Goal: Task Accomplishment & Management: Complete application form

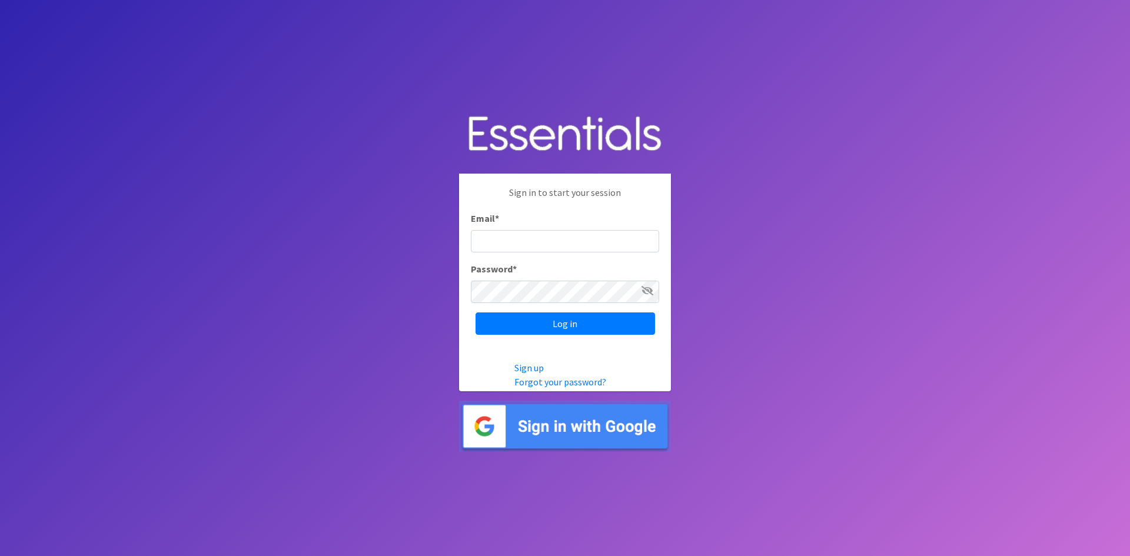
click at [568, 433] on img at bounding box center [565, 426] width 212 height 51
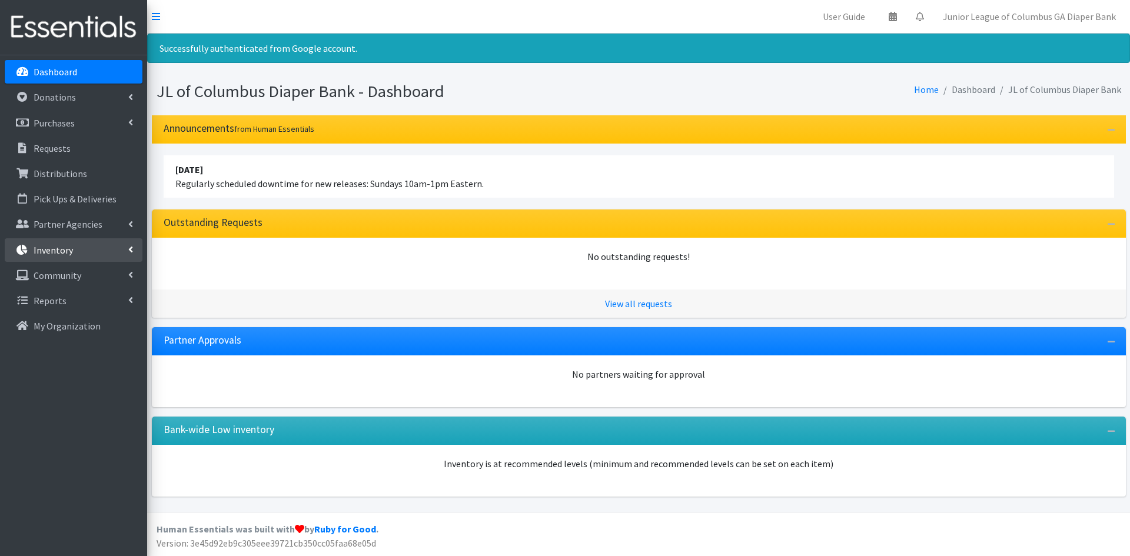
click at [85, 247] on link "Inventory" at bounding box center [74, 250] width 138 height 24
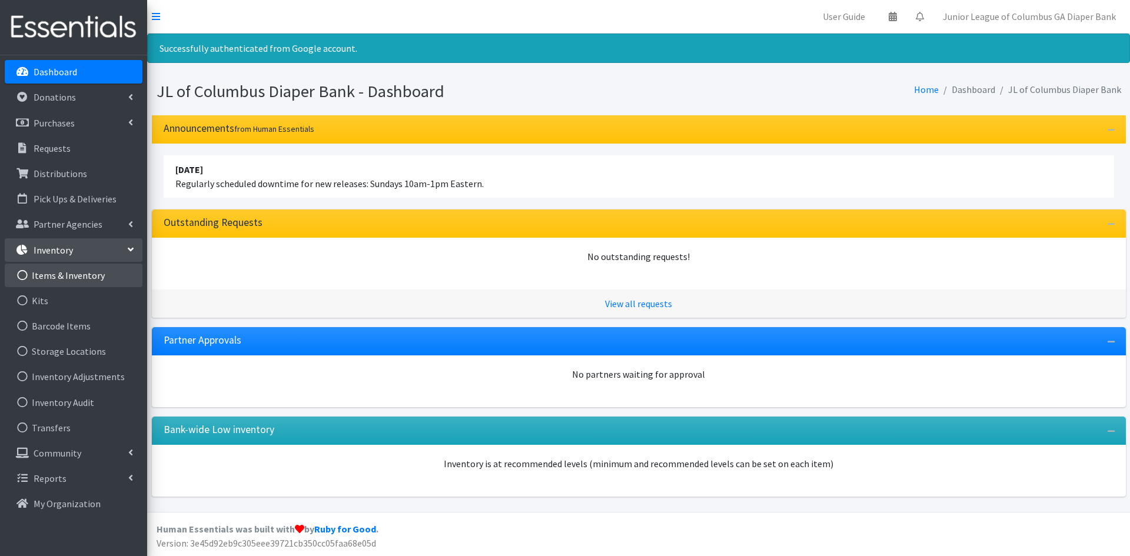
click at [68, 268] on link "Items & Inventory" at bounding box center [74, 276] width 138 height 24
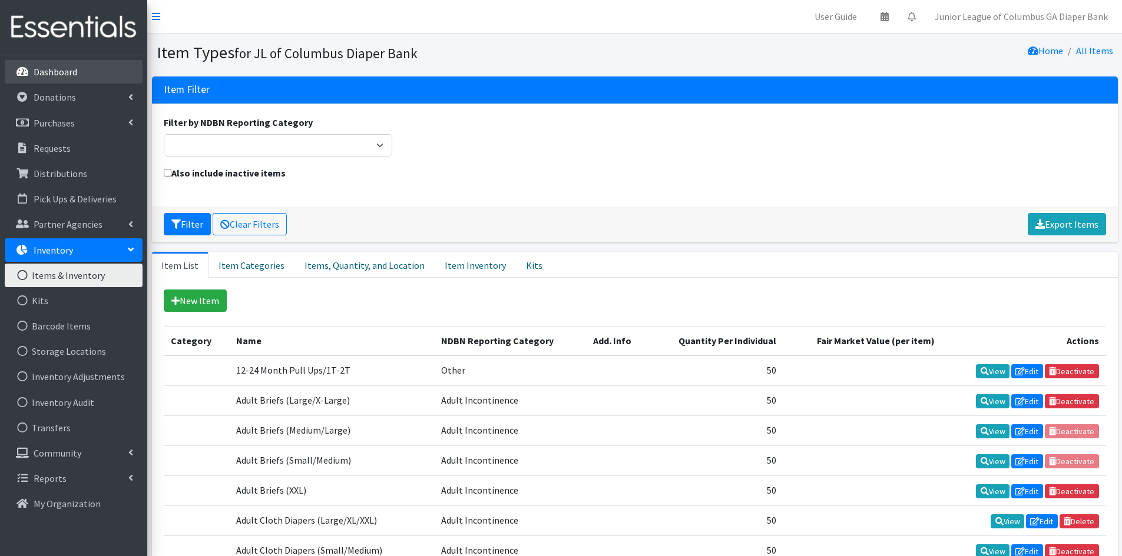
click at [67, 70] on p "Dashboard" at bounding box center [56, 72] width 44 height 12
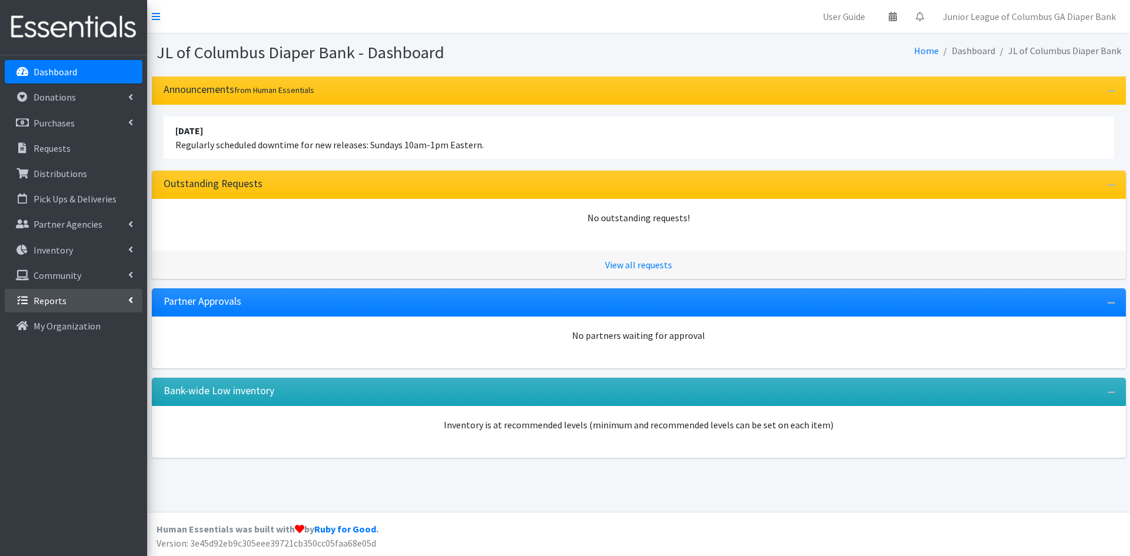
click at [49, 301] on p "Reports" at bounding box center [50, 301] width 33 height 12
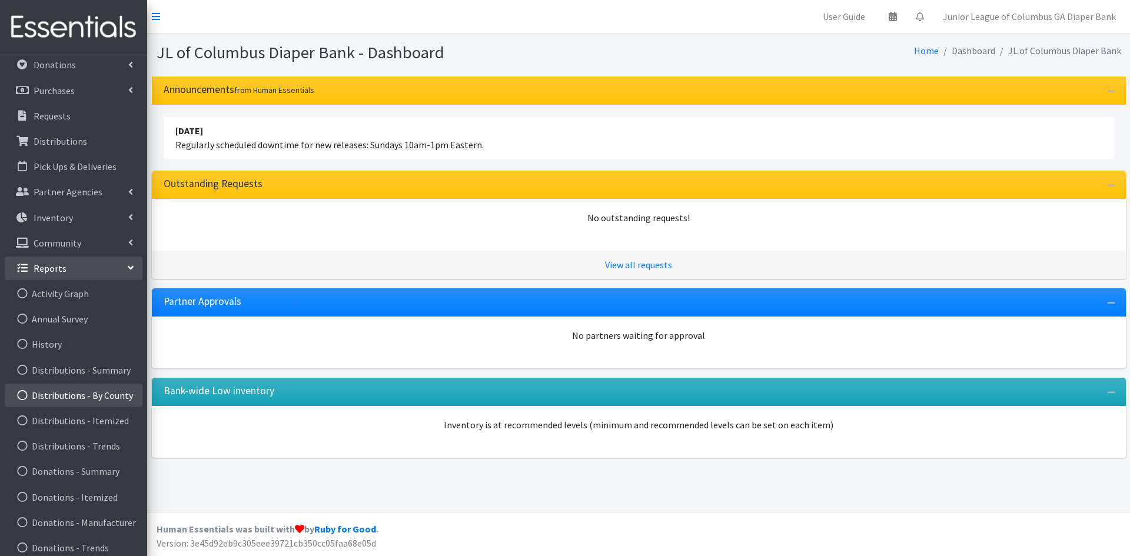
scroll to position [25, 0]
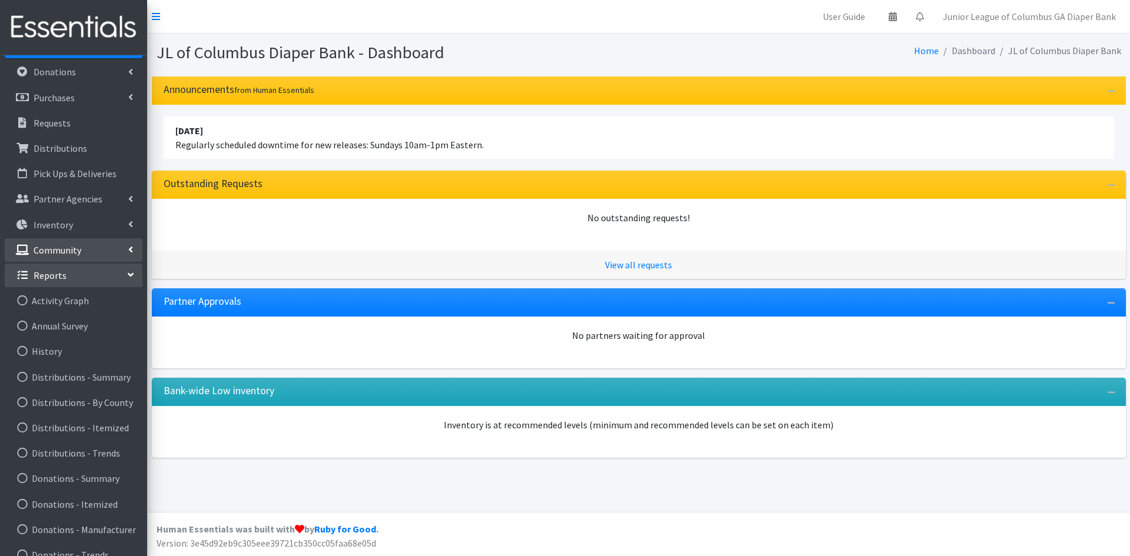
click at [95, 250] on link "Community" at bounding box center [74, 250] width 138 height 24
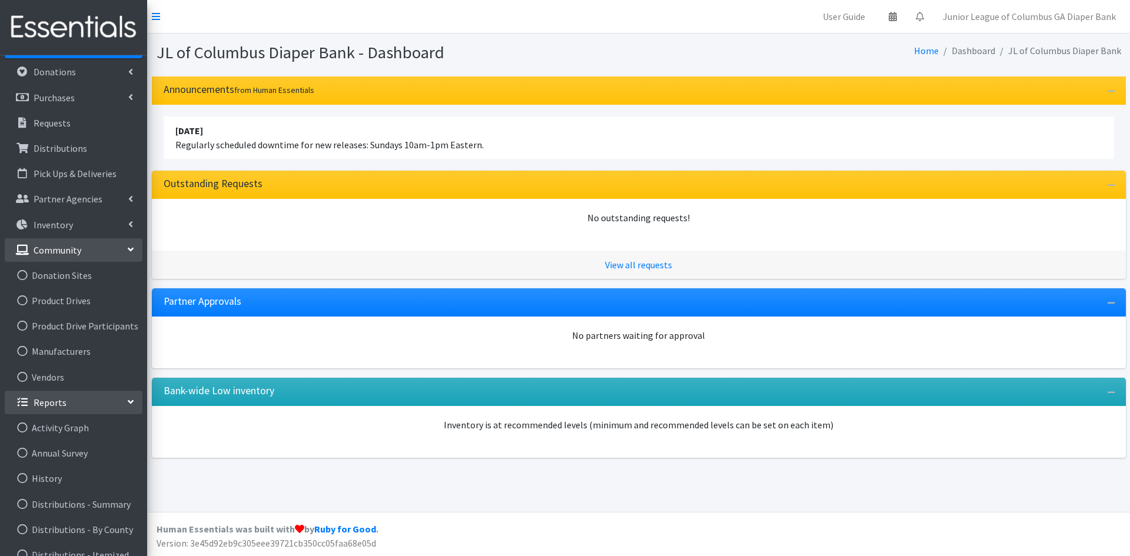
click at [95, 250] on link "Community" at bounding box center [74, 250] width 138 height 24
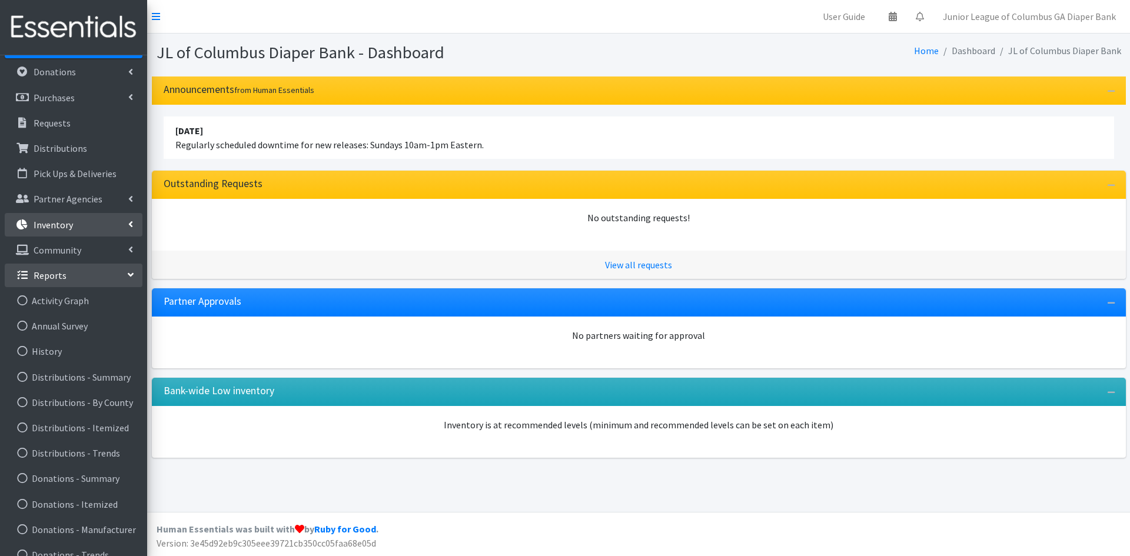
click at [88, 229] on link "Inventory" at bounding box center [74, 225] width 138 height 24
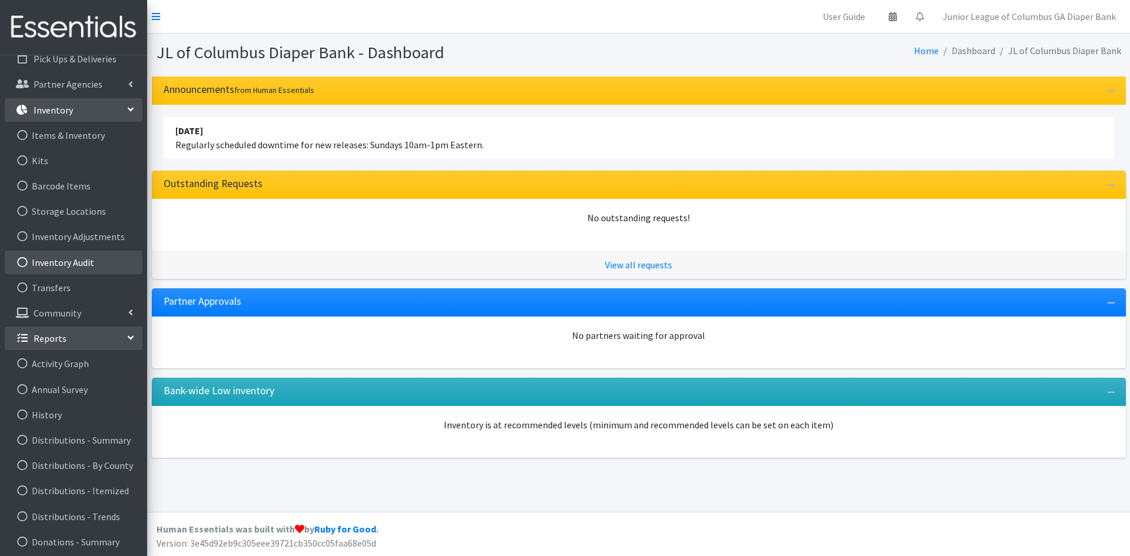
scroll to position [143, 0]
click at [69, 135] on link "Items & Inventory" at bounding box center [74, 133] width 138 height 24
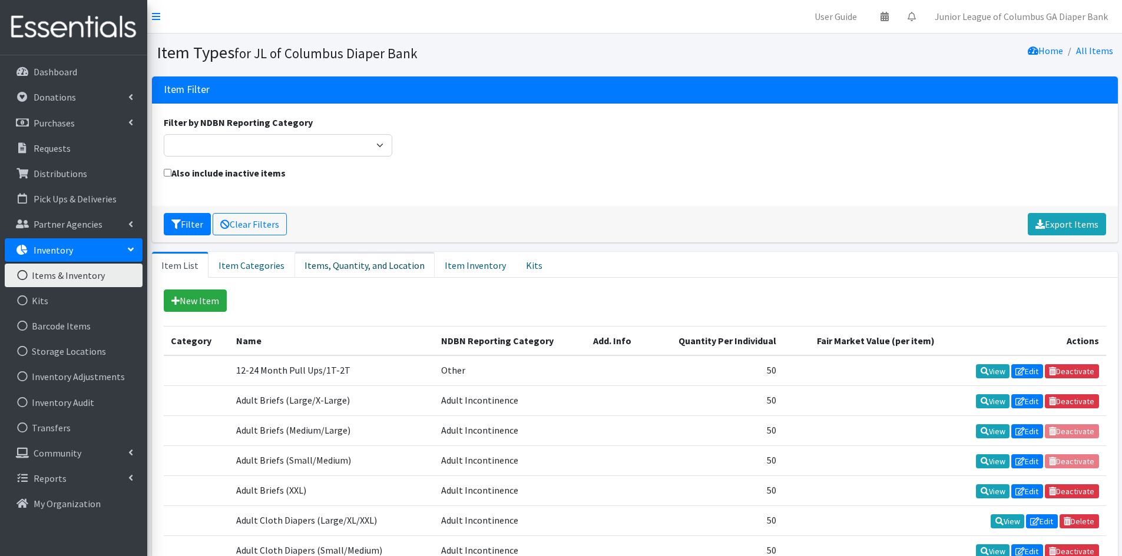
click at [376, 267] on link "Items, Quantity, and Location" at bounding box center [364, 265] width 140 height 26
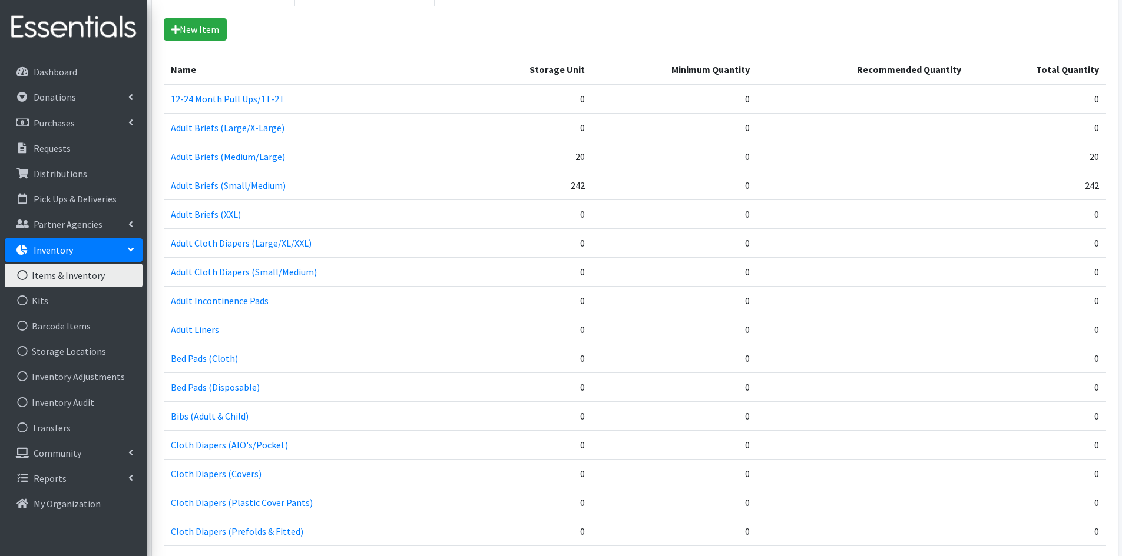
scroll to position [262, 0]
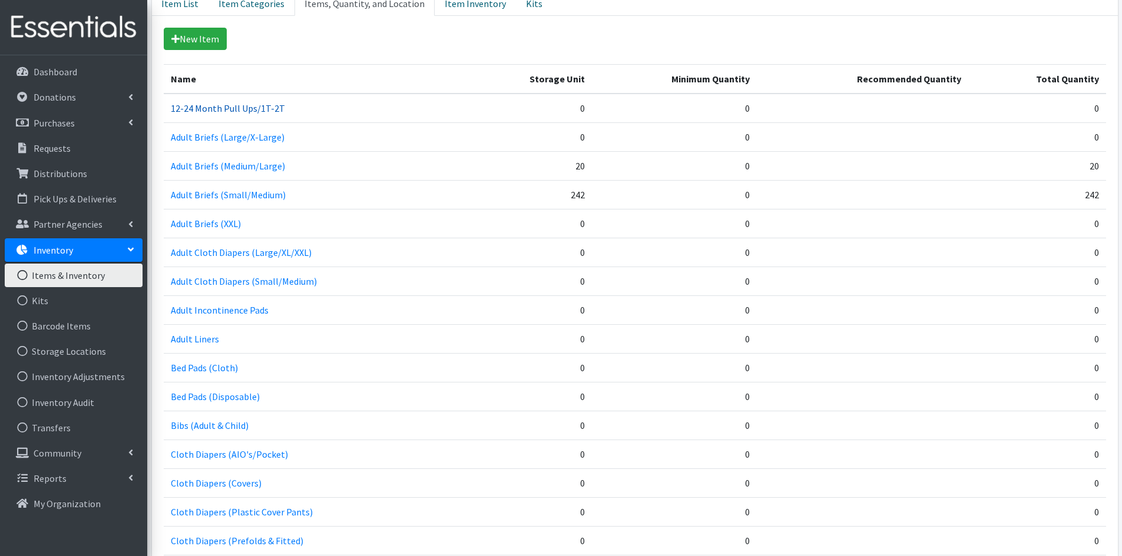
click at [228, 108] on link "12-24 Month Pull Ups/1T-2T" at bounding box center [228, 108] width 114 height 12
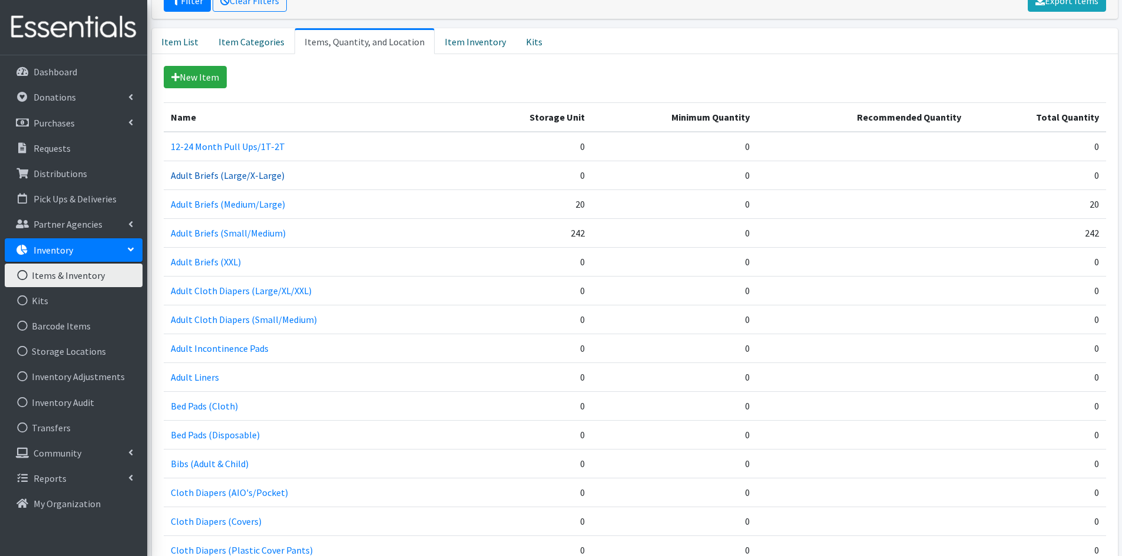
scroll to position [203, 0]
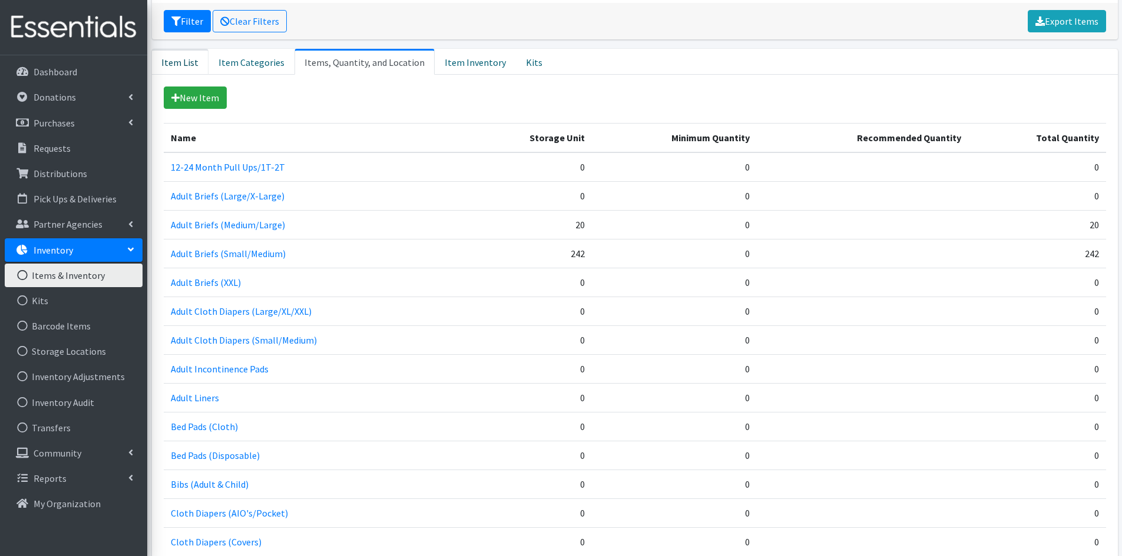
click at [175, 60] on link "Item List" at bounding box center [180, 62] width 57 height 26
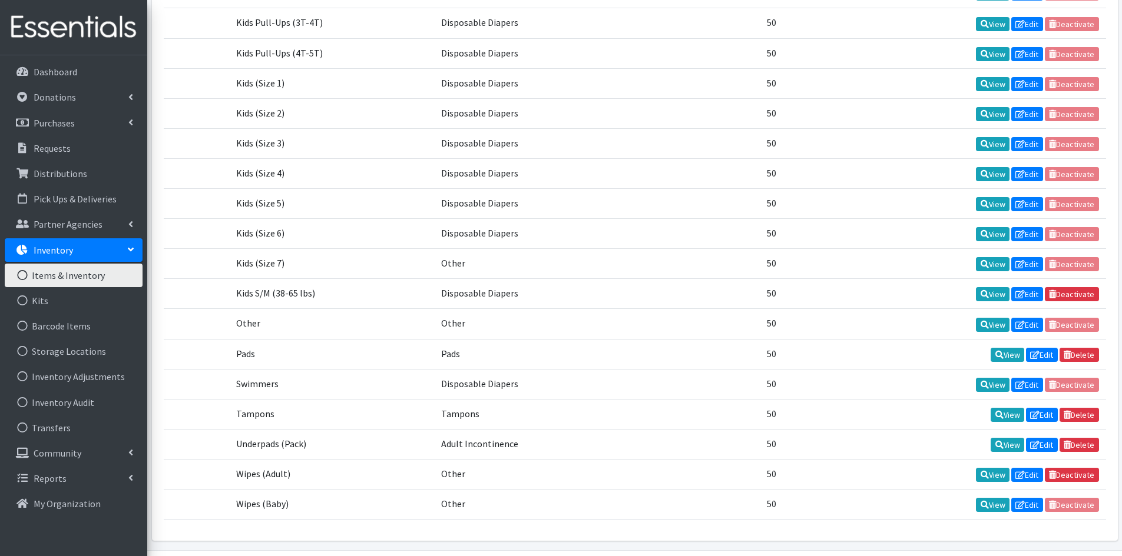
scroll to position [1079, 0]
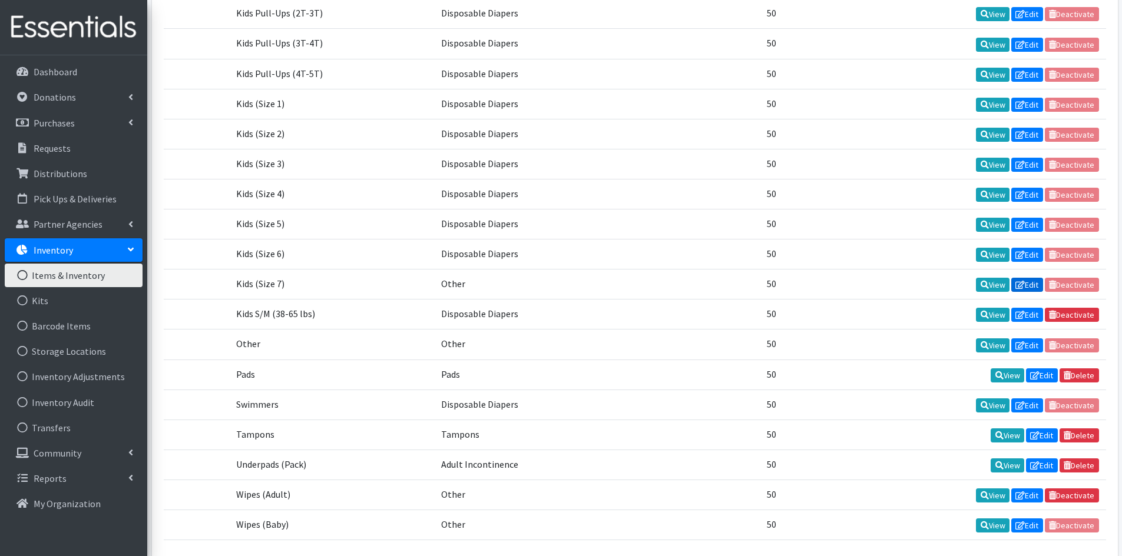
click at [1020, 284] on icon at bounding box center [1019, 285] width 9 height 8
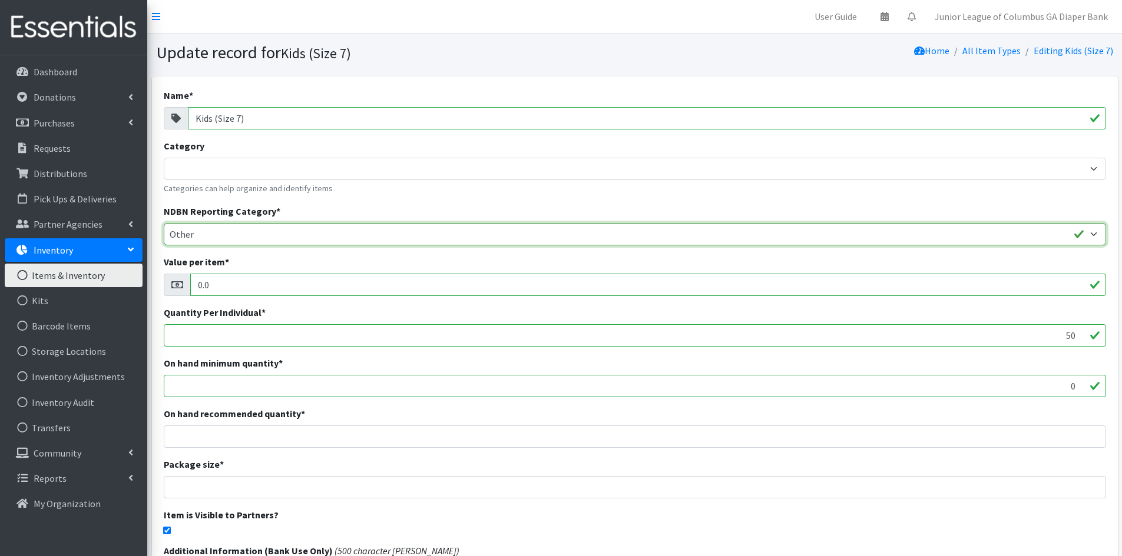
click at [1092, 235] on select "Adult Incontinence Cloth Diapers Disposable Diapers Pads Period Liners Period O…" at bounding box center [635, 234] width 942 height 22
select select "disposable_diapers"
click at [164, 223] on select "Adult Incontinence Cloth Diapers Disposable Diapers Pads Period Liners Period O…" at bounding box center [635, 234] width 942 height 22
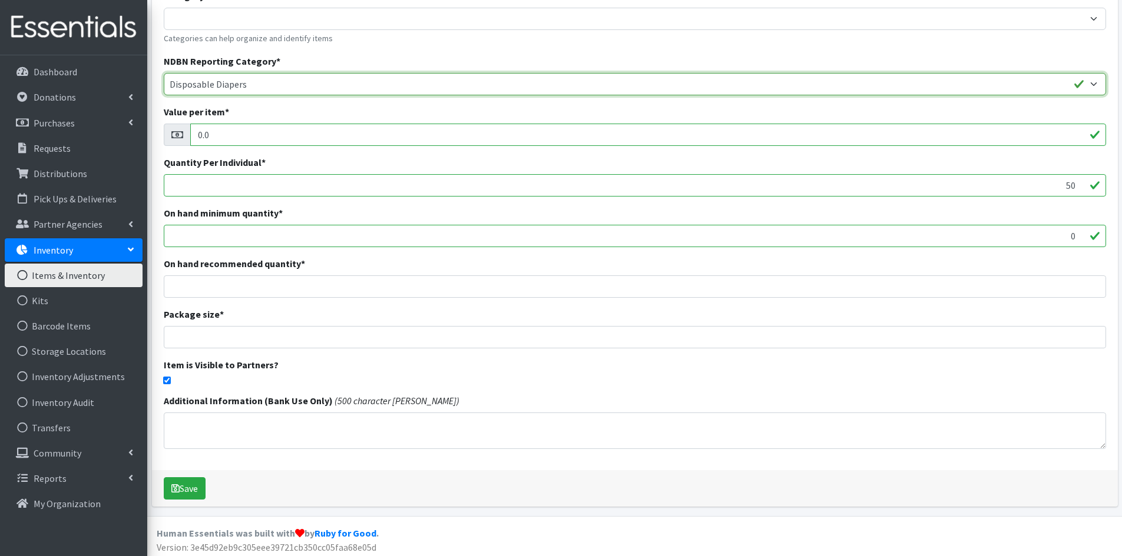
scroll to position [154, 0]
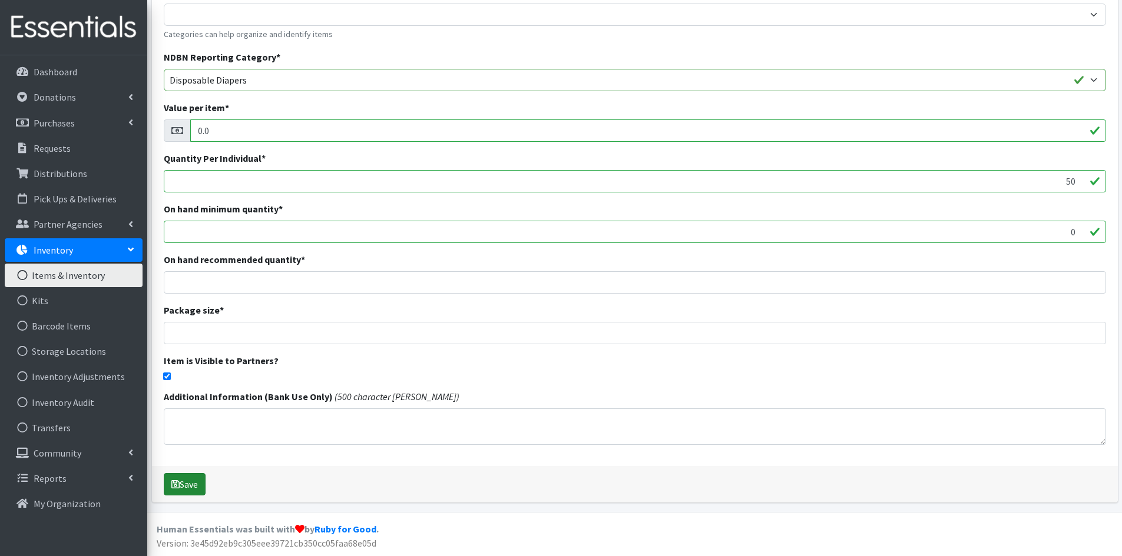
click at [197, 481] on button "Save" at bounding box center [185, 484] width 42 height 22
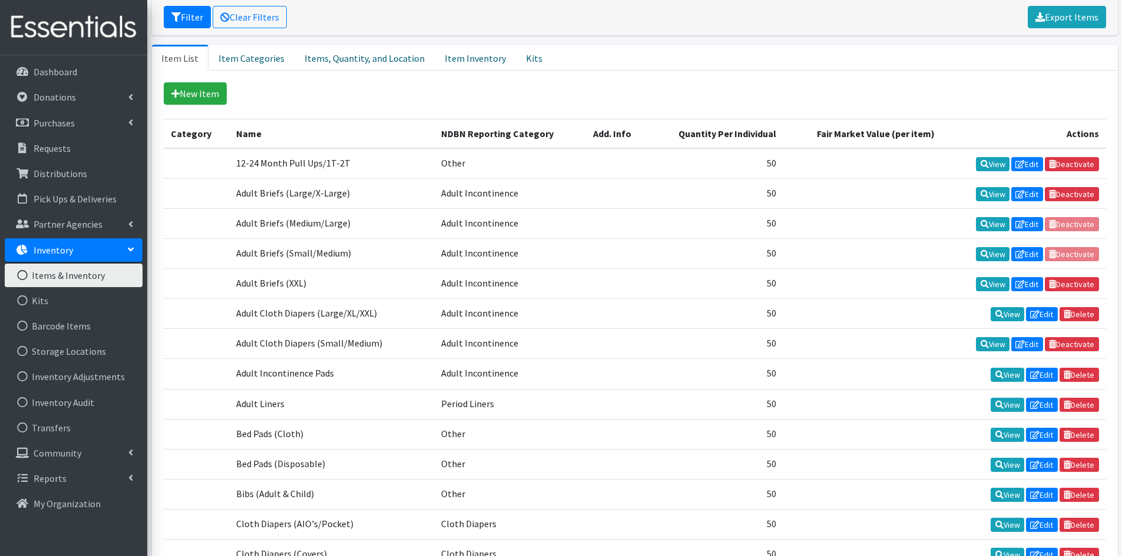
scroll to position [236, 0]
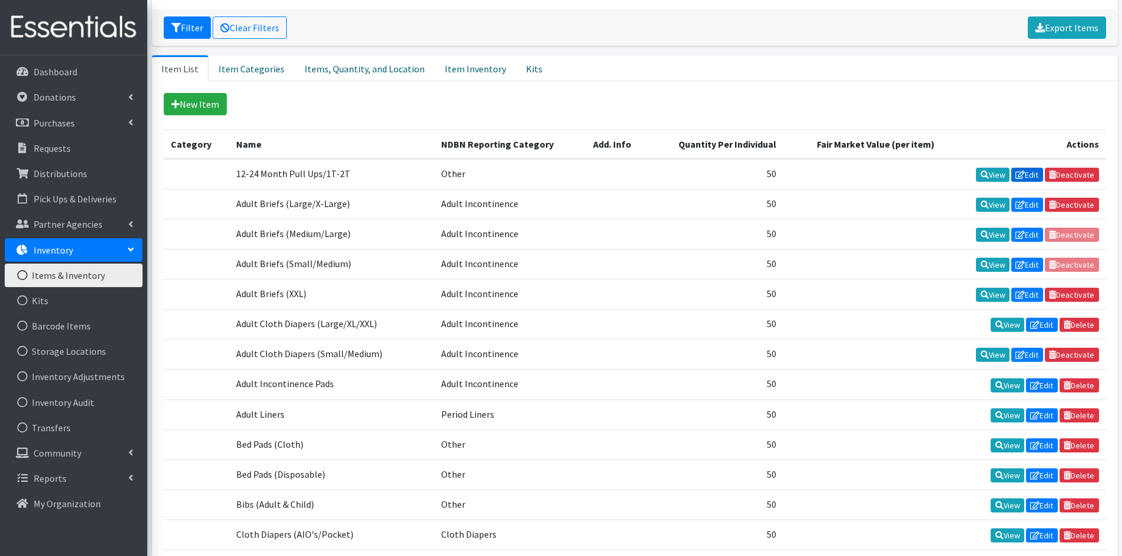
click at [1029, 173] on link "Edit" at bounding box center [1027, 175] width 32 height 14
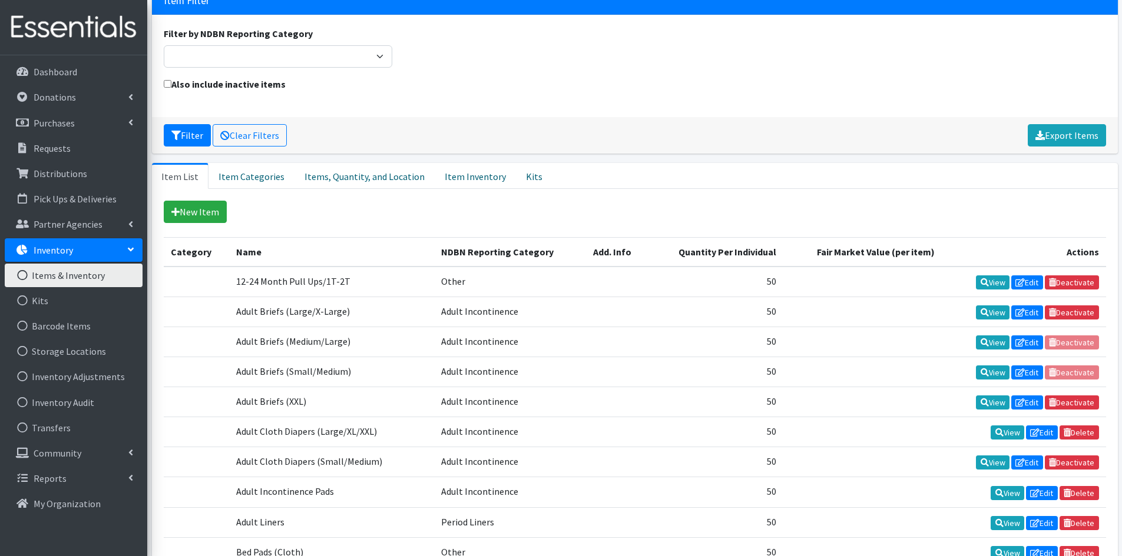
scroll to position [117, 0]
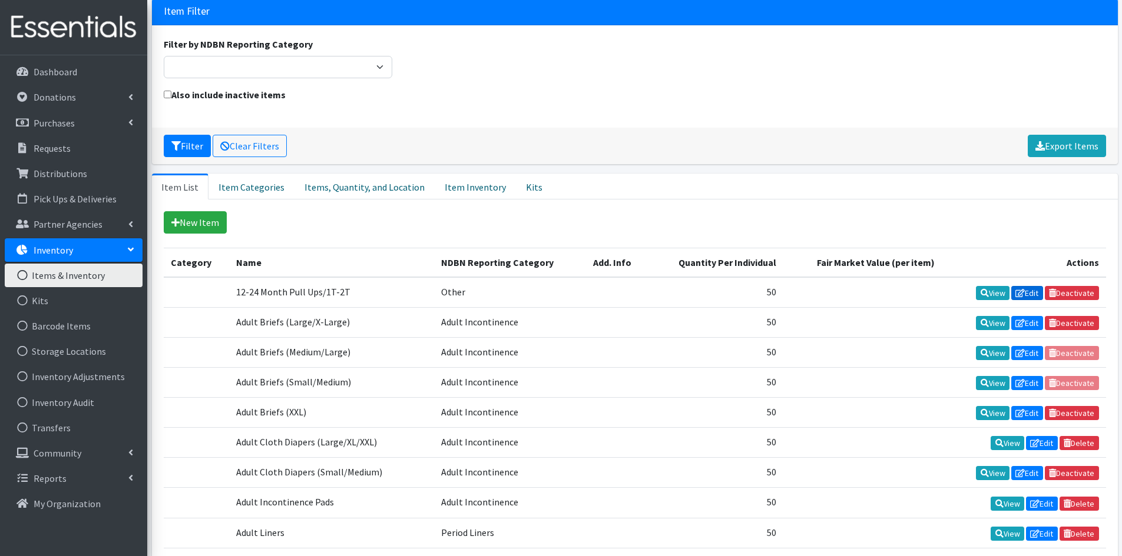
click at [1029, 292] on link "Edit" at bounding box center [1027, 293] width 32 height 14
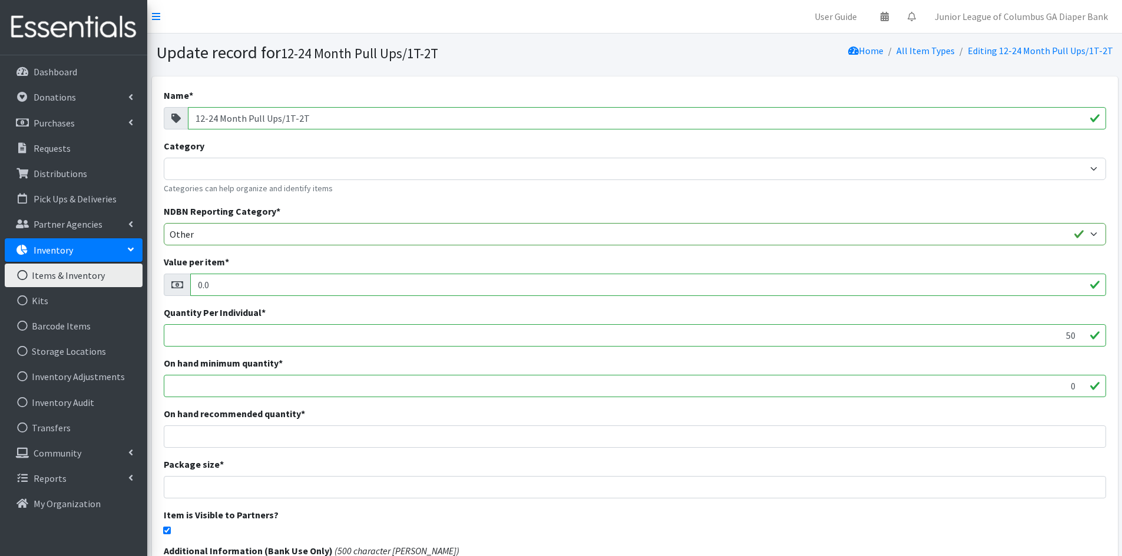
click at [386, 113] on input "12-24 Month Pull Ups/1T-2T" at bounding box center [647, 118] width 918 height 22
click at [246, 117] on input "12-24 Month Pull Ups/1T-2T" at bounding box center [647, 118] width 918 height 22
click at [243, 115] on input "12-24 Month Pull Ups/1T-2T" at bounding box center [647, 118] width 918 height 22
drag, startPoint x: 330, startPoint y: 116, endPoint x: 105, endPoint y: 121, distance: 225.6
click at [107, 122] on div "User Guide 0 Pick-ups remaining this week View Calendar 0 Requests 0 Partner Ag…" at bounding box center [561, 355] width 1122 height 711
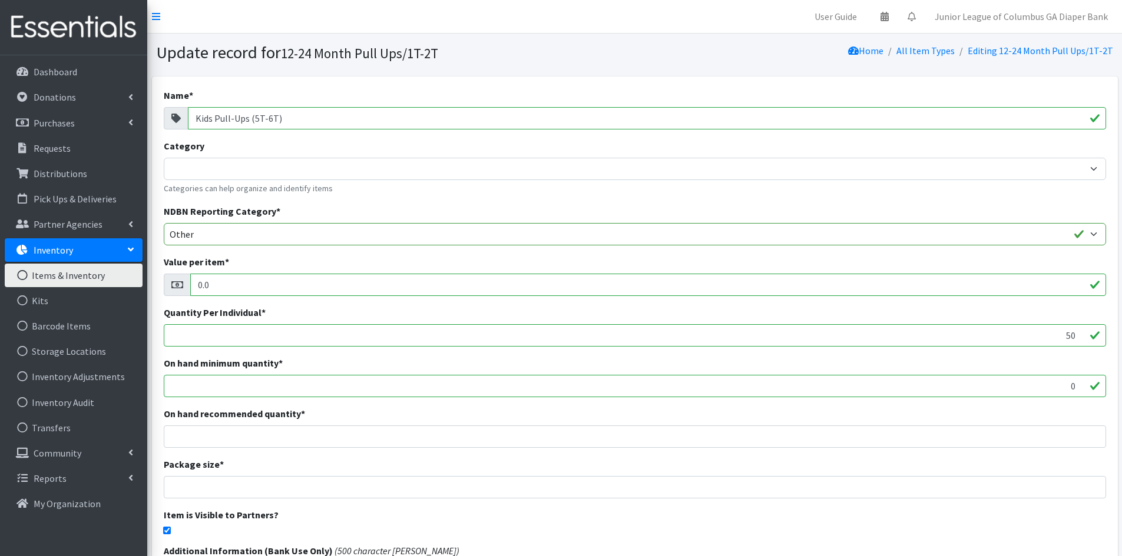
type input "Kids Pull-Ups (5T-6T)"
click at [244, 235] on select "Adult Incontinence Cloth Diapers Disposable Diapers Pads Period Liners Period O…" at bounding box center [635, 234] width 942 height 22
select select "disposable_diapers"
click at [164, 223] on select "Adult Incontinence Cloth Diapers Disposable Diapers Pads Period Liners Period O…" at bounding box center [635, 234] width 942 height 22
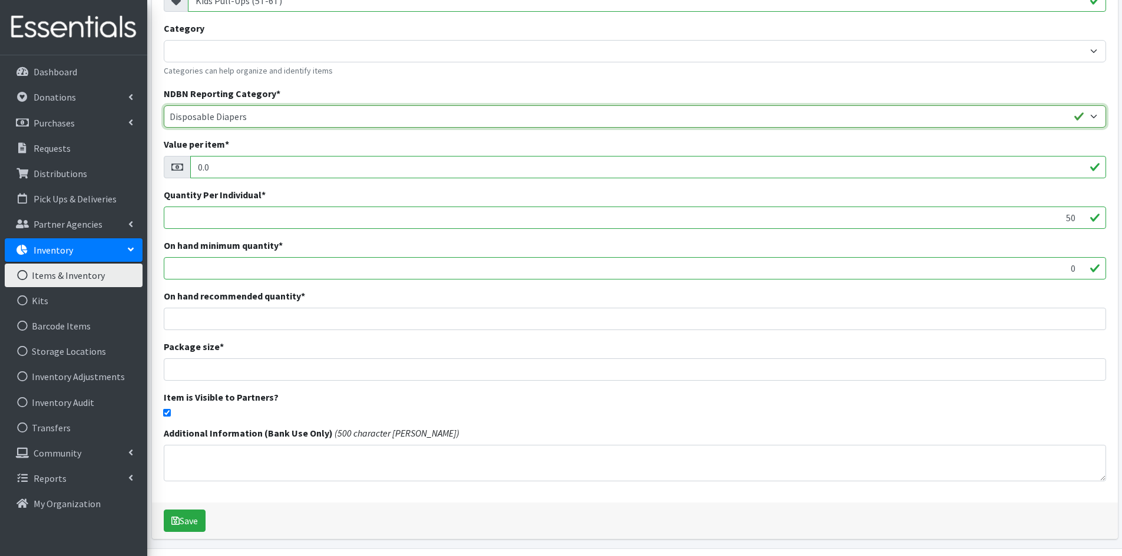
scroll to position [154, 0]
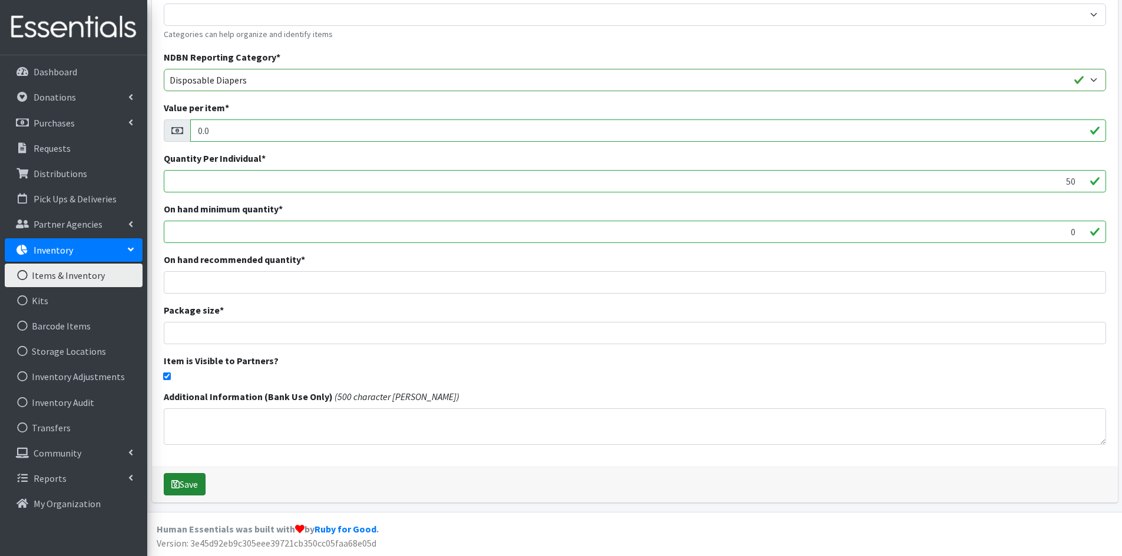
click at [200, 481] on button "Save" at bounding box center [185, 484] width 42 height 22
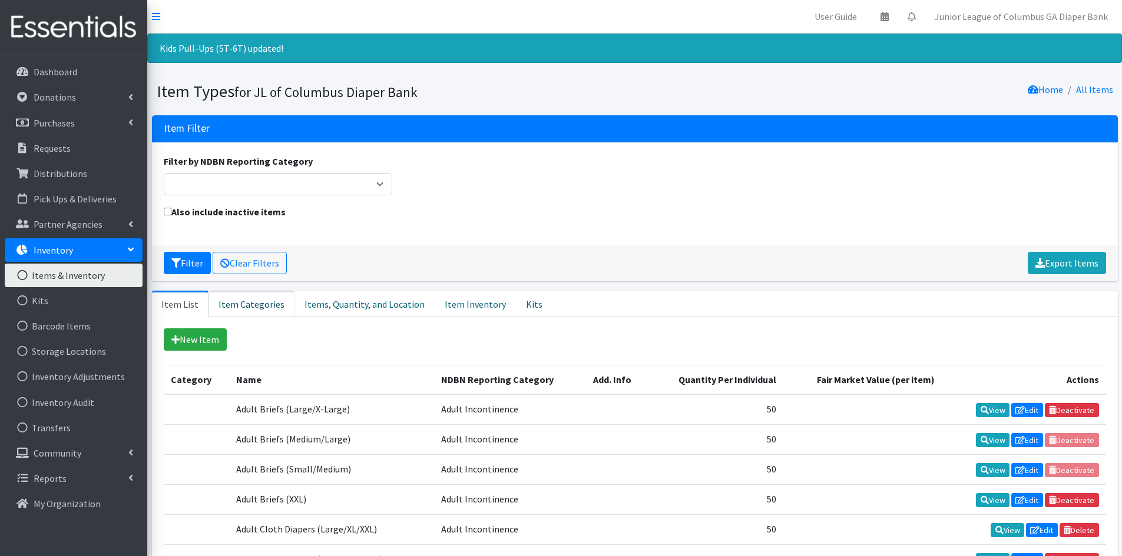
click at [240, 296] on link "Item Categories" at bounding box center [251, 304] width 86 height 26
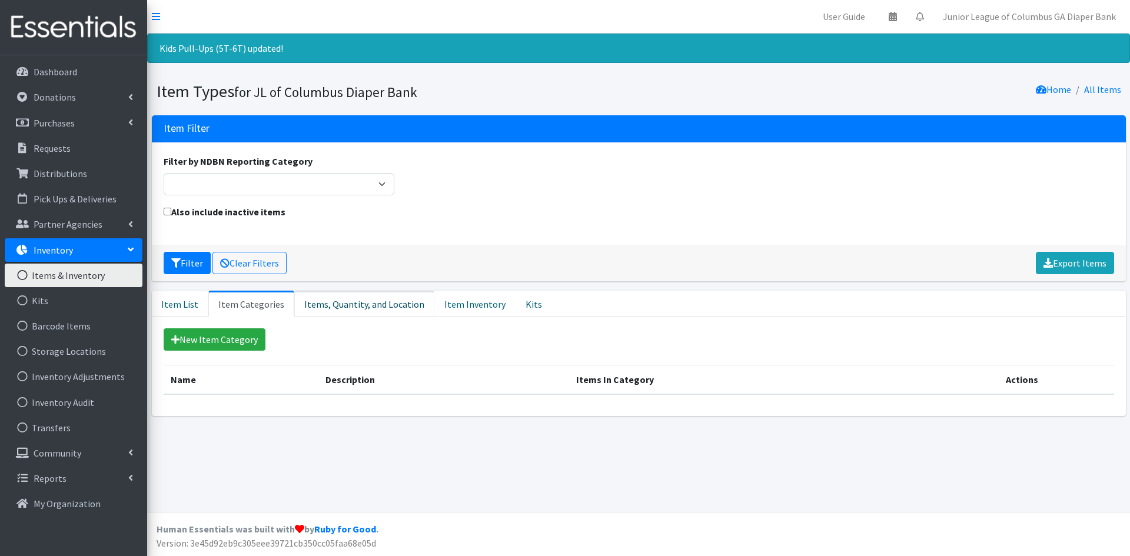
click at [309, 313] on link "Items, Quantity, and Location" at bounding box center [364, 304] width 140 height 26
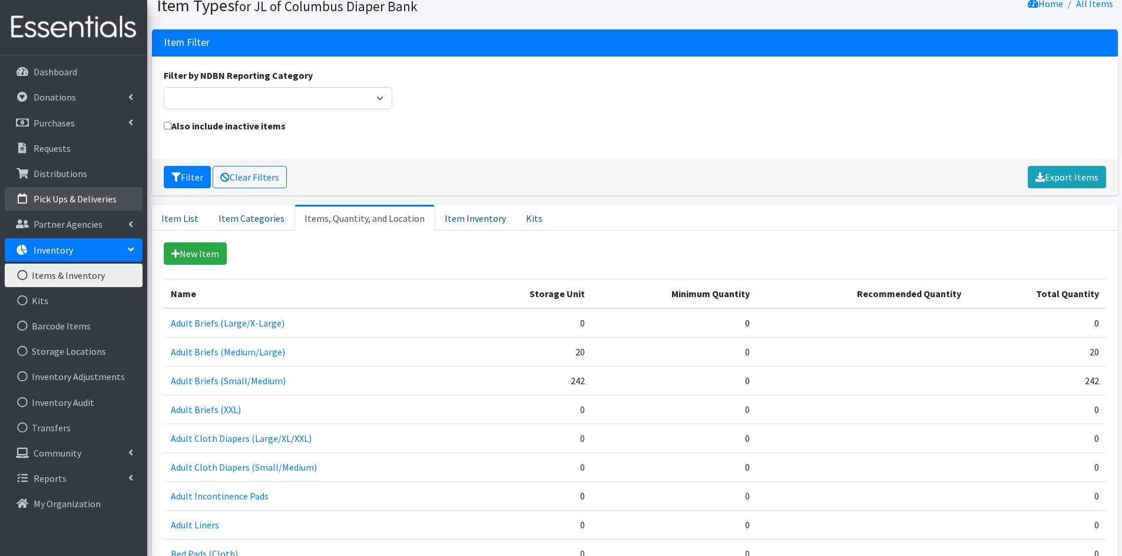
scroll to position [65, 0]
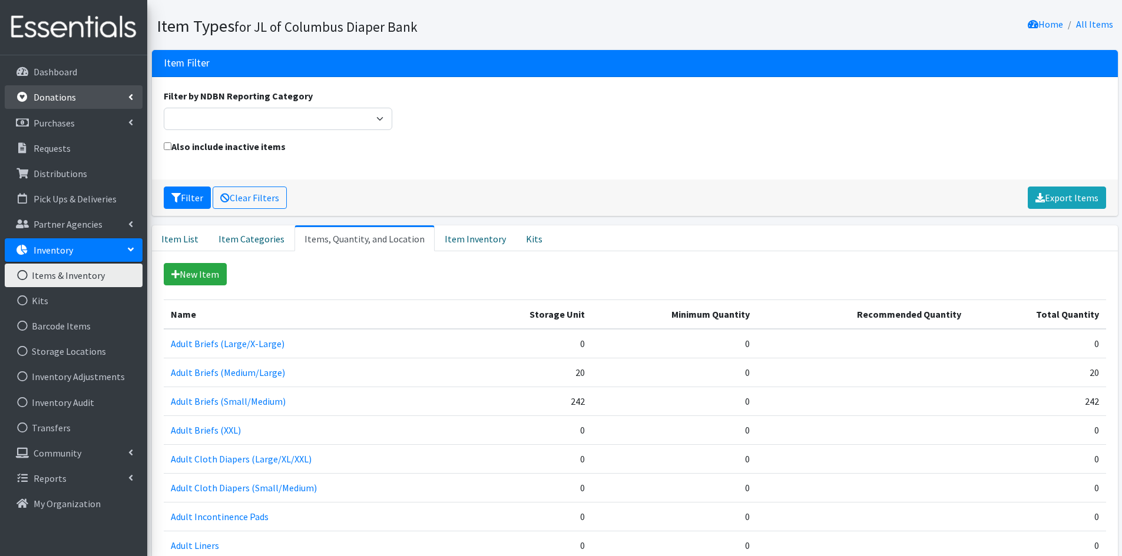
click at [84, 96] on link "Donations" at bounding box center [74, 97] width 138 height 24
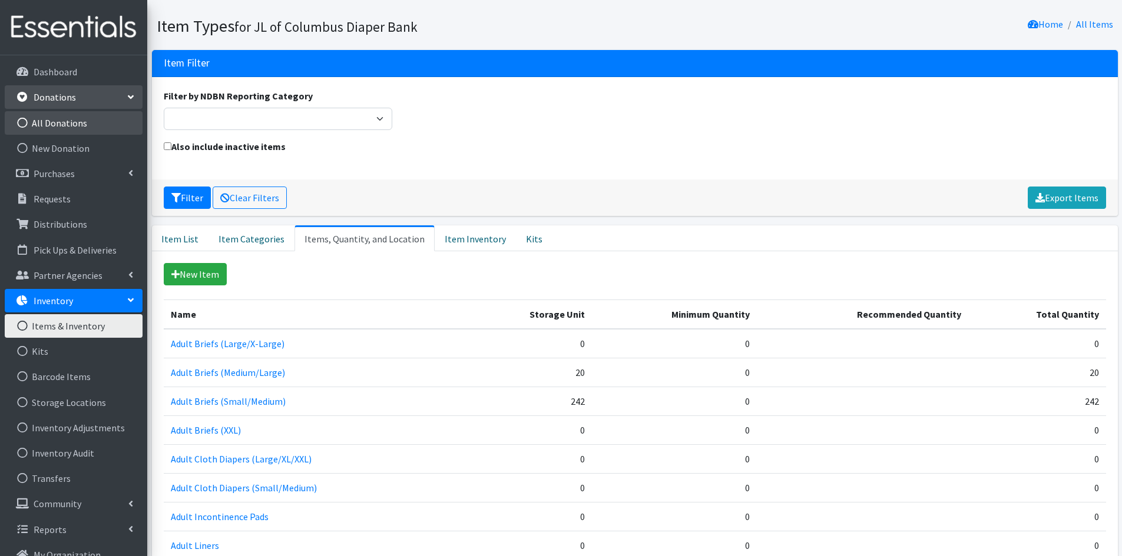
click at [75, 128] on link "All Donations" at bounding box center [74, 123] width 138 height 24
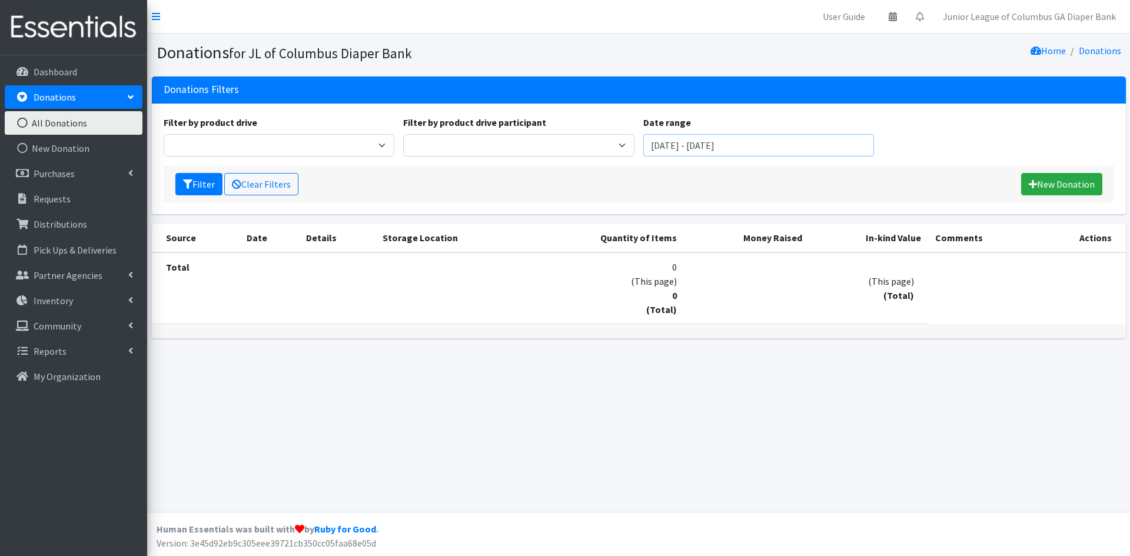
drag, startPoint x: 801, startPoint y: 141, endPoint x: 655, endPoint y: 136, distance: 145.5
click at [655, 136] on input "[DATE] - [DATE]" at bounding box center [759, 145] width 231 height 22
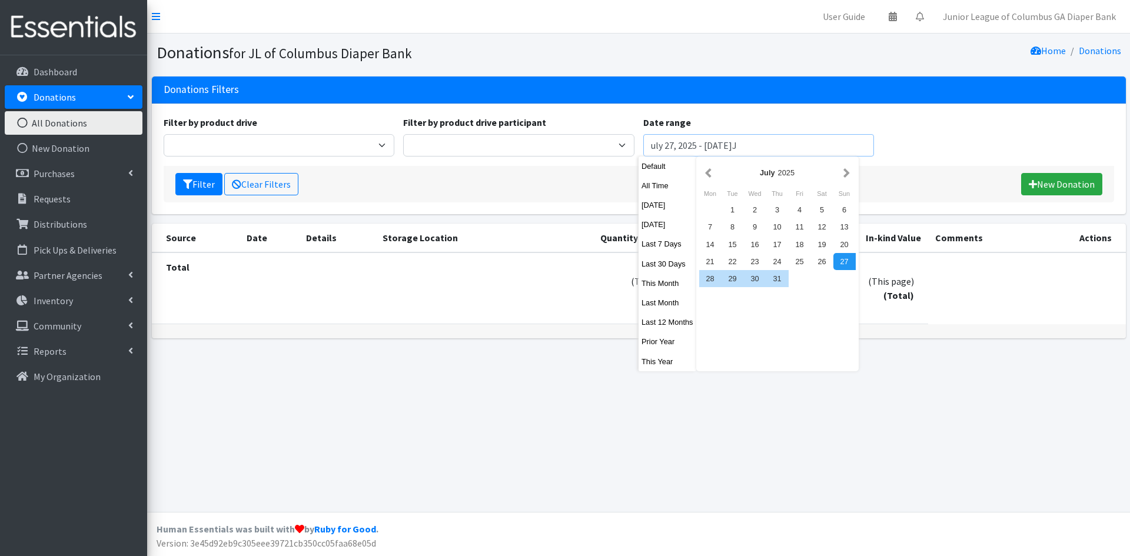
click at [789, 145] on input "uly 27, 2025 - [DATE]J" at bounding box center [759, 145] width 231 height 22
type input "u"
click at [702, 177] on button "button" at bounding box center [708, 172] width 12 height 15
click at [708, 173] on button "button" at bounding box center [708, 172] width 12 height 15
click at [708, 172] on button "button" at bounding box center [708, 172] width 12 height 15
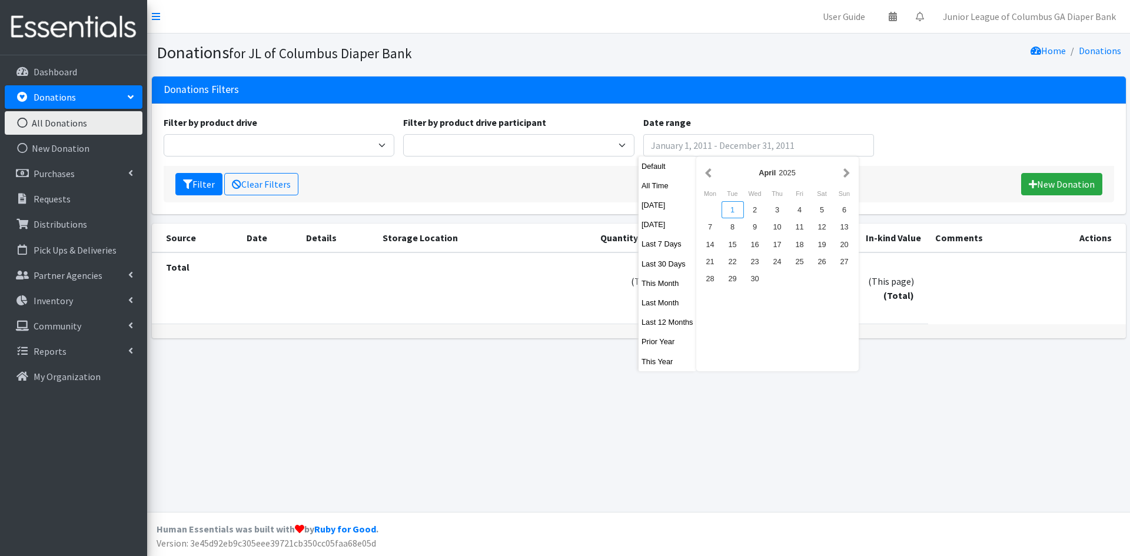
click at [737, 211] on div "1" at bounding box center [733, 209] width 22 height 17
click at [737, 210] on div "1" at bounding box center [733, 209] width 22 height 17
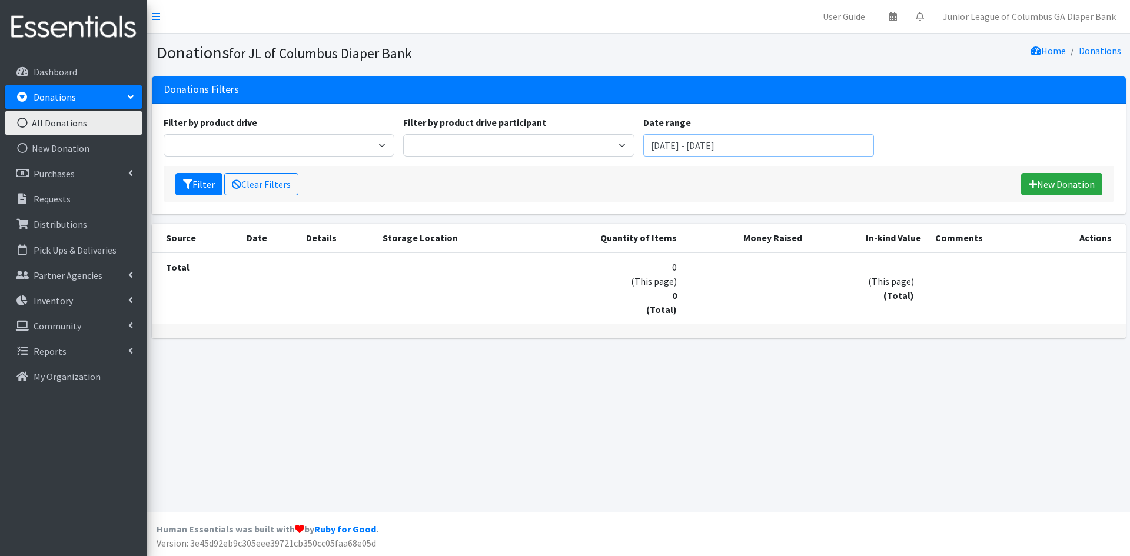
click at [770, 139] on input "[DATE] - [DATE]" at bounding box center [759, 145] width 231 height 22
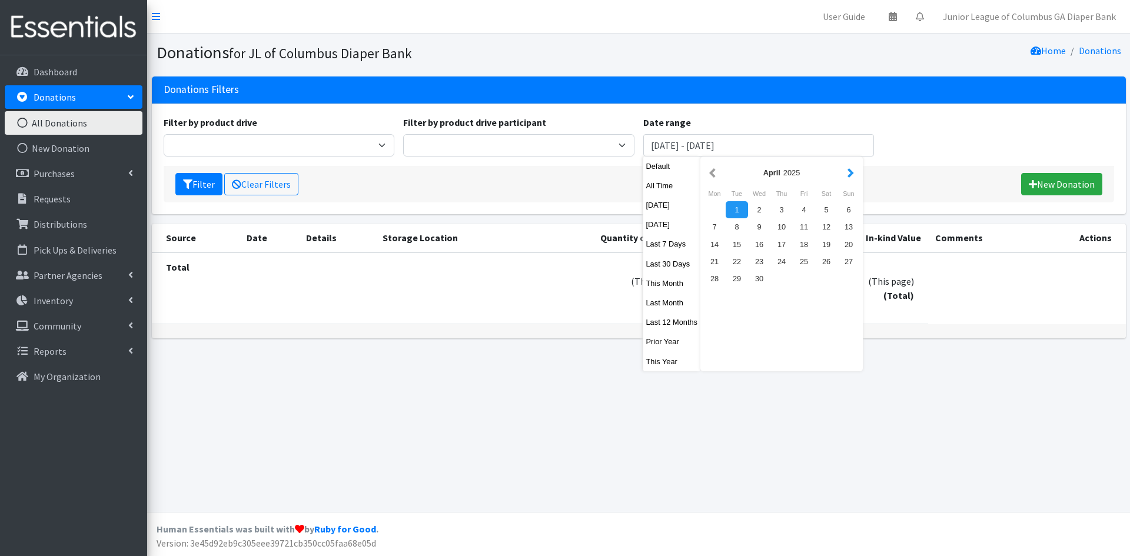
click at [851, 171] on button "button" at bounding box center [851, 172] width 12 height 15
click at [851, 170] on button "button" at bounding box center [851, 172] width 12 height 15
click at [778, 274] on div "31" at bounding box center [782, 278] width 22 height 17
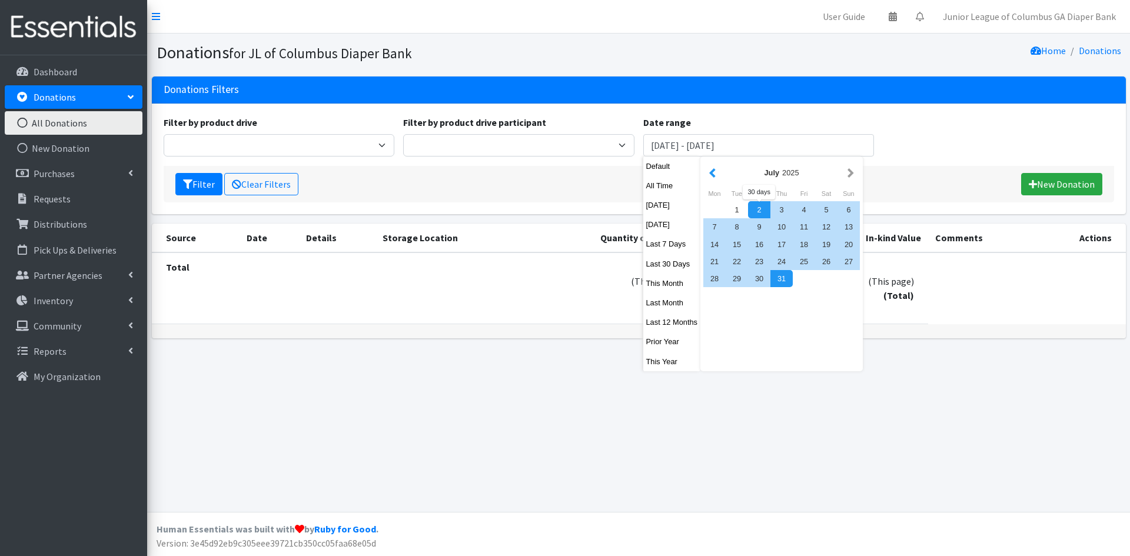
click at [713, 172] on button "button" at bounding box center [713, 172] width 12 height 15
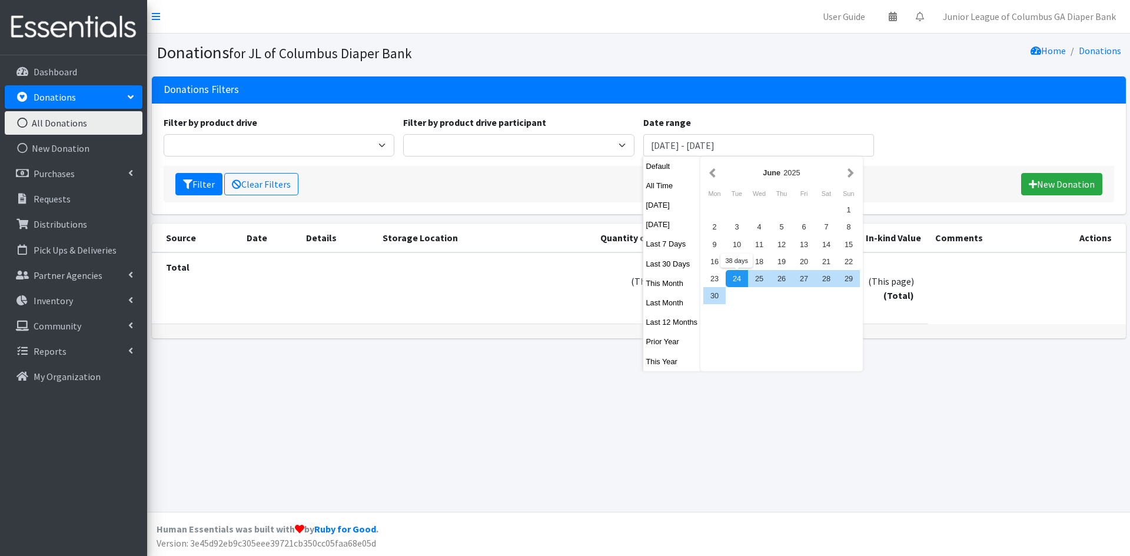
click at [838, 329] on div "[DATE] Mon Tue Wed Thu Fri Sat Sun 1 2 3 4 5 6 7 8 9 10 11 12 13 14 15 16 17 18…" at bounding box center [782, 264] width 163 height 215
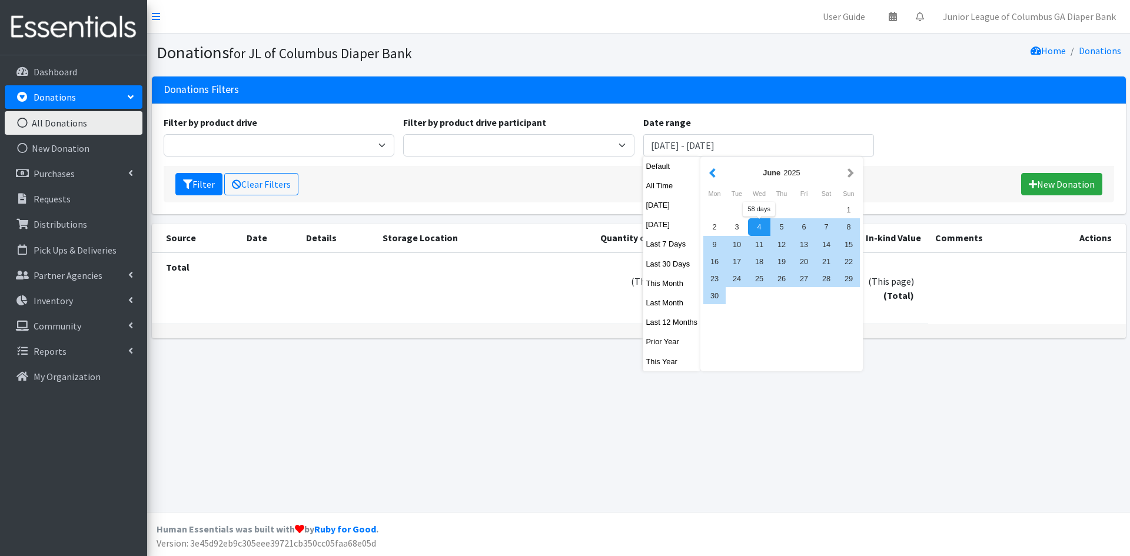
click at [714, 170] on button "button" at bounding box center [713, 172] width 12 height 15
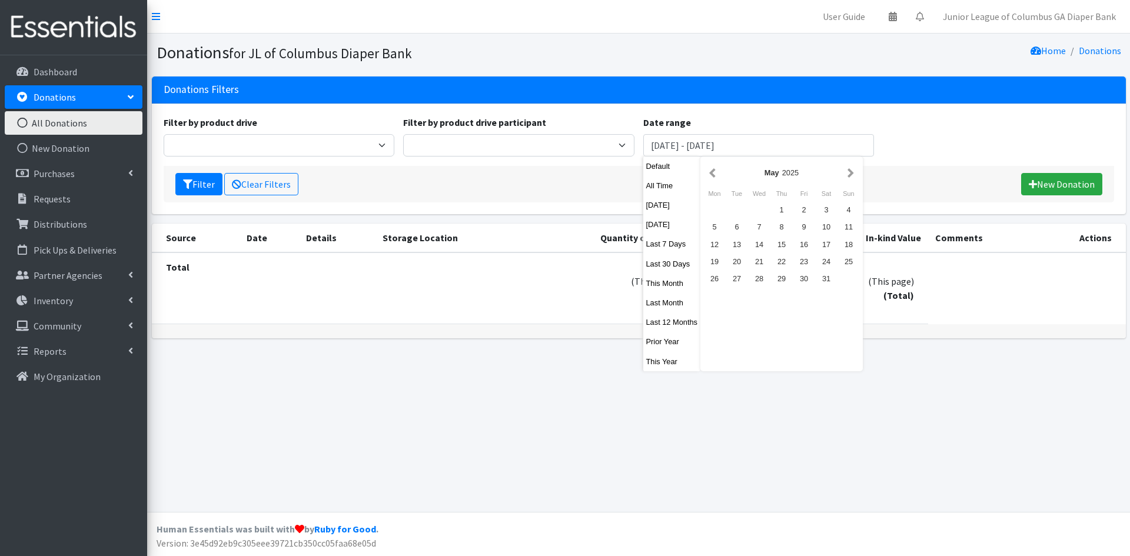
click at [714, 170] on button "button" at bounding box center [713, 172] width 12 height 15
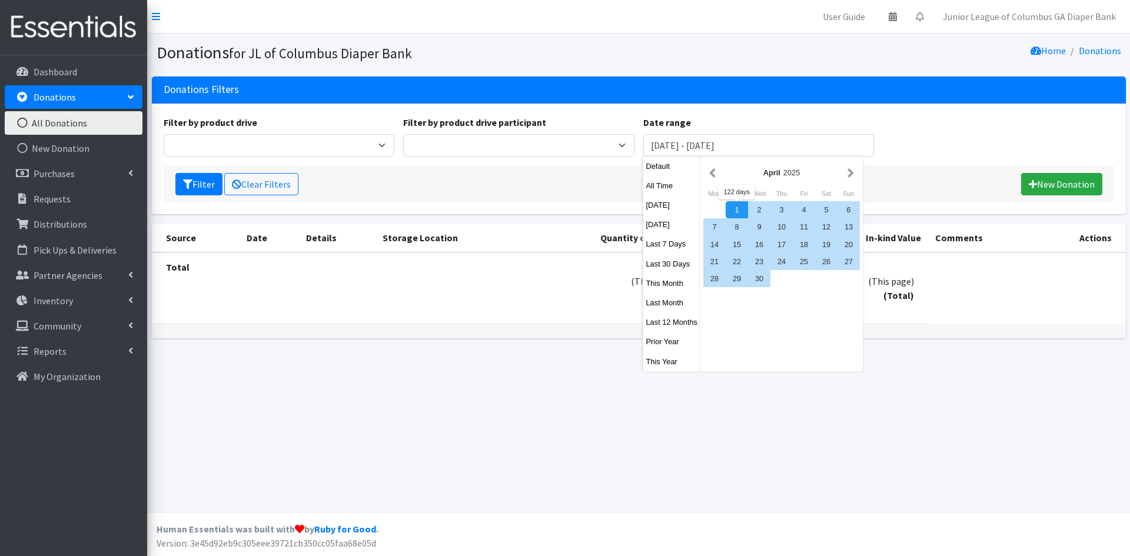
click at [735, 213] on div "1" at bounding box center [737, 209] width 22 height 17
type input "April 1, 2025 - July 31, 2025"
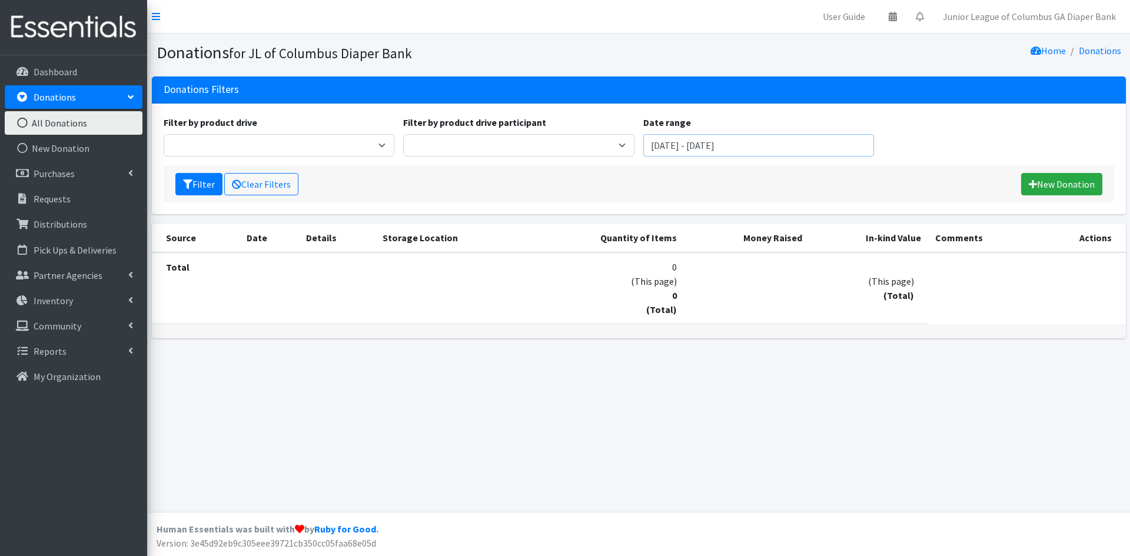
click at [769, 137] on input "April 1, 2025 - July 31, 2025" at bounding box center [759, 145] width 231 height 22
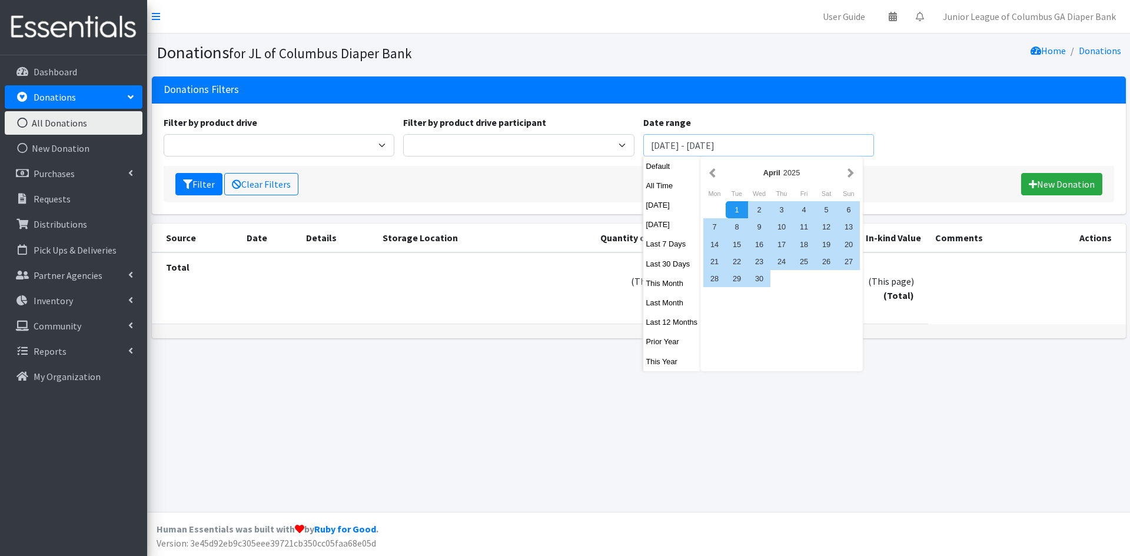
click at [798, 147] on input "April 1, 2025 - July 31, 2025" at bounding box center [759, 145] width 231 height 22
click at [911, 132] on div "Filter by product drive 2020 Columbus Board of Realtors (Diapers) 2020 Columbus…" at bounding box center [639, 140] width 960 height 51
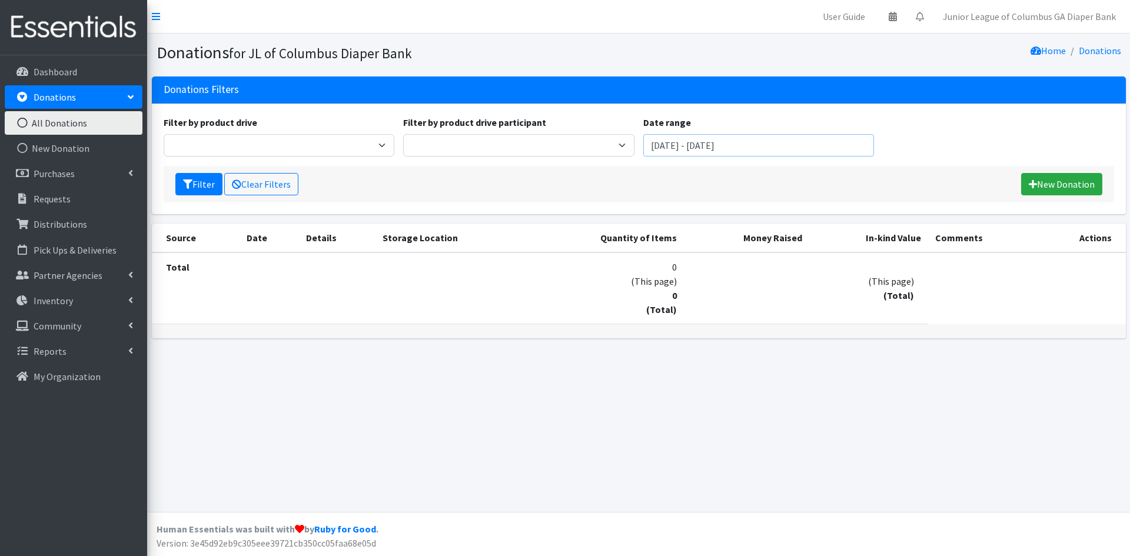
click at [793, 147] on input "April 1, 2025 - July 31, 2025" at bounding box center [759, 145] width 231 height 22
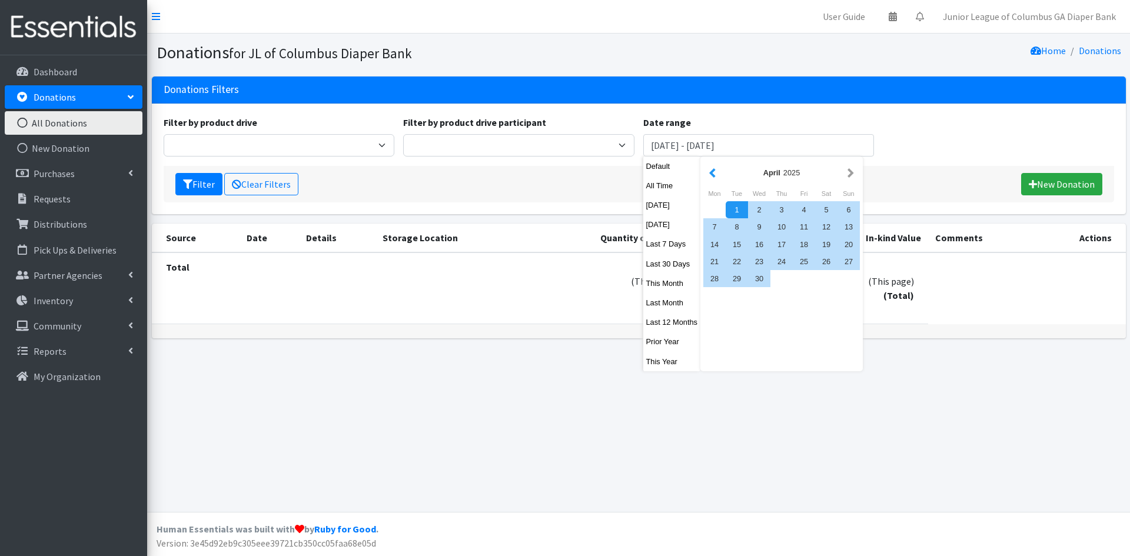
click at [709, 170] on button "button" at bounding box center [713, 172] width 12 height 15
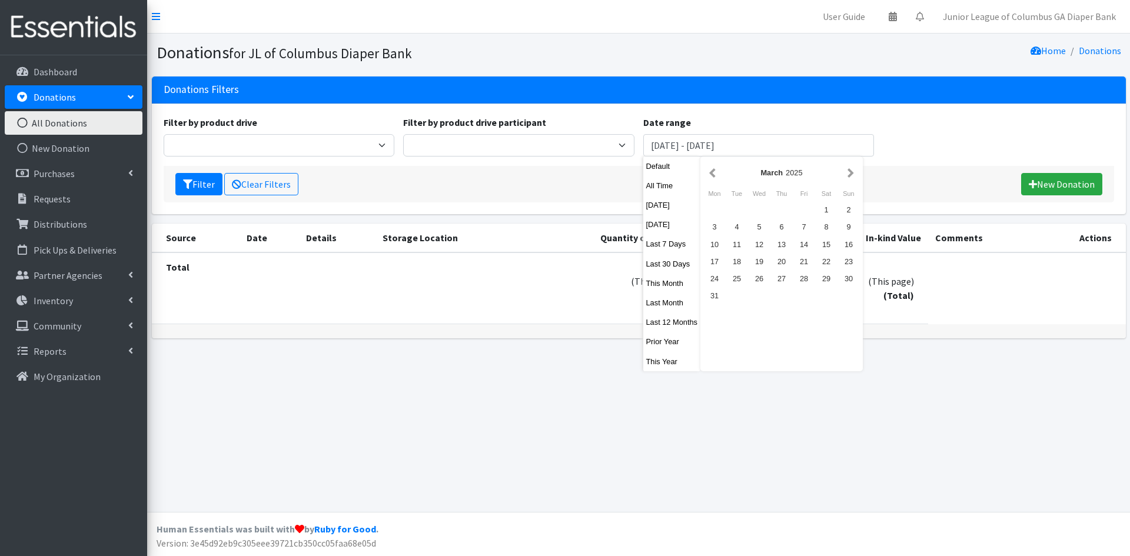
click at [709, 170] on button "button" at bounding box center [713, 172] width 12 height 15
click at [709, 171] on button "button" at bounding box center [713, 172] width 12 height 15
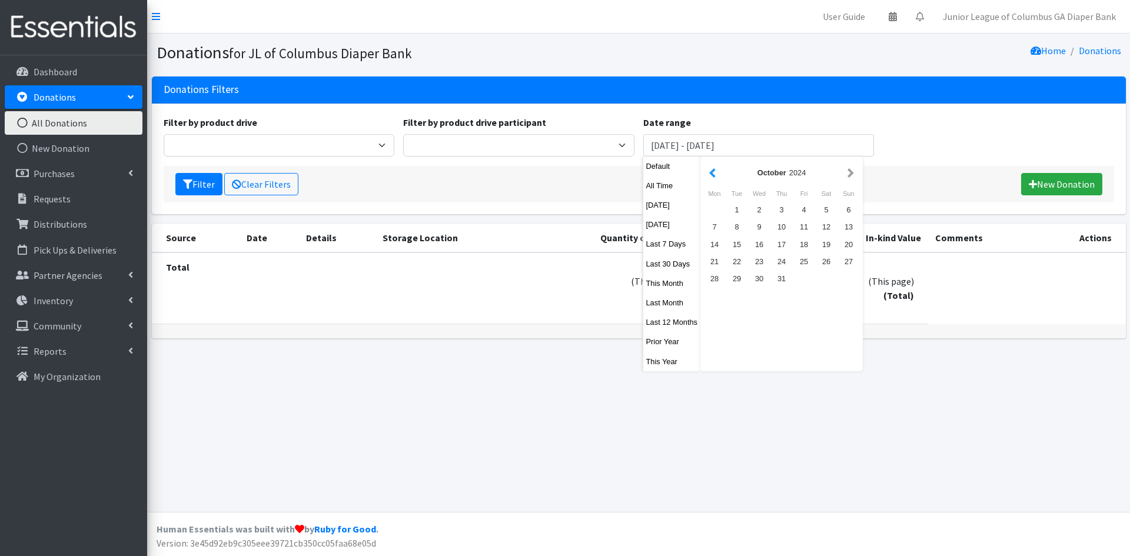
click at [705, 171] on div "October 2024" at bounding box center [782, 173] width 157 height 26
click at [710, 171] on button "button" at bounding box center [713, 172] width 12 height 15
click at [845, 211] on div "1" at bounding box center [849, 209] width 22 height 17
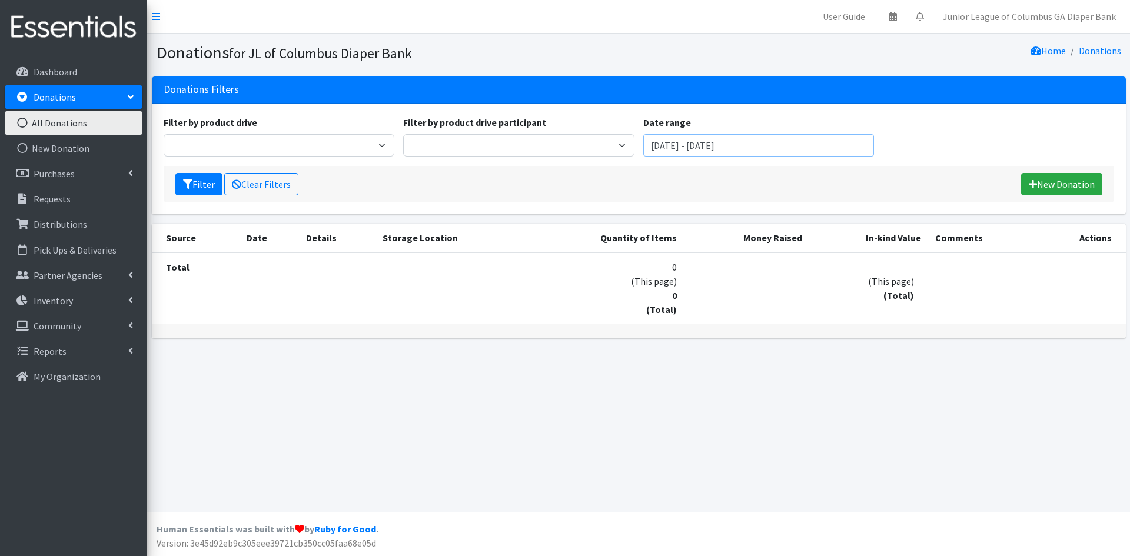
click at [811, 148] on input "September 1, 2024 - September 1, 2024" at bounding box center [759, 145] width 231 height 22
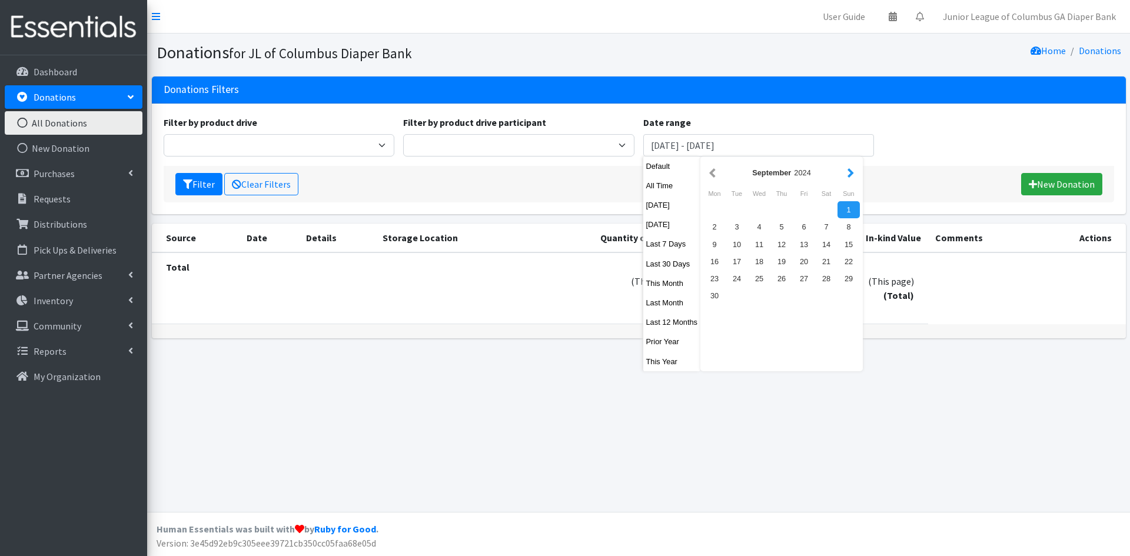
click at [847, 173] on button "button" at bounding box center [851, 172] width 12 height 15
click at [847, 174] on button "button" at bounding box center [851, 172] width 12 height 15
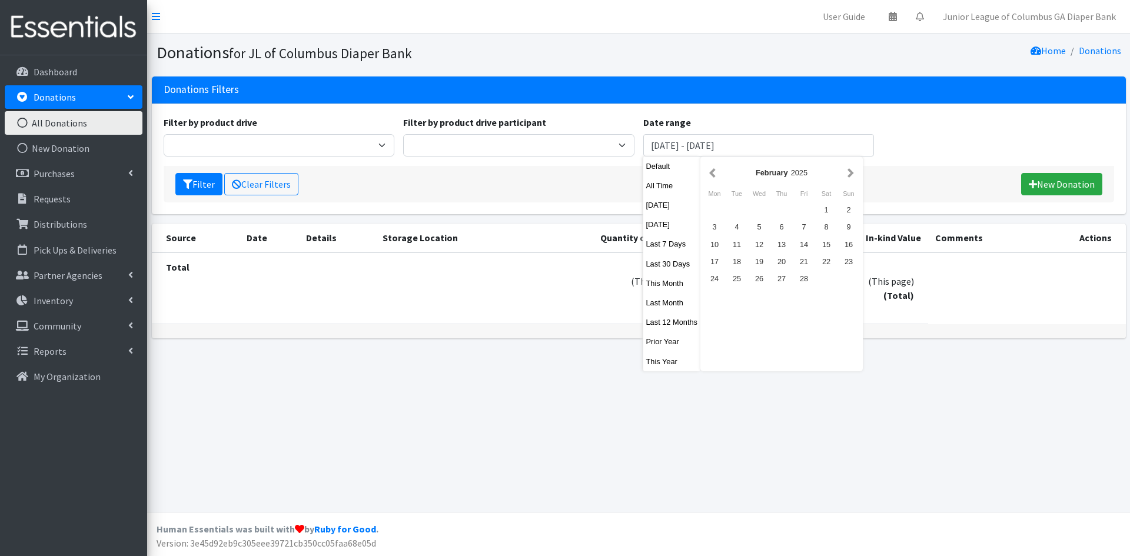
click at [847, 174] on button "button" at bounding box center [851, 172] width 12 height 15
click at [848, 174] on button "button" at bounding box center [851, 172] width 12 height 15
click at [846, 173] on button "button" at bounding box center [851, 172] width 12 height 15
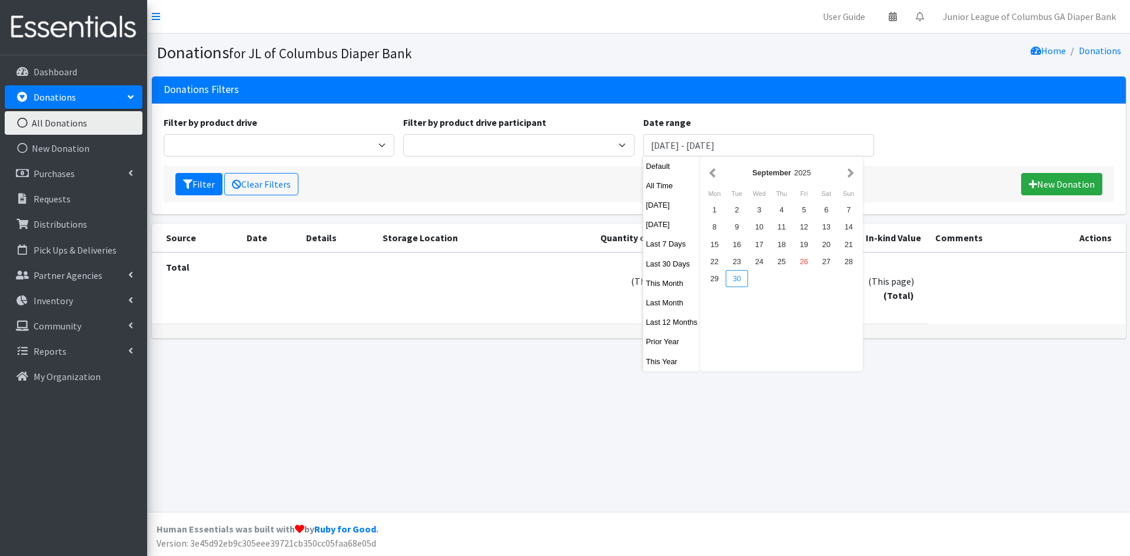
click at [735, 274] on div "30" at bounding box center [737, 278] width 22 height 17
click at [734, 276] on div "30" at bounding box center [737, 278] width 22 height 17
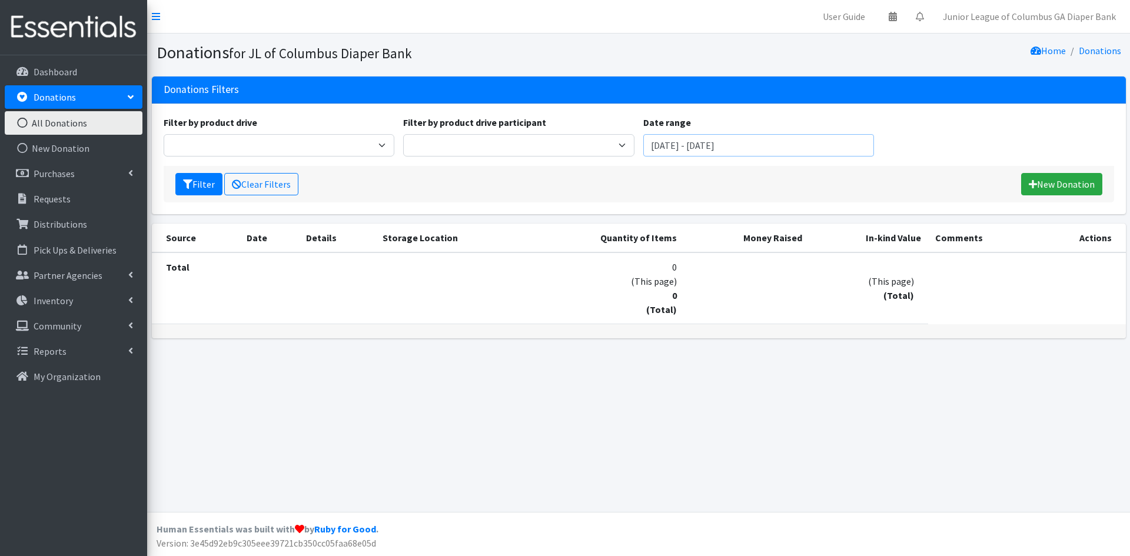
click at [704, 146] on input "September 30, 2025 - September 30, 2025" at bounding box center [759, 145] width 231 height 22
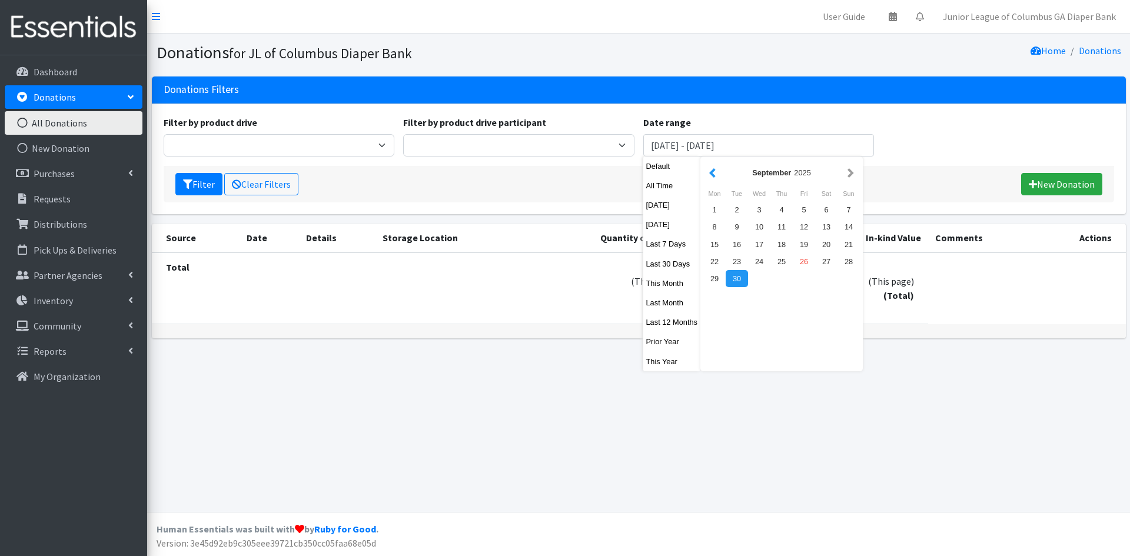
click at [712, 173] on button "button" at bounding box center [713, 172] width 12 height 15
click at [711, 172] on button "button" at bounding box center [713, 172] width 12 height 15
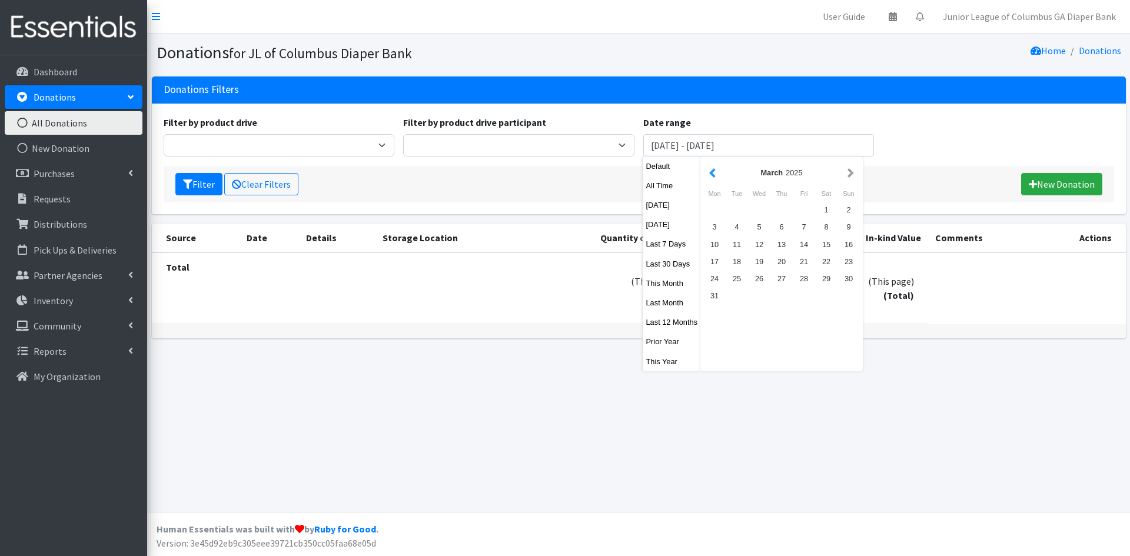
click at [711, 171] on button "button" at bounding box center [713, 172] width 12 height 15
click at [711, 170] on button "button" at bounding box center [713, 172] width 12 height 15
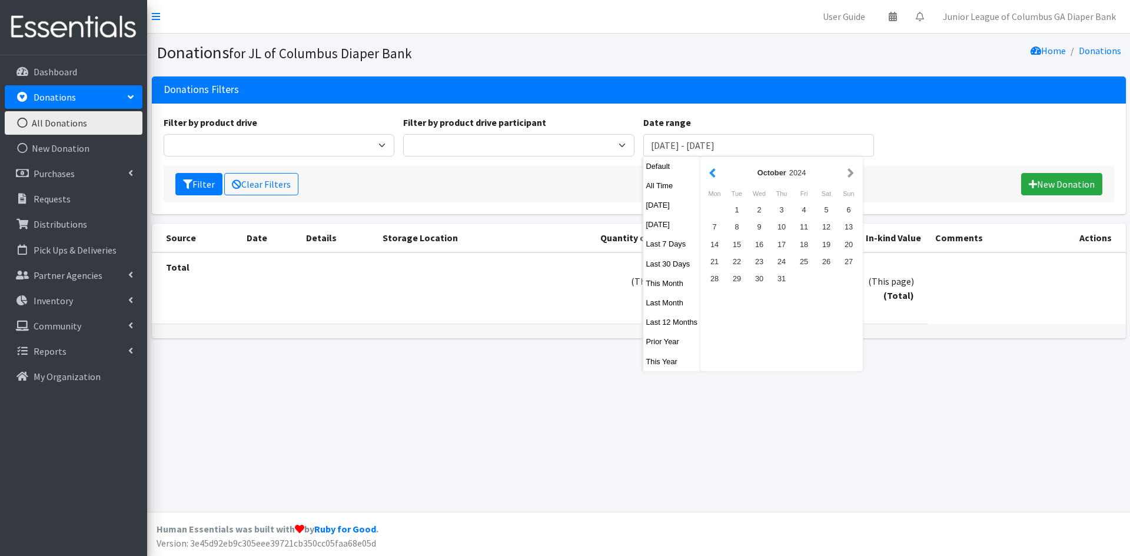
click at [711, 170] on button "button" at bounding box center [713, 172] width 12 height 15
click at [851, 212] on div "1" at bounding box center [849, 209] width 22 height 17
click at [731, 146] on input "September 30, 2025 - September 30, 2025" at bounding box center [759, 145] width 231 height 22
drag, startPoint x: 726, startPoint y: 146, endPoint x: 701, endPoint y: 142, distance: 25.6
click at [672, 150] on input "September 30, 2025 - September 30, 2025" at bounding box center [759, 145] width 231 height 22
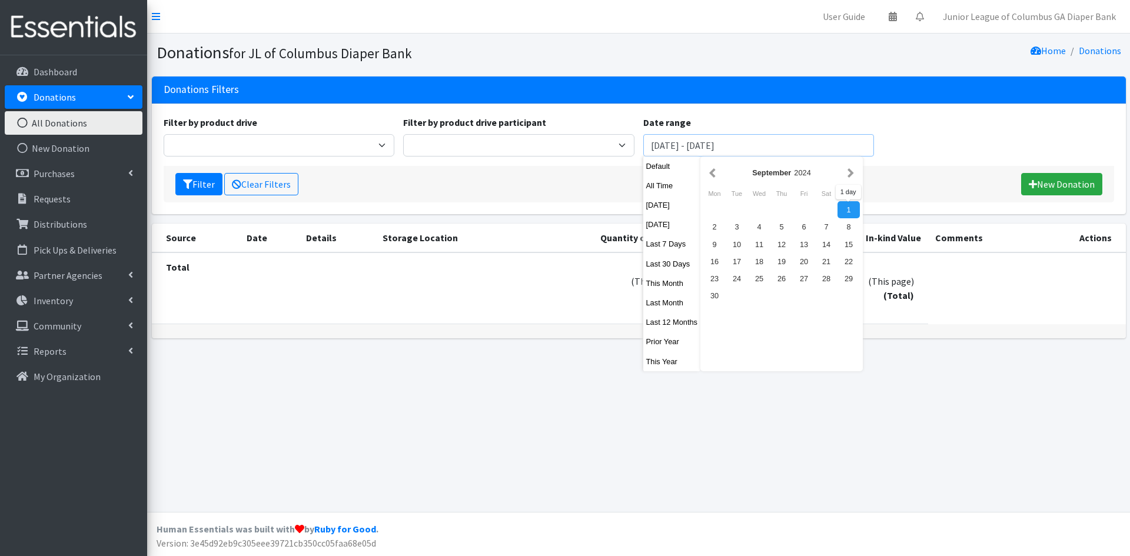
click at [718, 142] on input "September 30, 2025 - September 30, 2025" at bounding box center [759, 145] width 231 height 22
drag, startPoint x: 704, startPoint y: 146, endPoint x: 714, endPoint y: 151, distance: 11.6
click at [704, 146] on input "September 30, 2025 - September 30, 2025" at bounding box center [759, 145] width 231 height 22
click at [730, 144] on input "September 30, 2025 - September 30, 2025" at bounding box center [759, 145] width 231 height 22
click at [931, 148] on div "Filter by product drive 2020 Columbus Board of Realtors (Diapers) 2020 Columbus…" at bounding box center [639, 140] width 960 height 51
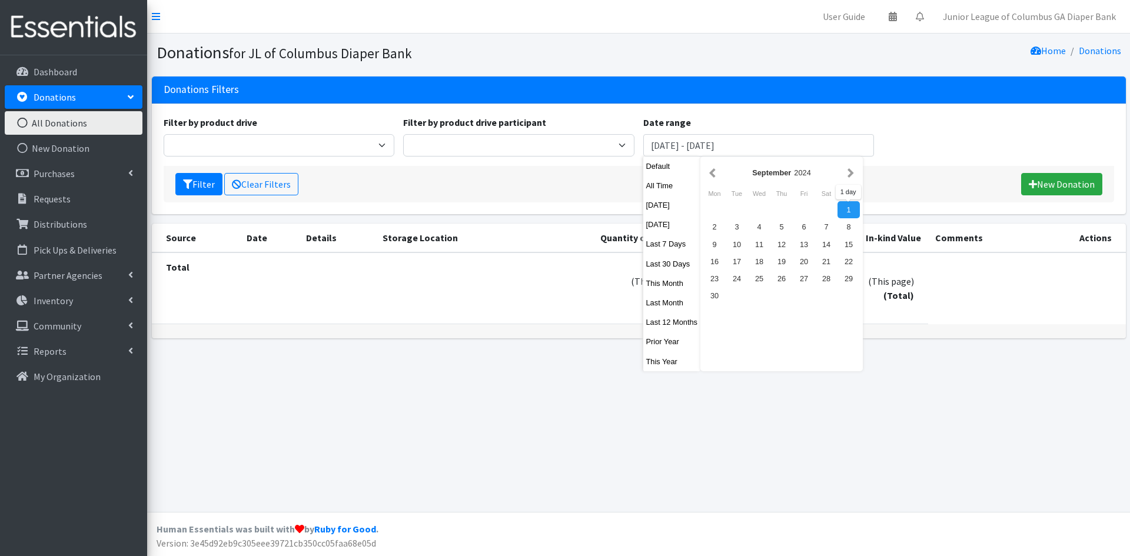
type input "September 30, 2025 - September 30, 2025"
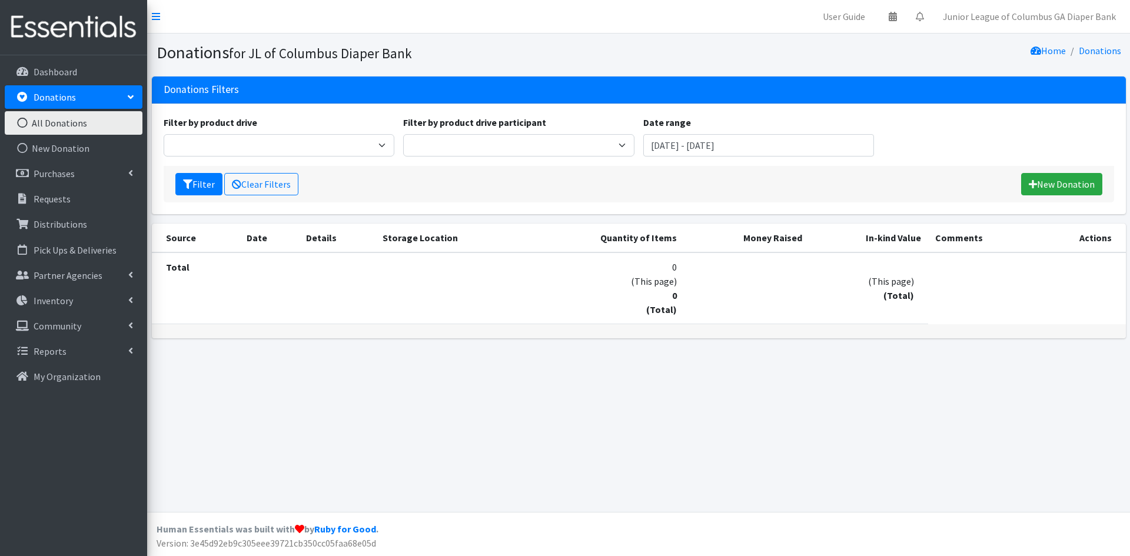
click at [833, 155] on form "Filter by product drive 2020 Columbus Board of Realtors (Diapers) 2020 Columbus…" at bounding box center [639, 158] width 951 height 87
drag, startPoint x: 842, startPoint y: 151, endPoint x: 609, endPoint y: 158, distance: 233.3
click at [609, 158] on div "Filter by product drive 2020 Columbus Board of Realtors (Diapers) 2020 Columbus…" at bounding box center [639, 140] width 960 height 51
click at [605, 144] on select "Cathy Wiegand Candra McRae Brittany Irvin Alex Steinwachs Mary Angela McMurphy …" at bounding box center [518, 145] width 231 height 22
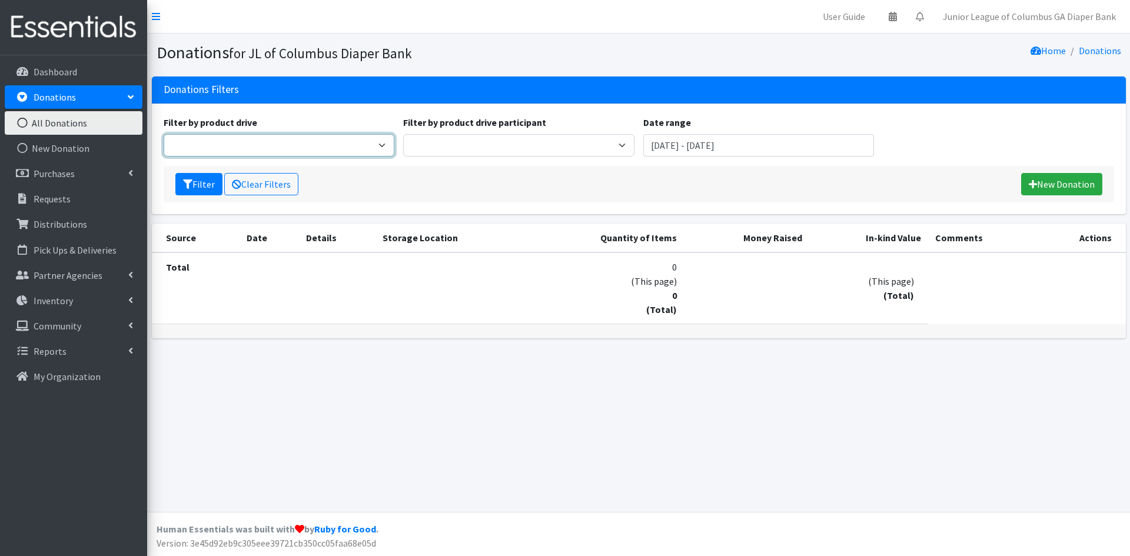
click at [344, 149] on select "2020 Columbus Board of Realtors (Diapers) 2020 Columbus Board of Realtors (Wipe…" at bounding box center [279, 145] width 231 height 22
select select "3202"
click at [164, 134] on select "2020 Columbus Board of Realtors (Diapers) 2020 Columbus Board of Realtors (Wipe…" at bounding box center [279, 145] width 231 height 22
click at [870, 145] on input "text" at bounding box center [759, 145] width 231 height 22
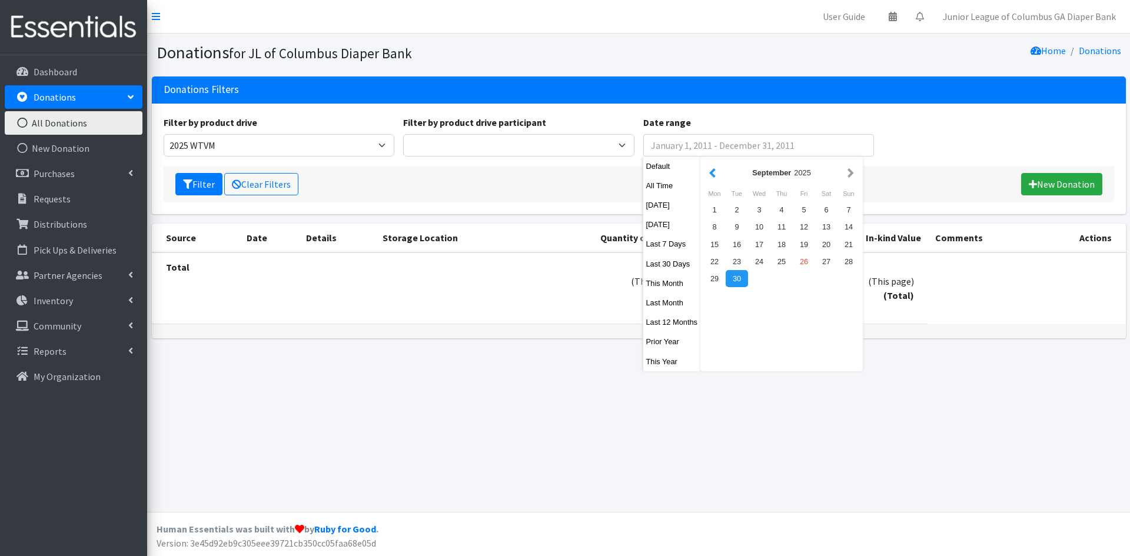
click at [707, 170] on button "button" at bounding box center [713, 172] width 12 height 15
click at [719, 168] on div "August 2025" at bounding box center [782, 172] width 126 height 11
click at [719, 169] on div "August 2025" at bounding box center [782, 172] width 126 height 11
click at [715, 173] on button "button" at bounding box center [713, 172] width 12 height 15
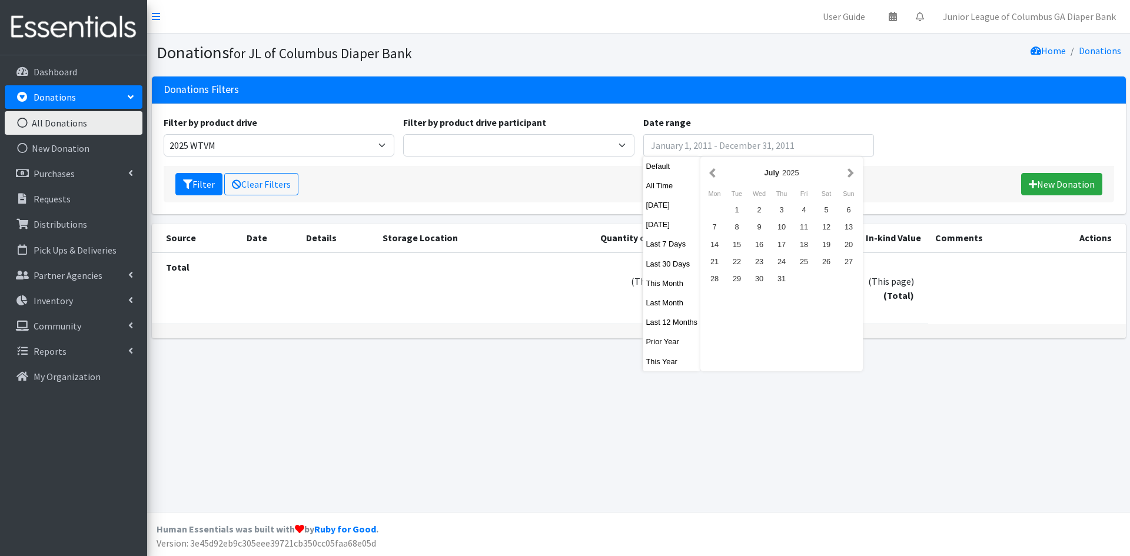
click at [715, 173] on button "button" at bounding box center [713, 172] width 12 height 15
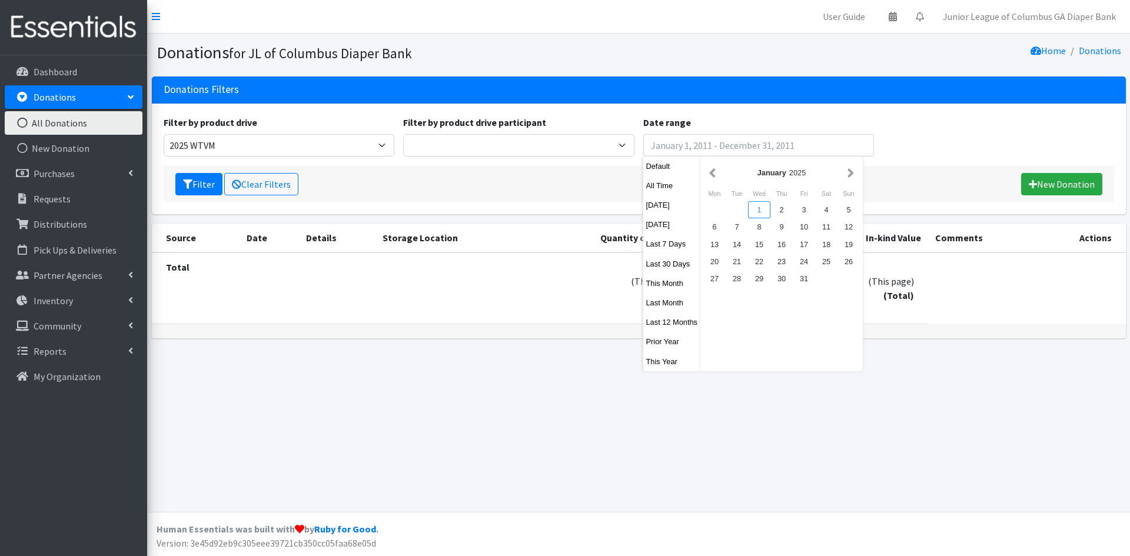
click at [762, 210] on div "1" at bounding box center [759, 209] width 22 height 17
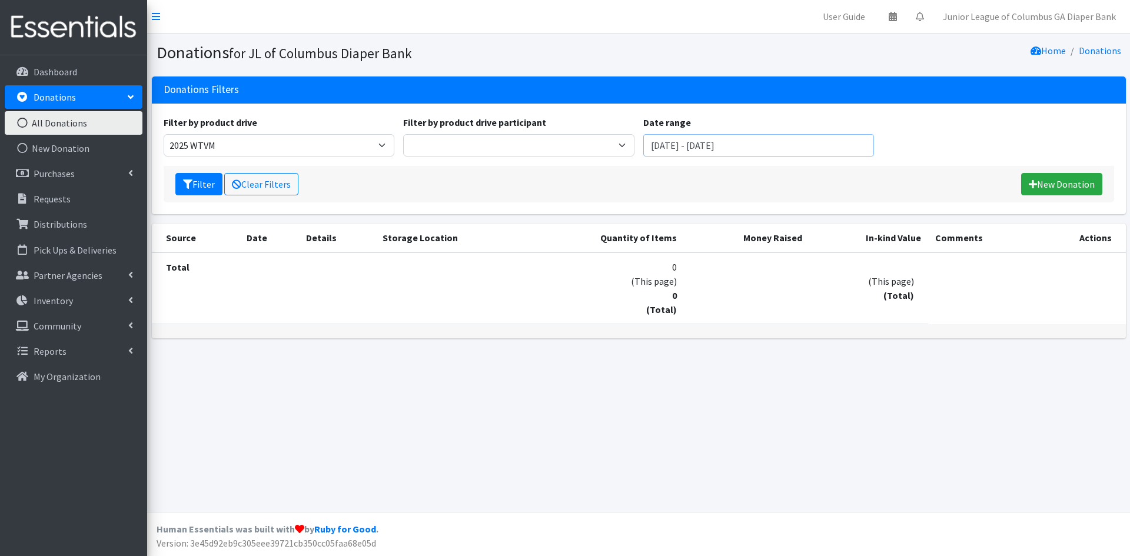
click at [797, 142] on input "January 1, 2025 - January 1, 2025" at bounding box center [759, 145] width 231 height 22
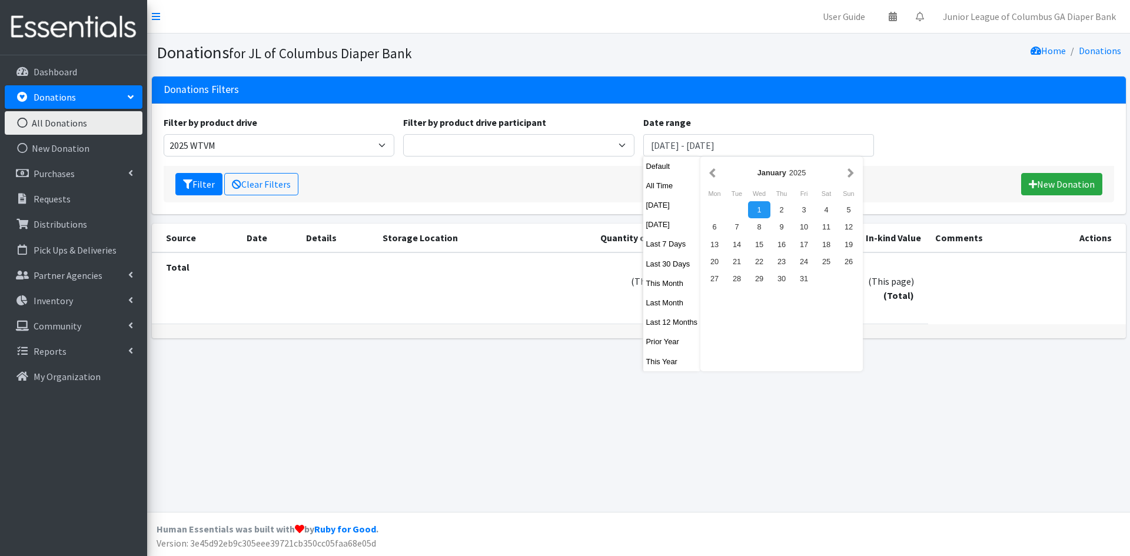
click at [857, 174] on div "January 2025" at bounding box center [782, 173] width 157 height 26
click at [853, 172] on button "button" at bounding box center [851, 172] width 12 height 15
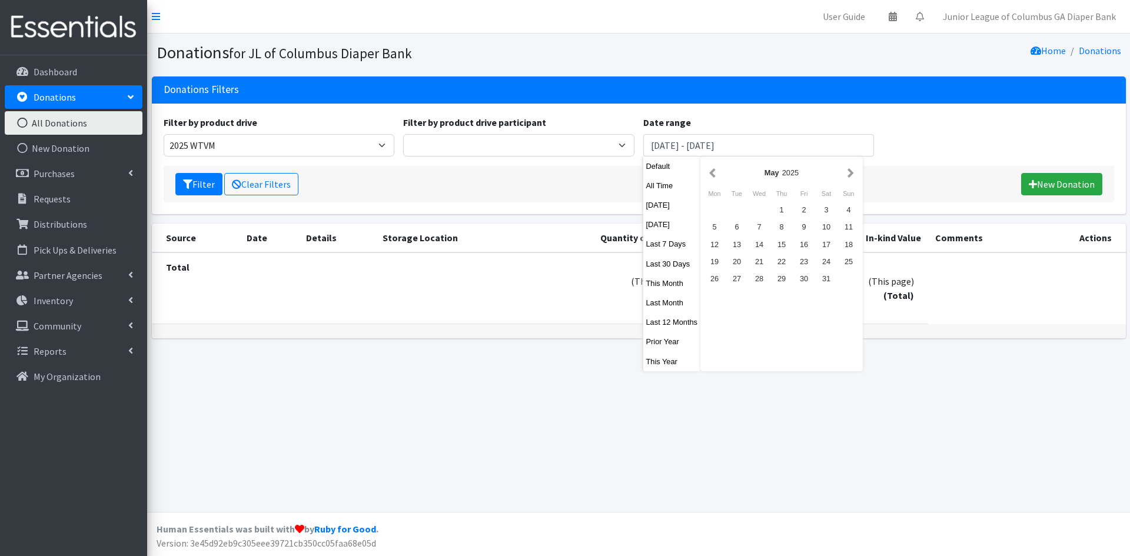
click at [853, 172] on button "button" at bounding box center [851, 172] width 12 height 15
click at [782, 279] on div "31" at bounding box center [782, 278] width 22 height 17
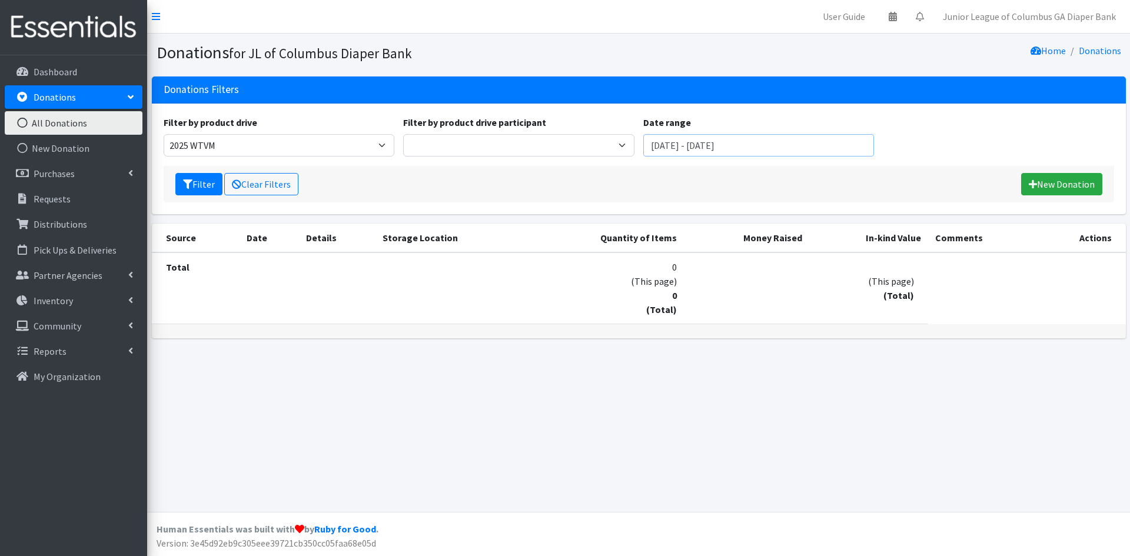
drag, startPoint x: 792, startPoint y: 139, endPoint x: 540, endPoint y: 158, distance: 252.7
click at [540, 158] on div "Filter by product drive 2020 Columbus Board of Realtors (Diapers) 2020 Columbus…" at bounding box center [639, 140] width 960 height 51
click at [701, 146] on input "July 31, 2025 - July 31, 2025" at bounding box center [759, 145] width 231 height 22
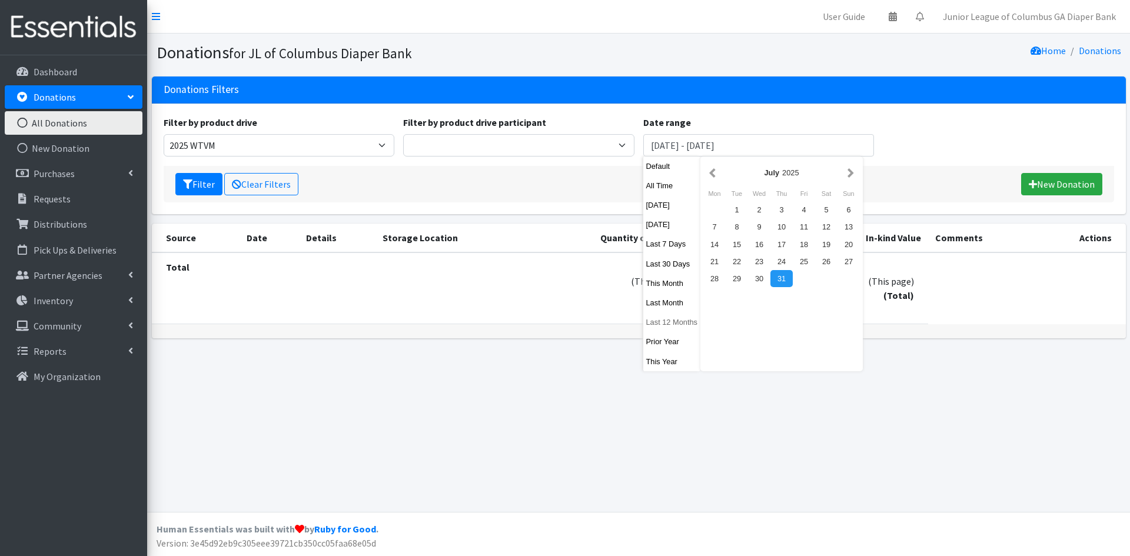
click at [671, 327] on button "Last 12 Months" at bounding box center [673, 322] width 58 height 17
type input "September 27, 2024 - September 26, 2025"
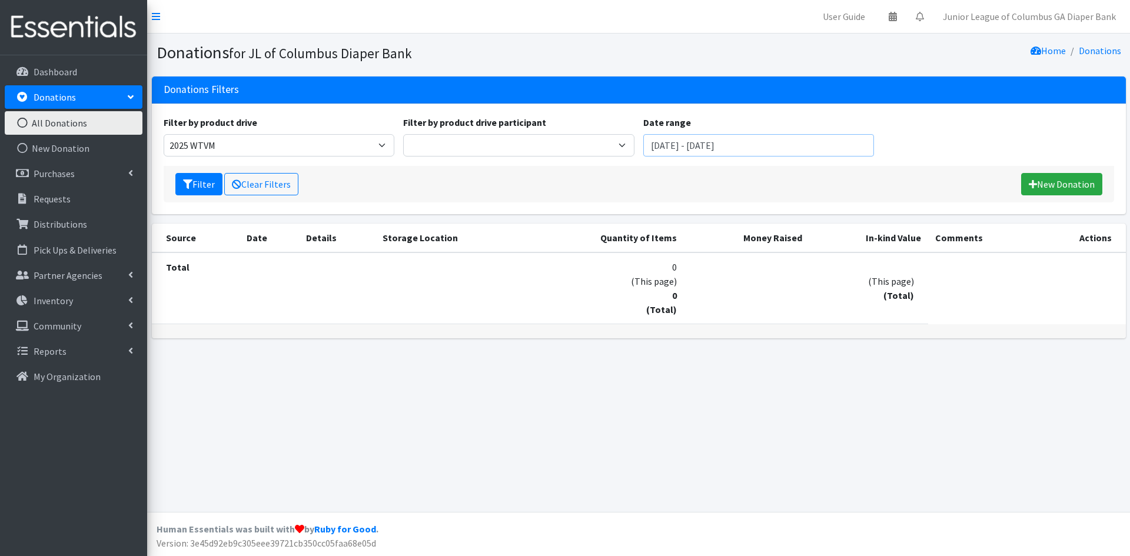
click at [856, 144] on input "September 27, 2024 - September 26, 2025" at bounding box center [759, 145] width 231 height 22
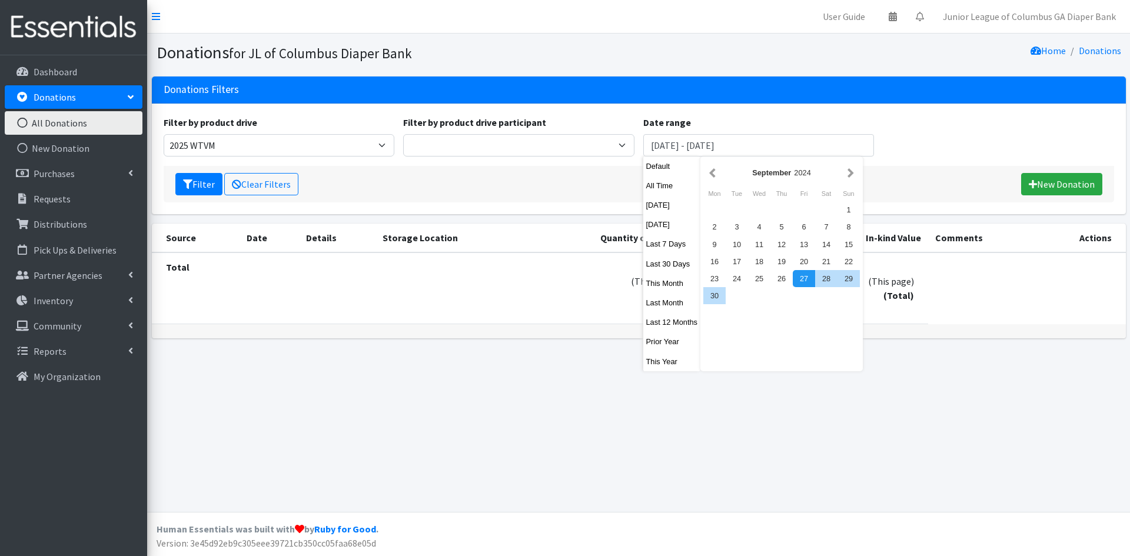
click at [934, 137] on div "Filter by product drive 2020 Columbus Board of Realtors (Diapers) 2020 Columbus…" at bounding box center [639, 140] width 960 height 51
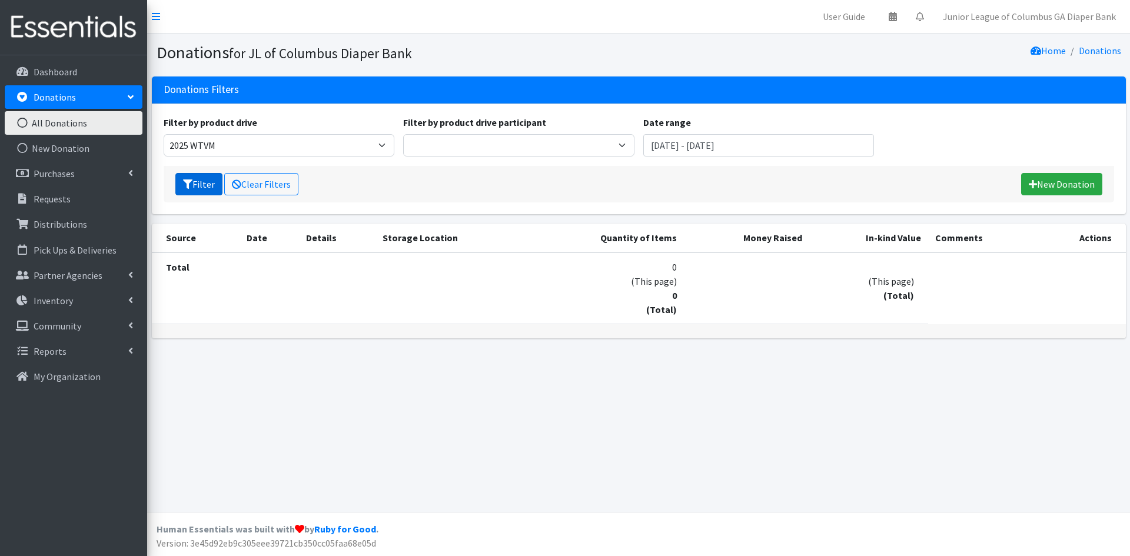
click at [198, 184] on button "Filter" at bounding box center [198, 184] width 47 height 22
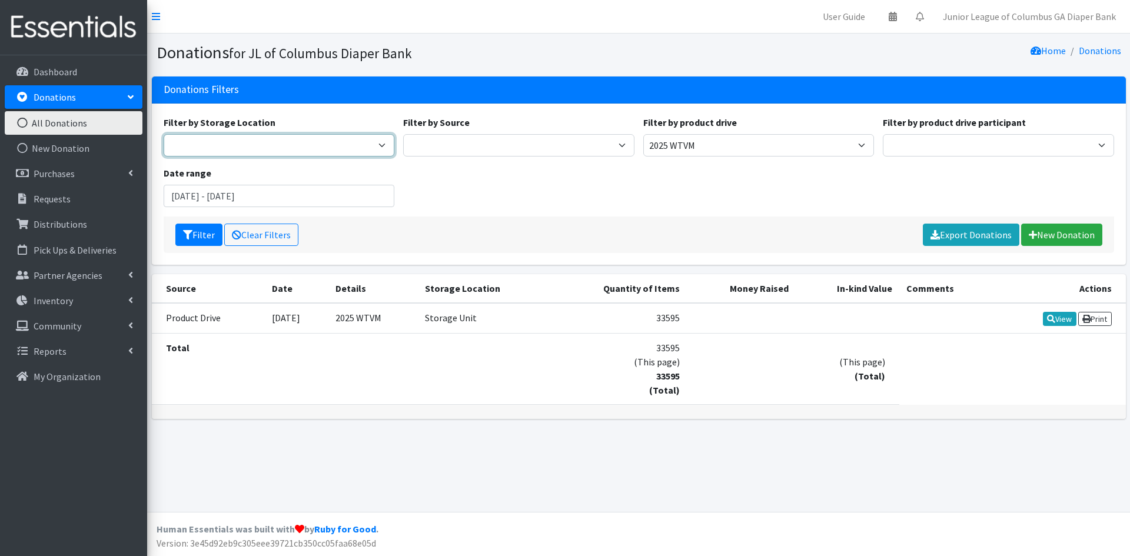
click at [376, 152] on select "Storage Unit" at bounding box center [279, 145] width 231 height 22
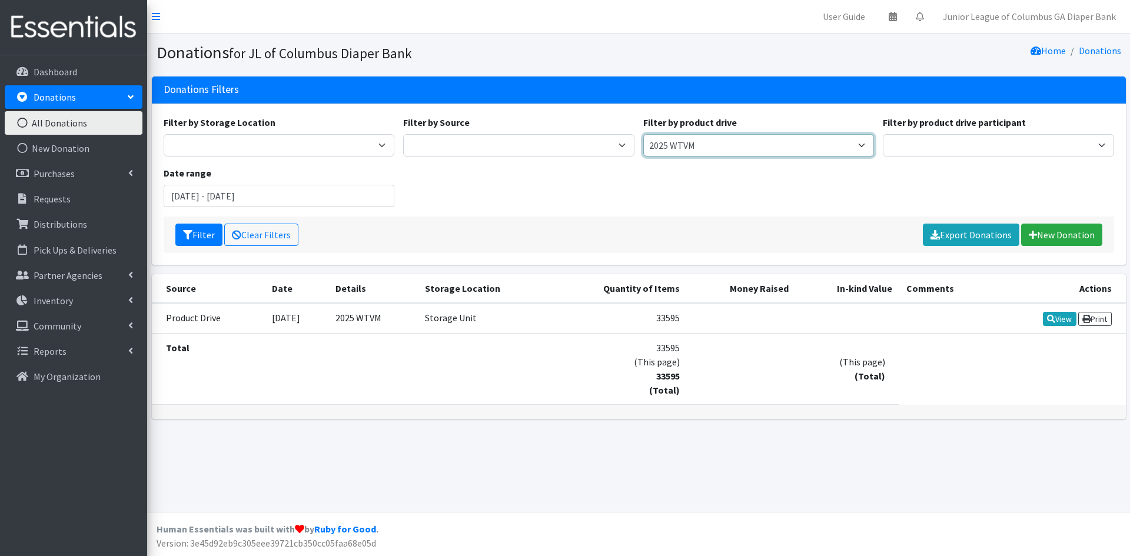
click at [775, 148] on select "2020 Columbus Board of Realtors (Diapers) 2020 Columbus Board of Realtors (Wipe…" at bounding box center [759, 145] width 231 height 22
select select "2932"
click at [644, 134] on select "2020 Columbus Board of Realtors (Diapers) 2020 Columbus Board of Realtors (Wipe…" at bounding box center [759, 145] width 231 height 22
click at [207, 230] on button "Filter" at bounding box center [198, 235] width 47 height 22
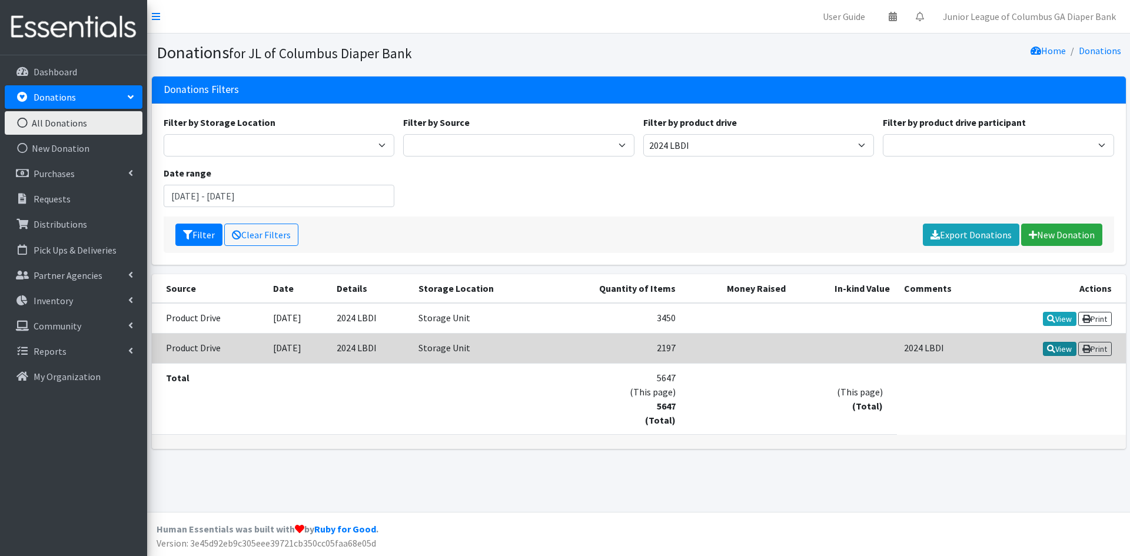
click at [1056, 346] on link "View" at bounding box center [1060, 349] width 34 height 14
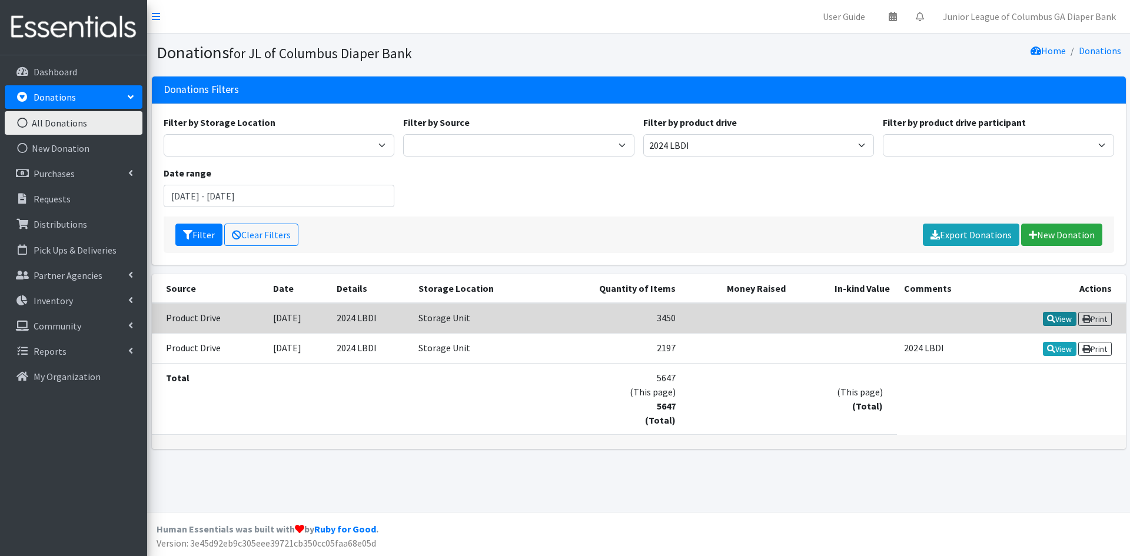
click at [1053, 312] on link "View" at bounding box center [1060, 319] width 34 height 14
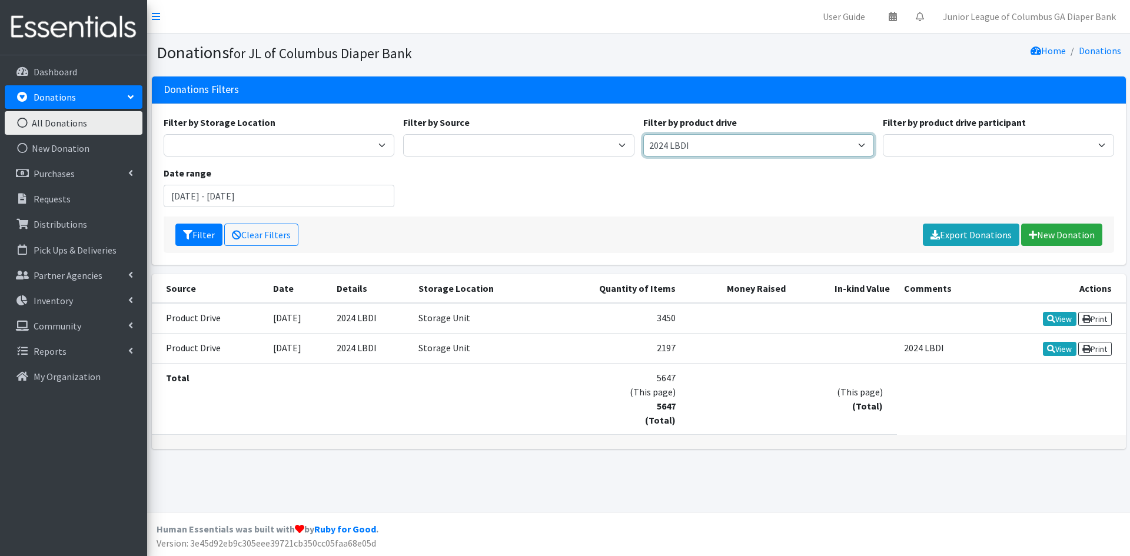
click at [690, 146] on select "2020 Columbus Board of Realtors (Diapers) 2020 Columbus Board of Realtors (Wipe…" at bounding box center [759, 145] width 231 height 22
select select "3204"
click at [644, 134] on select "2020 Columbus Board of Realtors (Diapers) 2020 Columbus Board of Realtors (Wipe…" at bounding box center [759, 145] width 231 height 22
click at [201, 233] on button "Filter" at bounding box center [198, 235] width 47 height 22
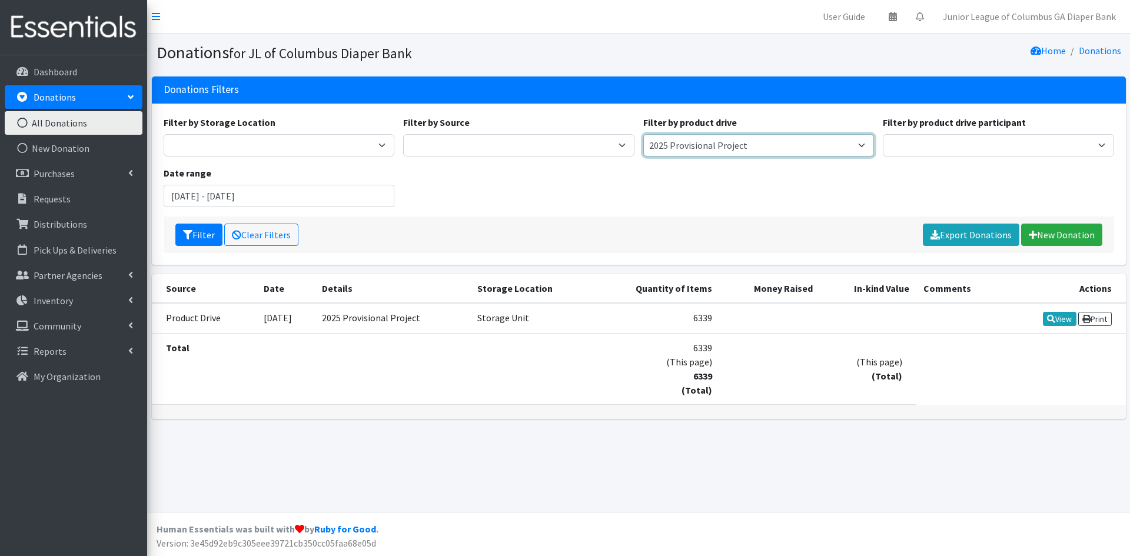
click at [741, 135] on select "2020 Columbus Board of Realtors (Diapers) 2020 Columbus Board of Realtors (Wipe…" at bounding box center [759, 145] width 231 height 22
select select "3203"
click at [644, 134] on select "2020 Columbus Board of Realtors (Diapers) 2020 Columbus Board of Realtors (Wipe…" at bounding box center [759, 145] width 231 height 22
click at [742, 144] on select "2020 Columbus Board of Realtors (Diapers) 2020 Columbus Board of Realtors (Wipe…" at bounding box center [759, 145] width 231 height 22
click at [644, 134] on select "2020 Columbus Board of Realtors (Diapers) 2020 Columbus Board of Realtors (Wipe…" at bounding box center [759, 145] width 231 height 22
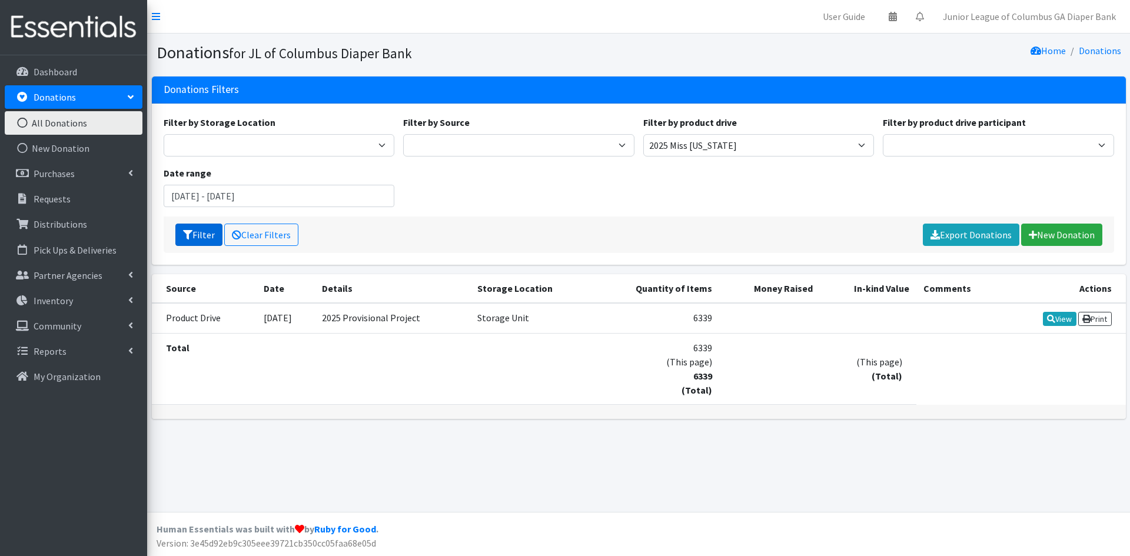
click at [204, 237] on button "Filter" at bounding box center [198, 235] width 47 height 22
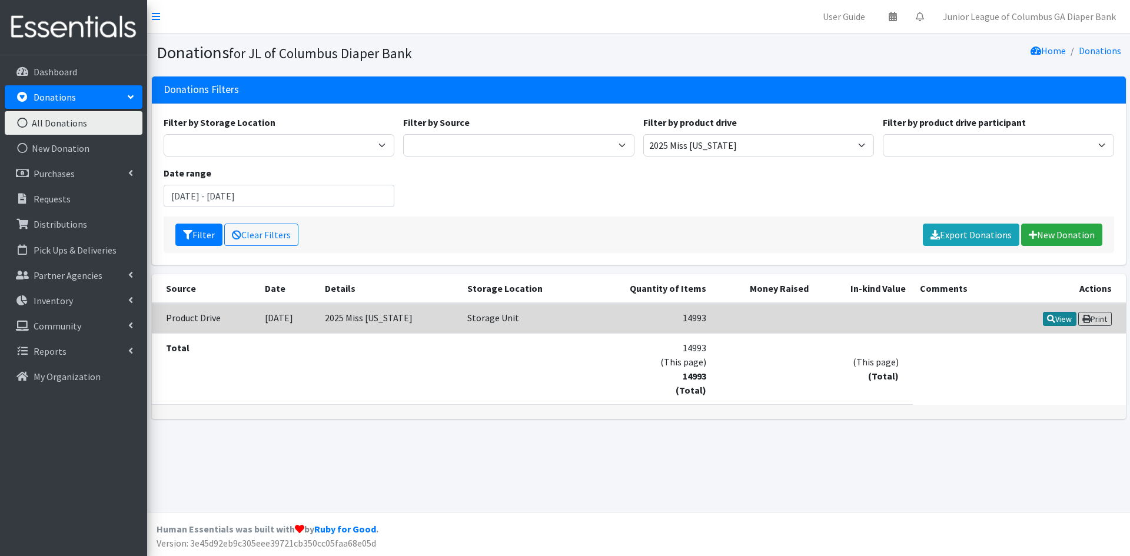
click at [1066, 317] on link "View" at bounding box center [1060, 319] width 34 height 14
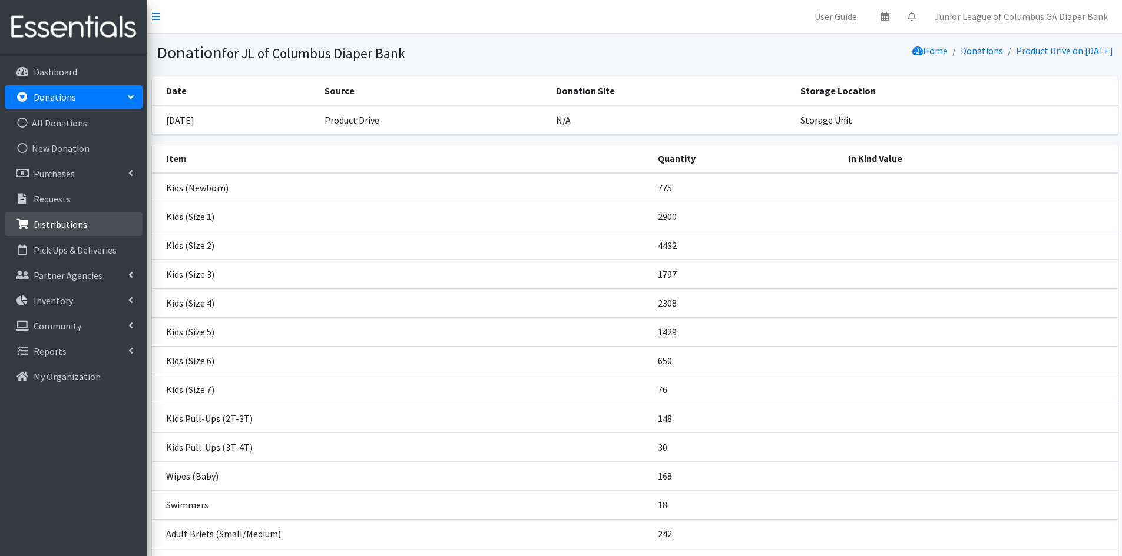
click at [71, 214] on link "Distributions" at bounding box center [74, 225] width 138 height 24
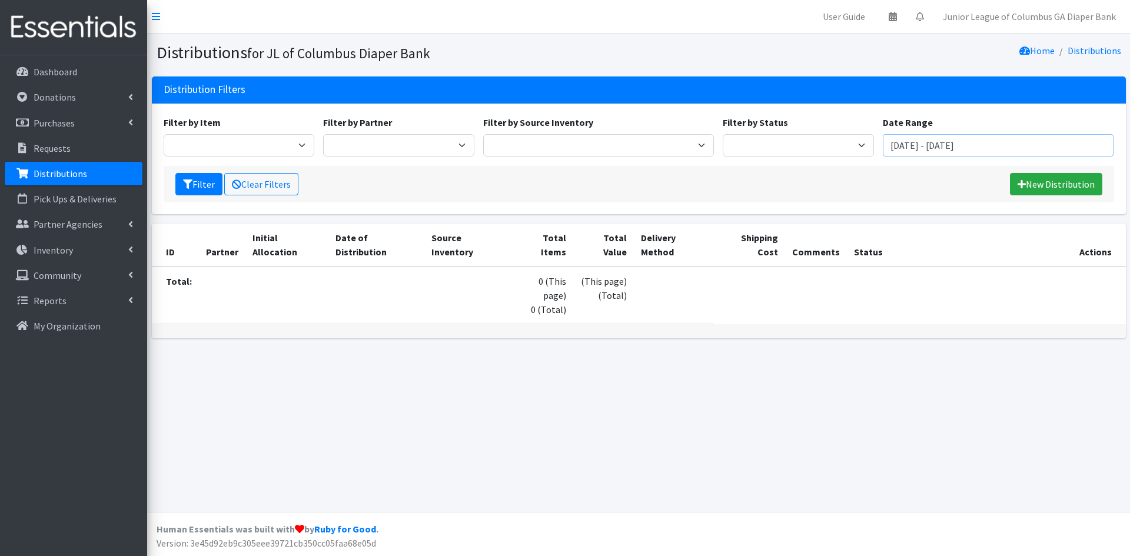
click at [1042, 141] on input "[DATE] - [DATE]" at bounding box center [998, 145] width 231 height 22
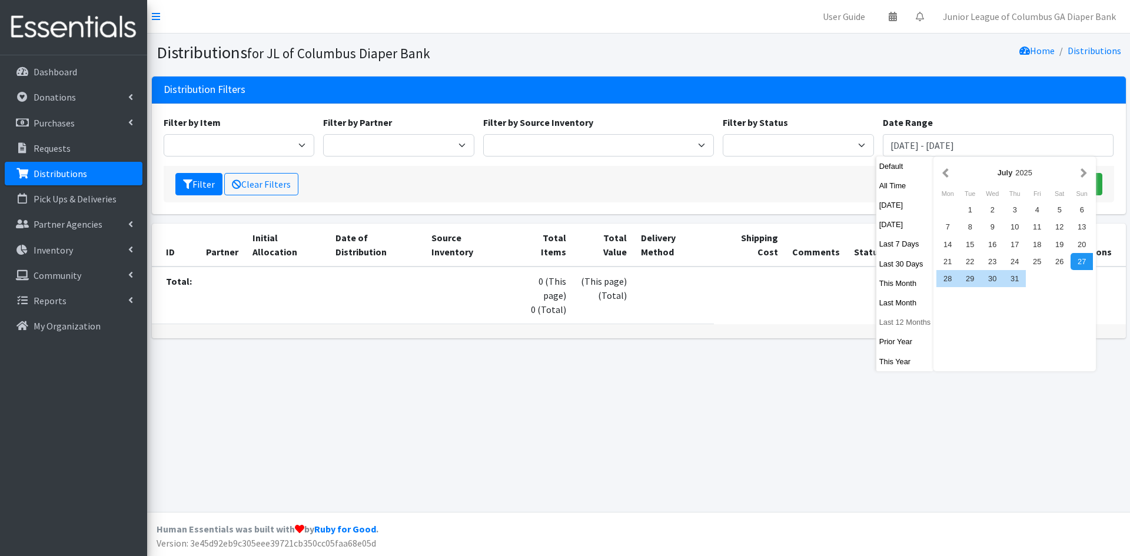
click at [909, 323] on button "Last 12 Months" at bounding box center [906, 322] width 58 height 17
type input "September 27, 2024 - September 26, 2025"
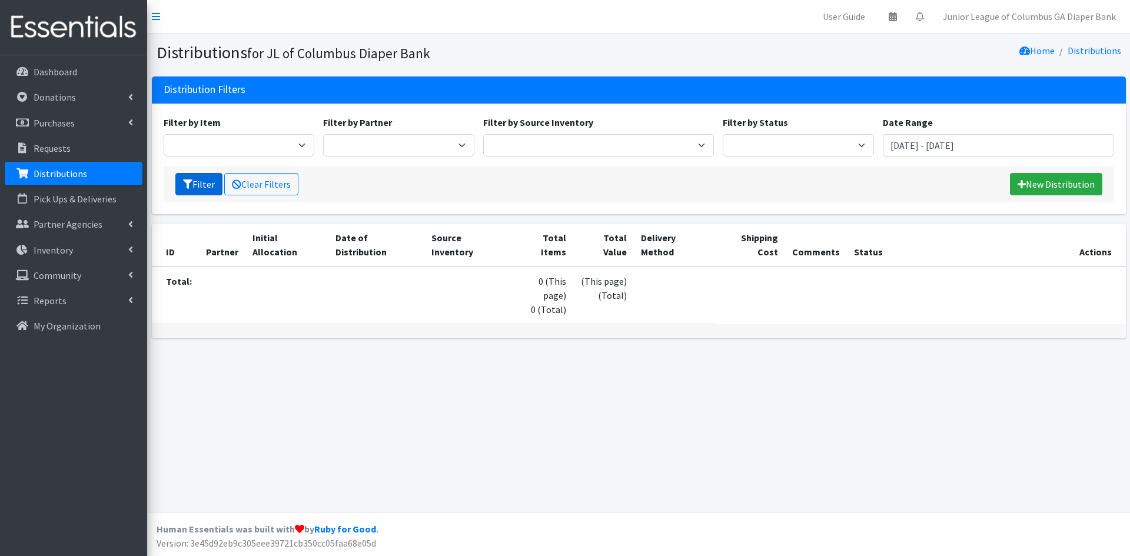
click at [207, 182] on button "Filter" at bounding box center [198, 184] width 47 height 22
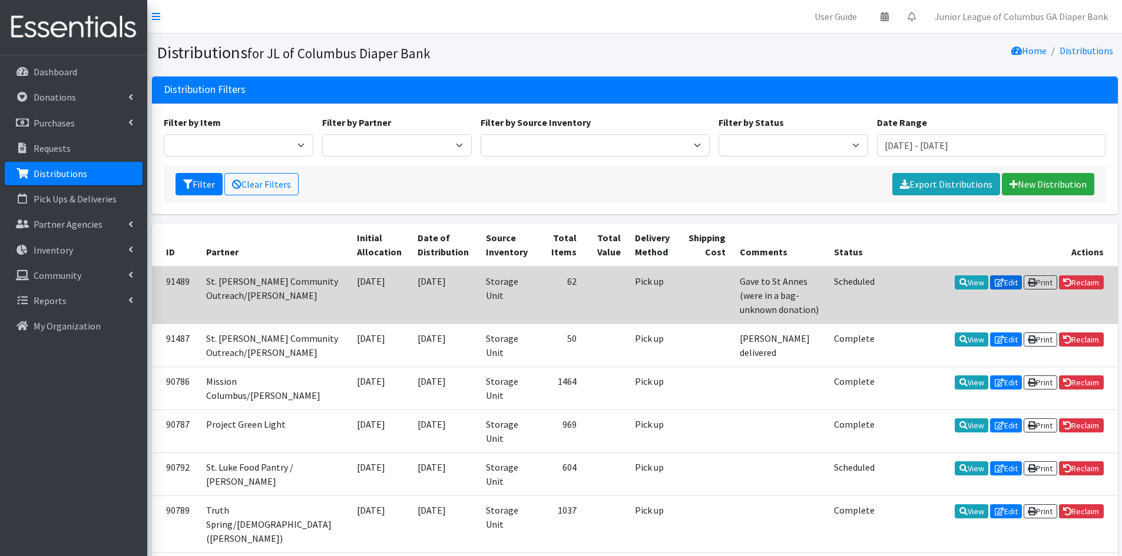
click at [1010, 286] on link "Edit" at bounding box center [1006, 283] width 32 height 14
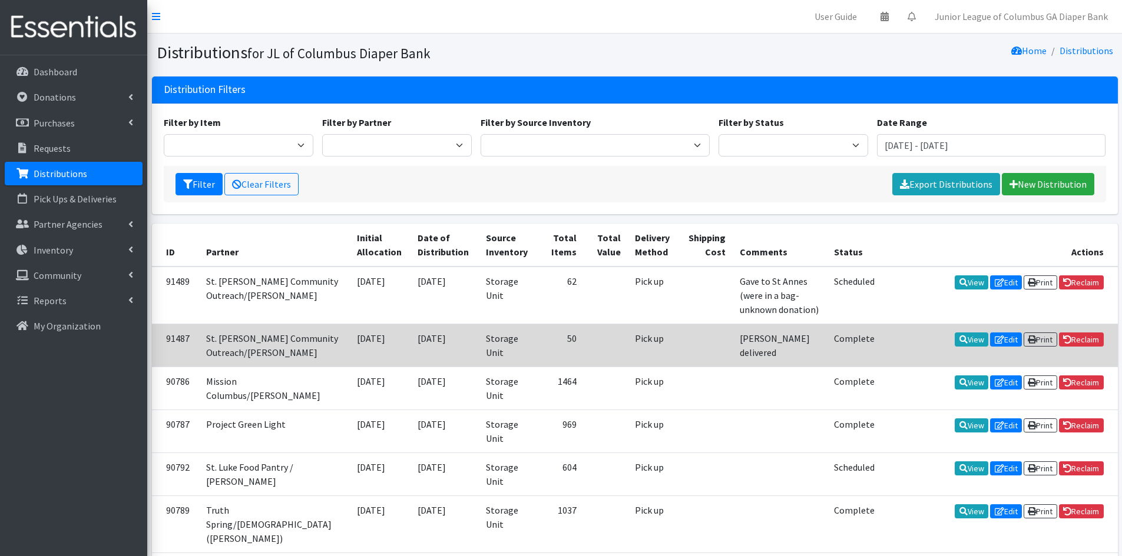
click at [853, 341] on td "Complete" at bounding box center [854, 345] width 55 height 43
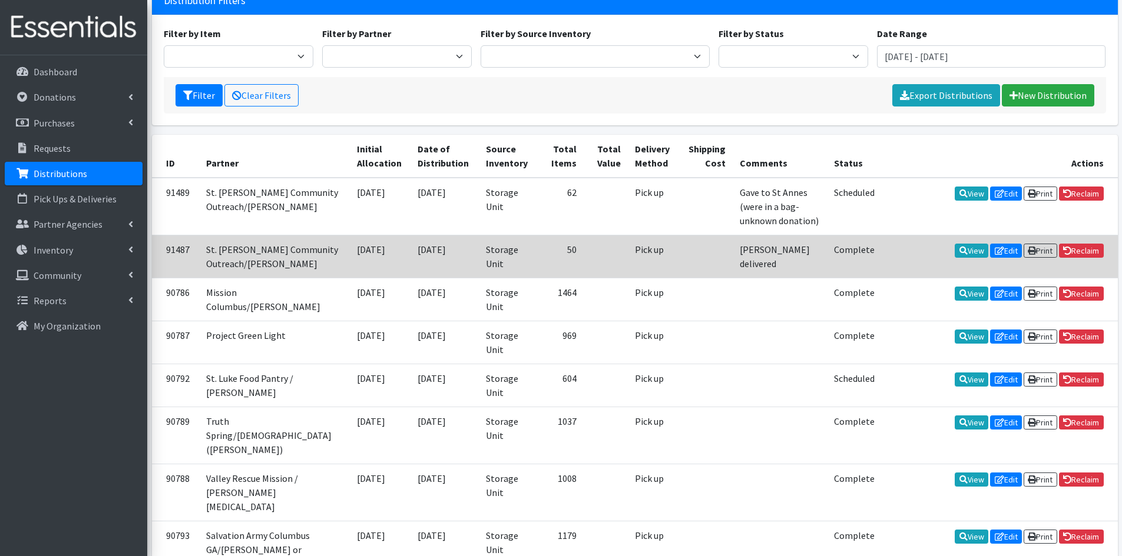
scroll to position [118, 0]
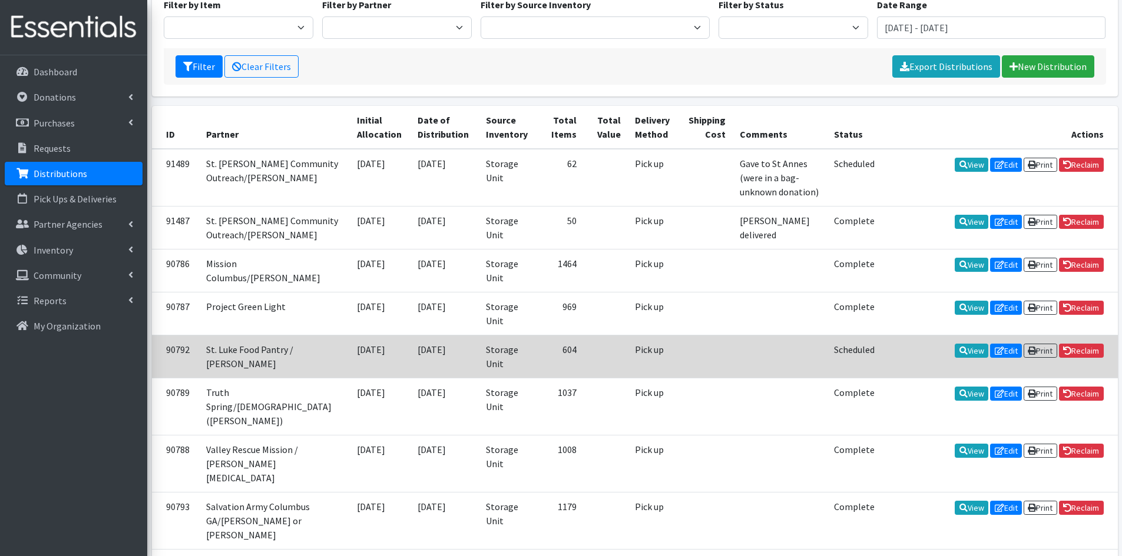
click at [874, 349] on td "Scheduled" at bounding box center [854, 356] width 55 height 43
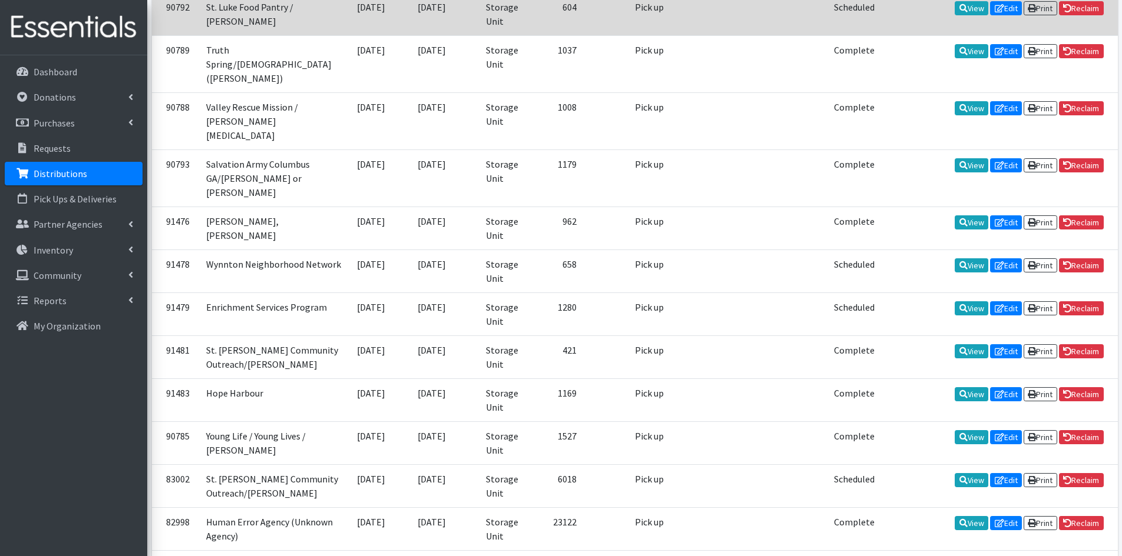
scroll to position [402, 0]
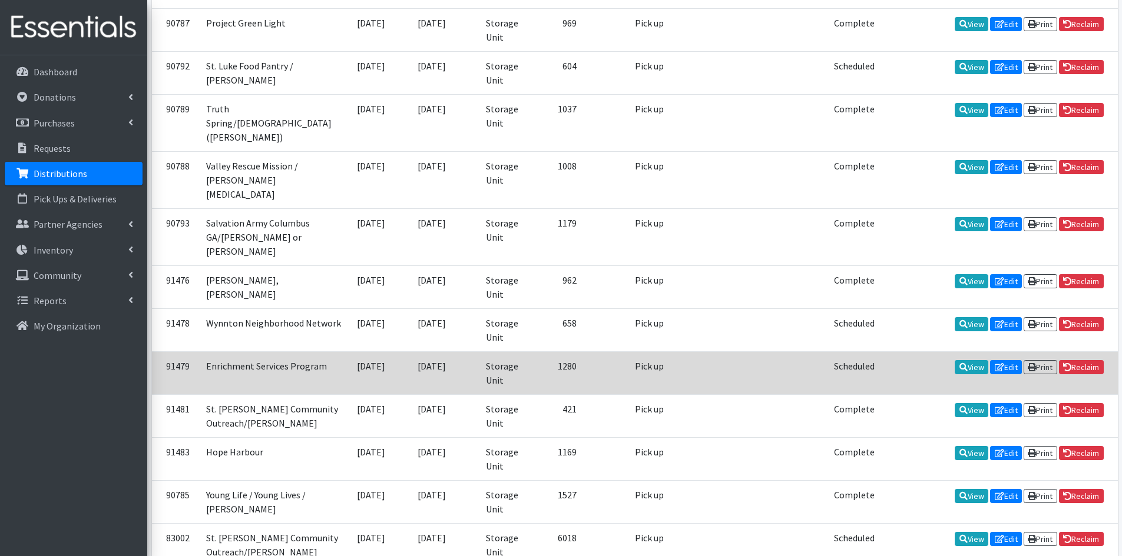
click at [870, 352] on td "Scheduled" at bounding box center [854, 373] width 55 height 43
click at [500, 357] on td "Storage Unit" at bounding box center [508, 373] width 58 height 43
click at [499, 357] on td "Storage Unit" at bounding box center [508, 373] width 58 height 43
click at [709, 368] on td at bounding box center [705, 373] width 53 height 43
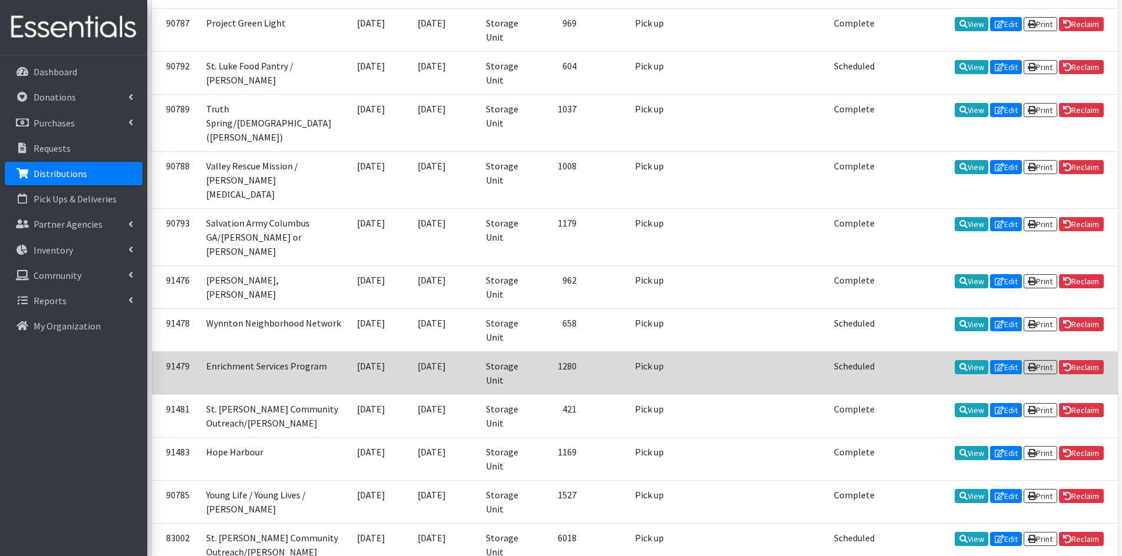
click at [709, 368] on td at bounding box center [705, 373] width 53 height 43
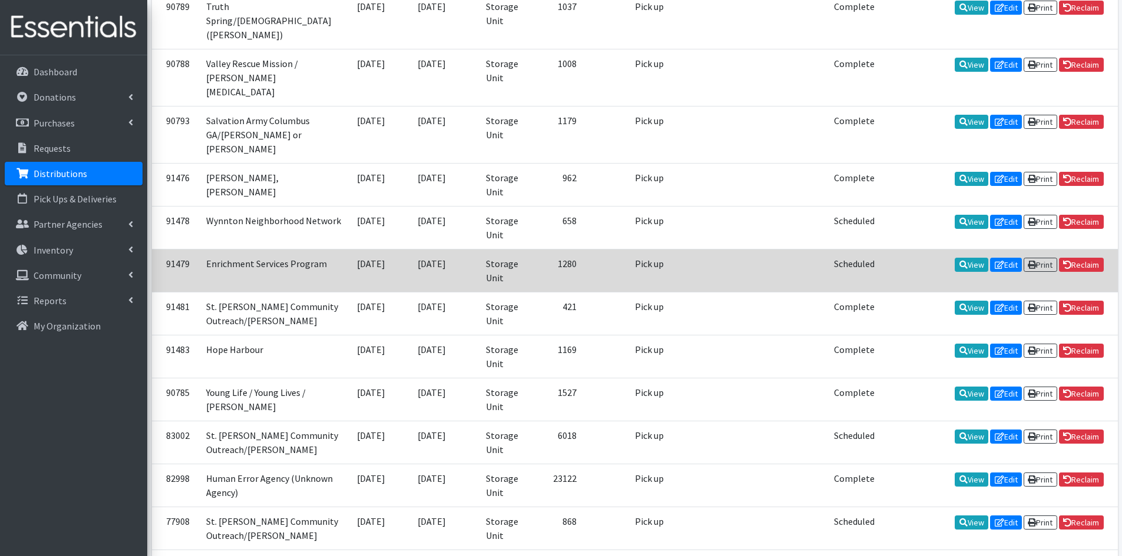
scroll to position [519, 0]
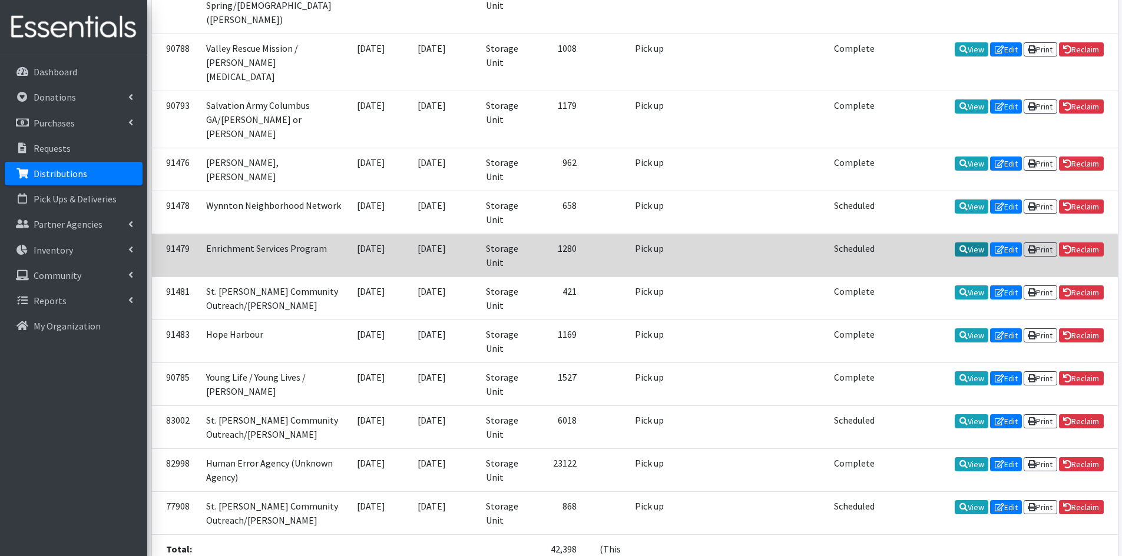
click at [961, 243] on link "View" at bounding box center [971, 250] width 34 height 14
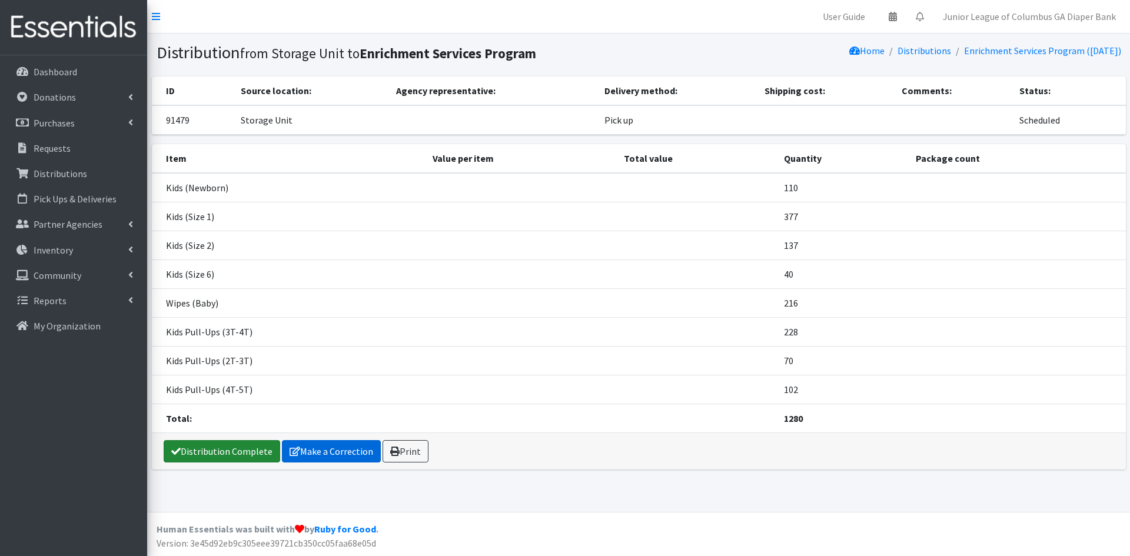
click at [236, 450] on link "Distribution Complete" at bounding box center [222, 451] width 117 height 22
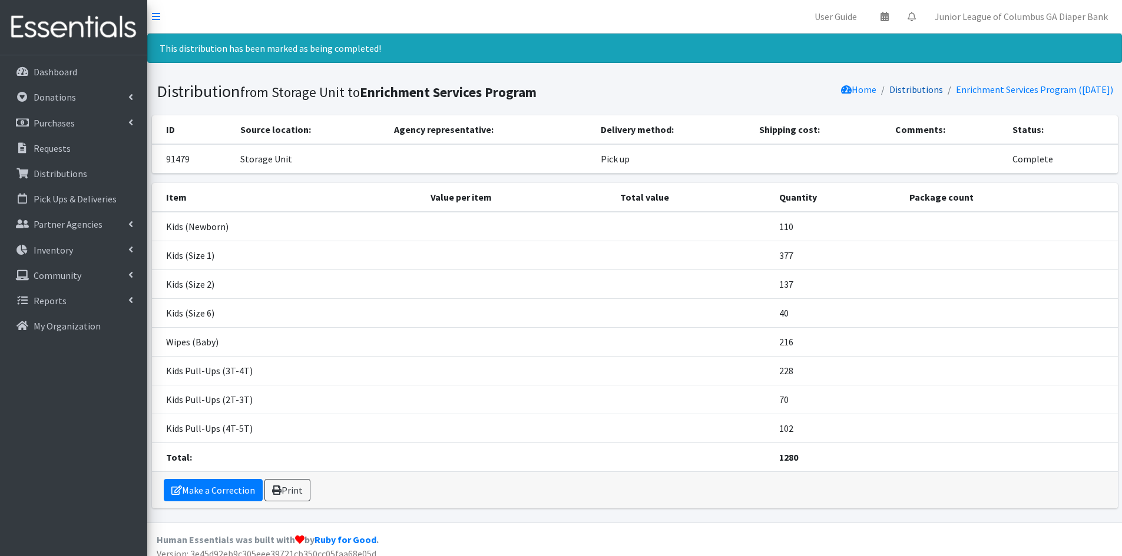
click at [909, 87] on link "Distributions" at bounding box center [916, 90] width 54 height 12
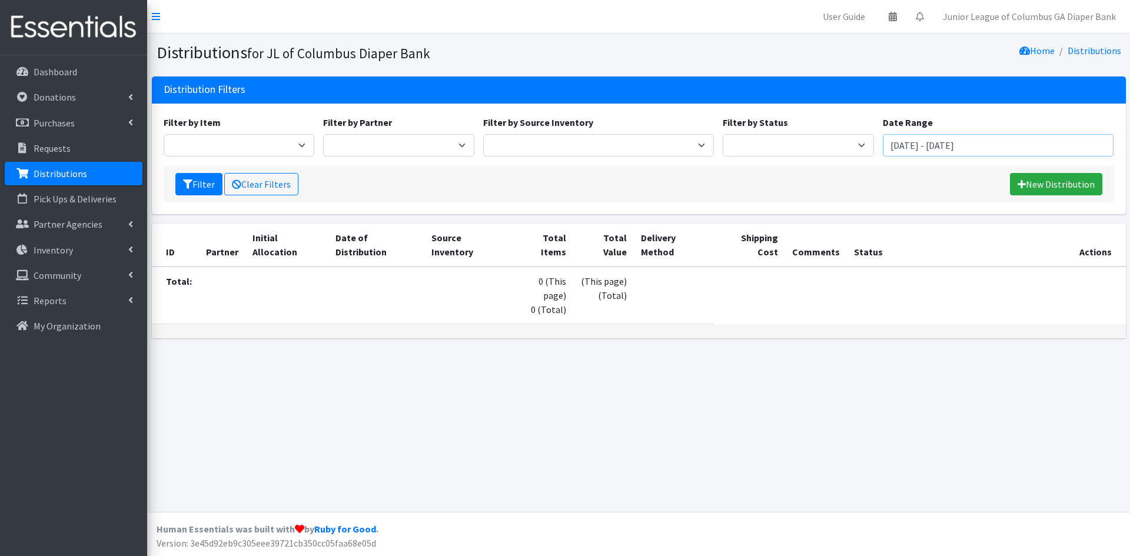
click at [1027, 143] on input "[DATE] - [DATE]" at bounding box center [998, 145] width 231 height 22
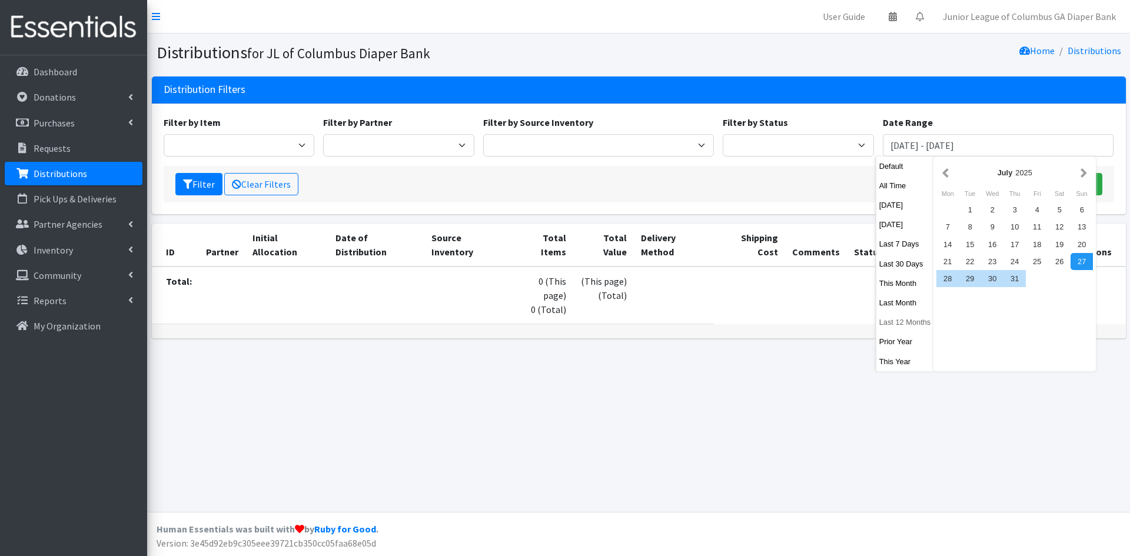
click at [910, 317] on button "Last 12 Months" at bounding box center [906, 322] width 58 height 17
type input "September 27, 2024 - September 26, 2025"
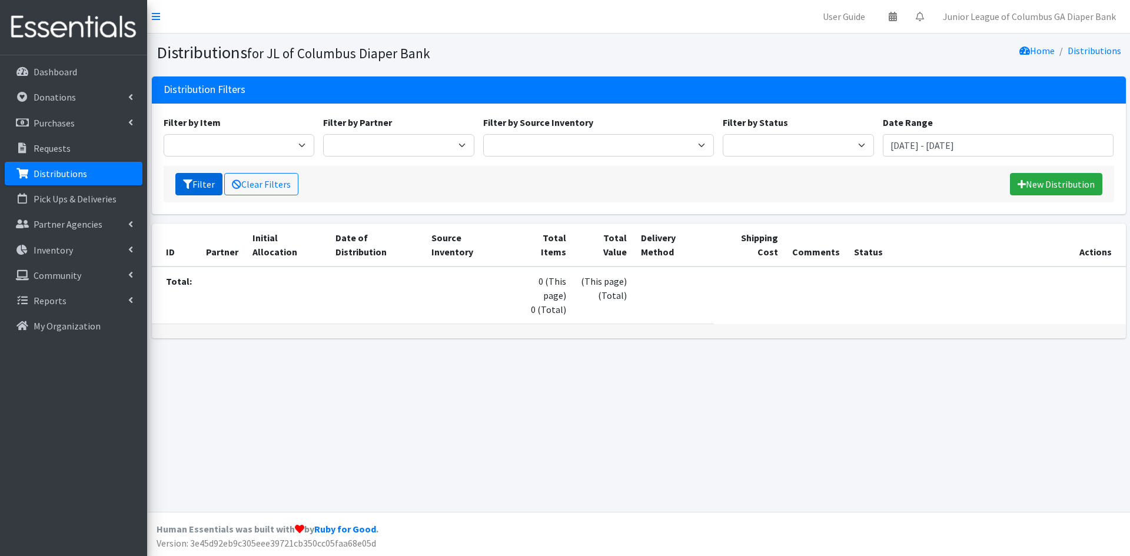
click at [204, 191] on button "Filter" at bounding box center [198, 184] width 47 height 22
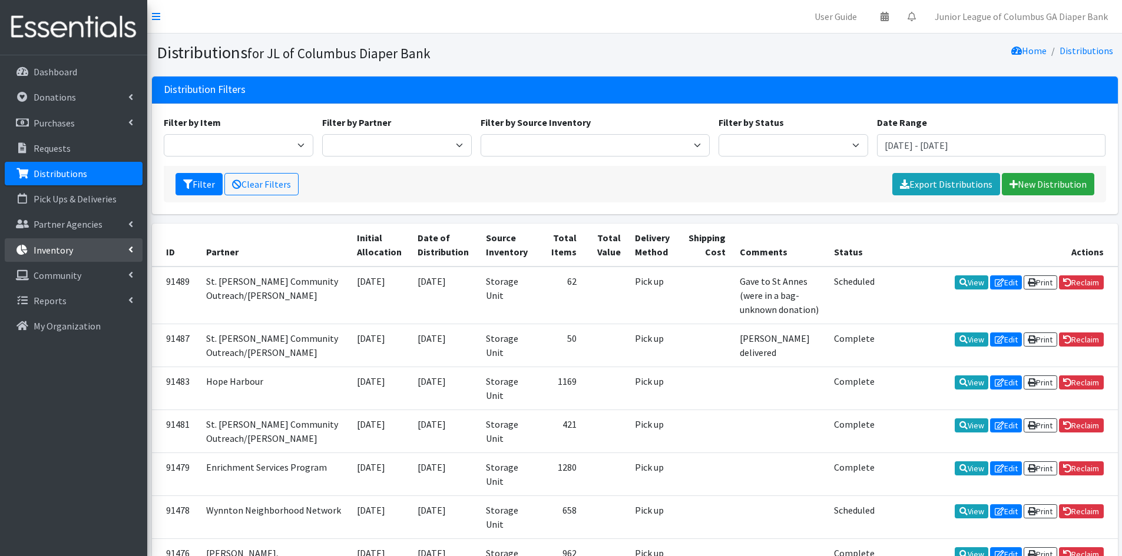
click at [65, 244] on p "Inventory" at bounding box center [53, 250] width 39 height 12
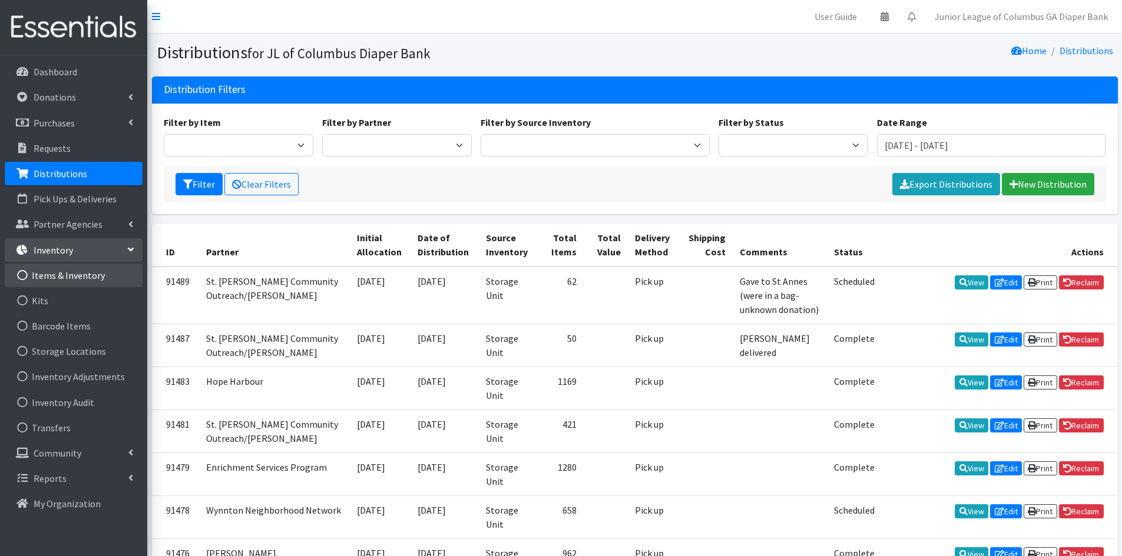
click at [71, 270] on link "Items & Inventory" at bounding box center [74, 276] width 138 height 24
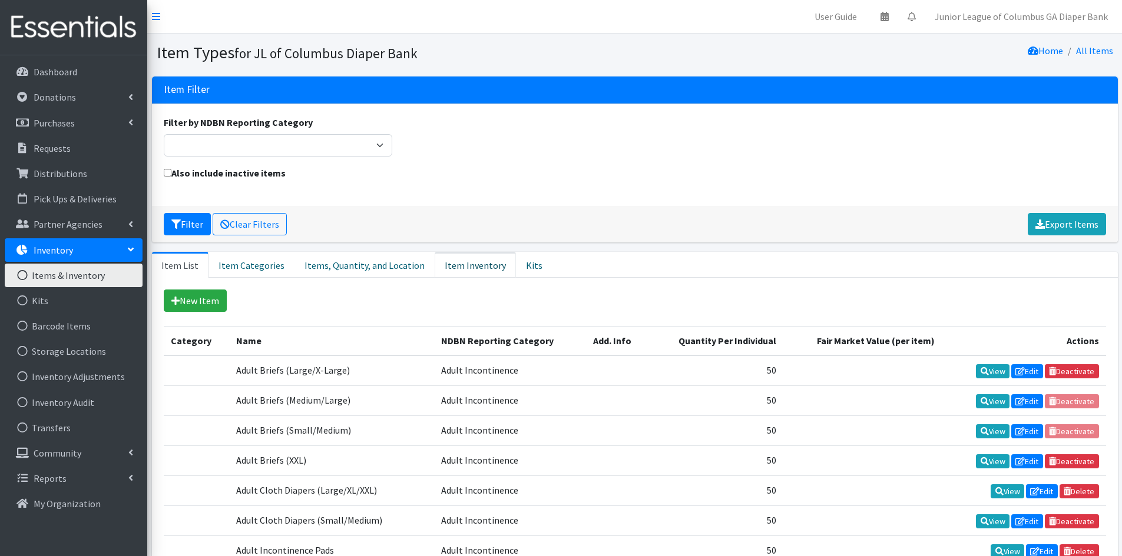
click at [443, 270] on link "Item Inventory" at bounding box center [475, 265] width 81 height 26
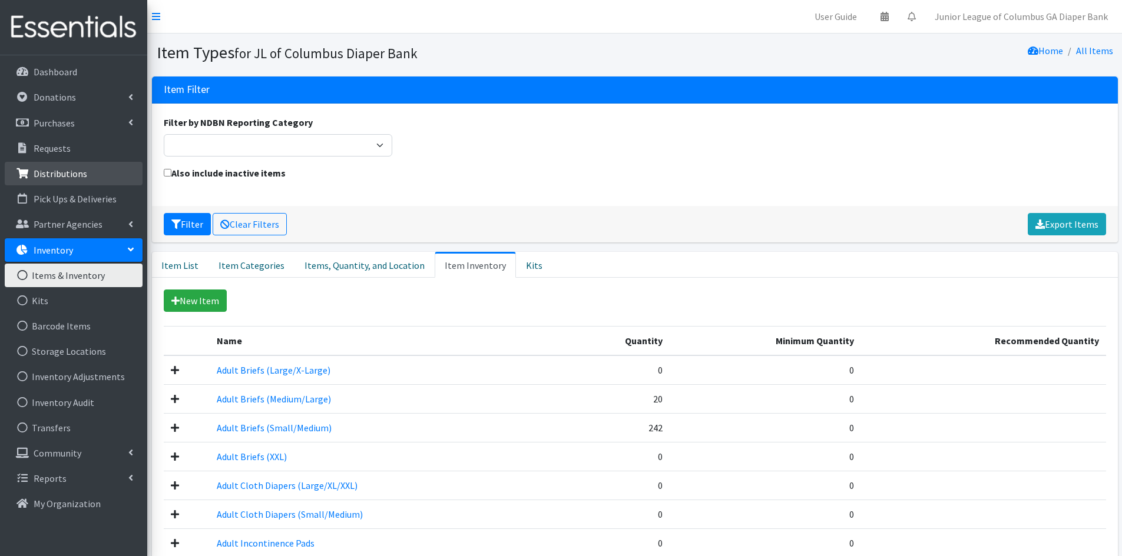
click at [69, 178] on p "Distributions" at bounding box center [61, 174] width 54 height 12
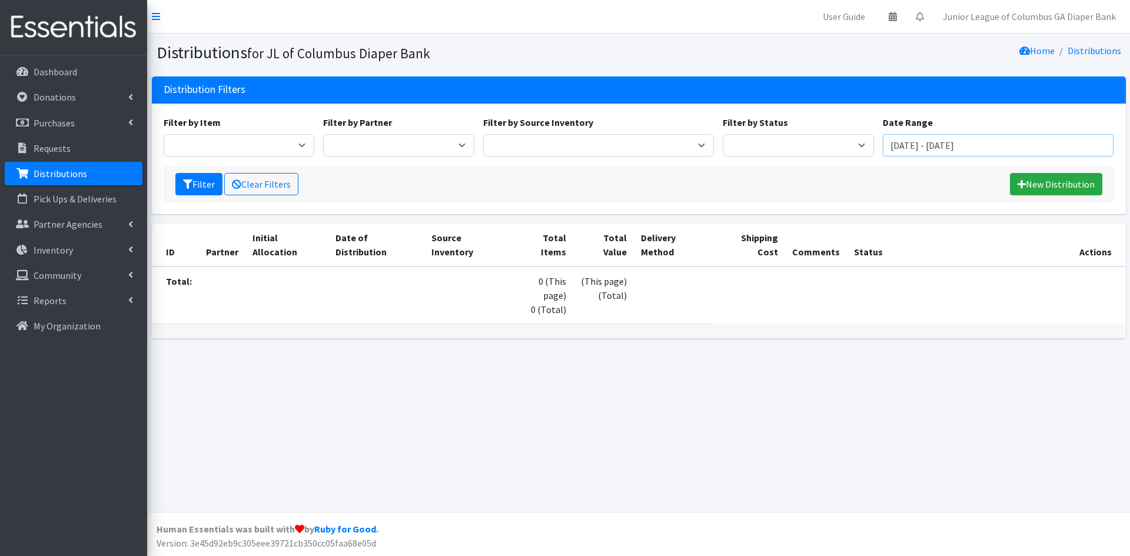
click at [934, 145] on input "[DATE] - [DATE]" at bounding box center [998, 145] width 231 height 22
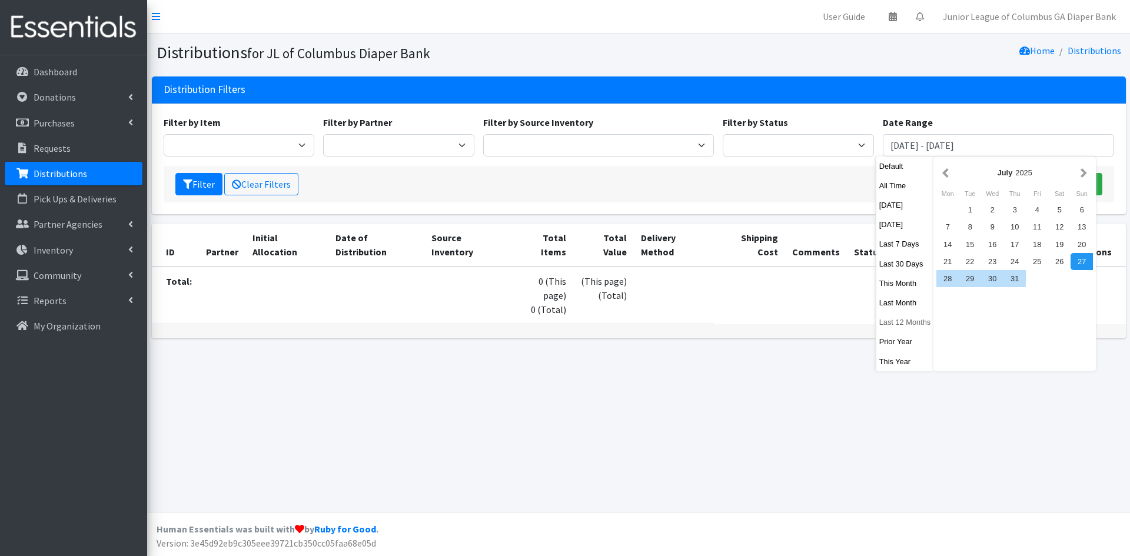
click at [897, 325] on button "Last 12 Months" at bounding box center [906, 322] width 58 height 17
type input "[DATE] - [DATE]"
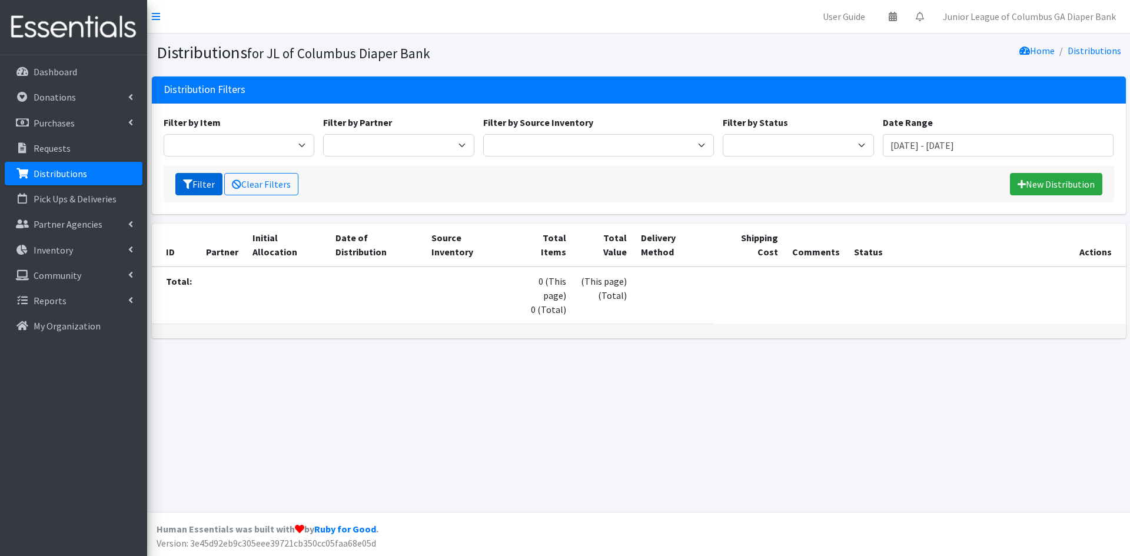
click at [207, 180] on button "Filter" at bounding box center [198, 184] width 47 height 22
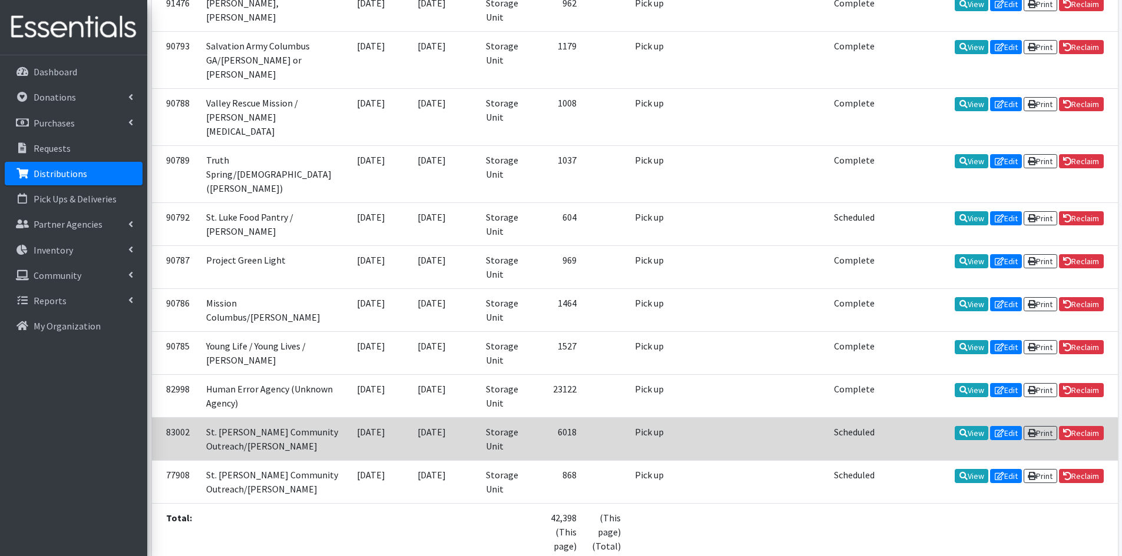
scroll to position [530, 0]
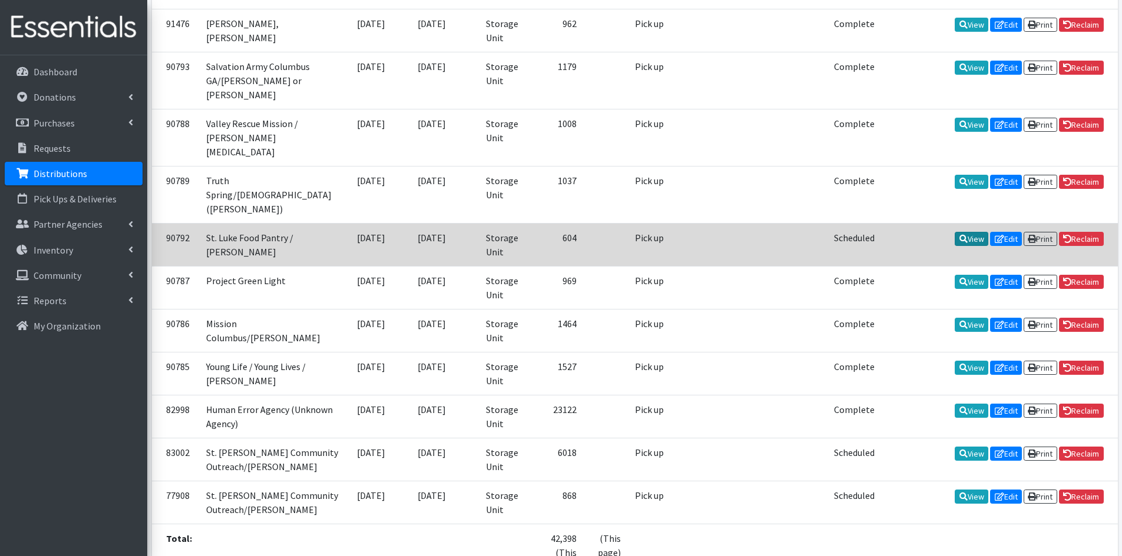
click at [959, 235] on icon at bounding box center [963, 239] width 8 height 8
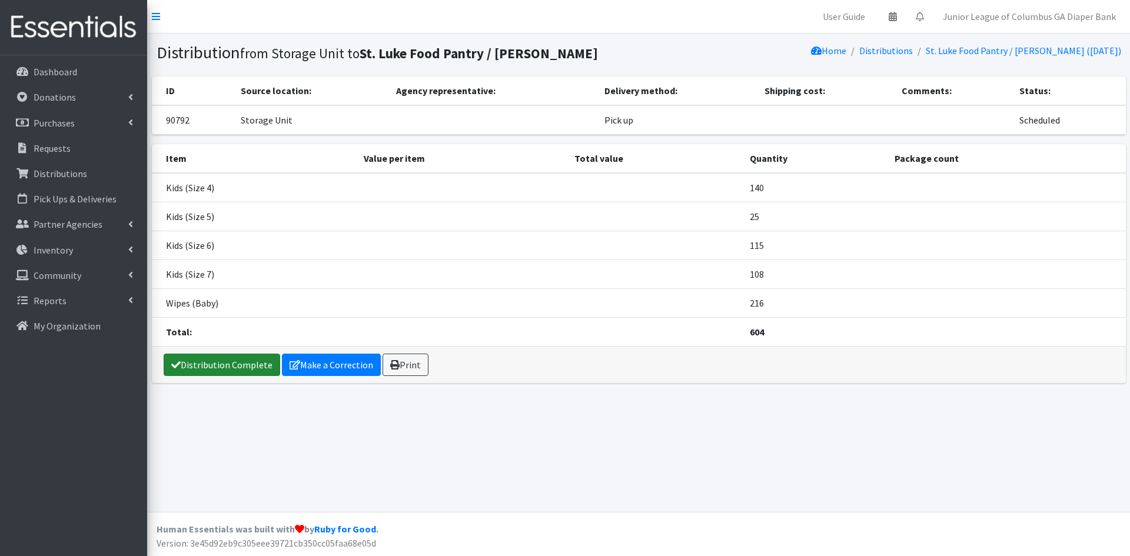
click at [216, 362] on link "Distribution Complete" at bounding box center [222, 365] width 117 height 22
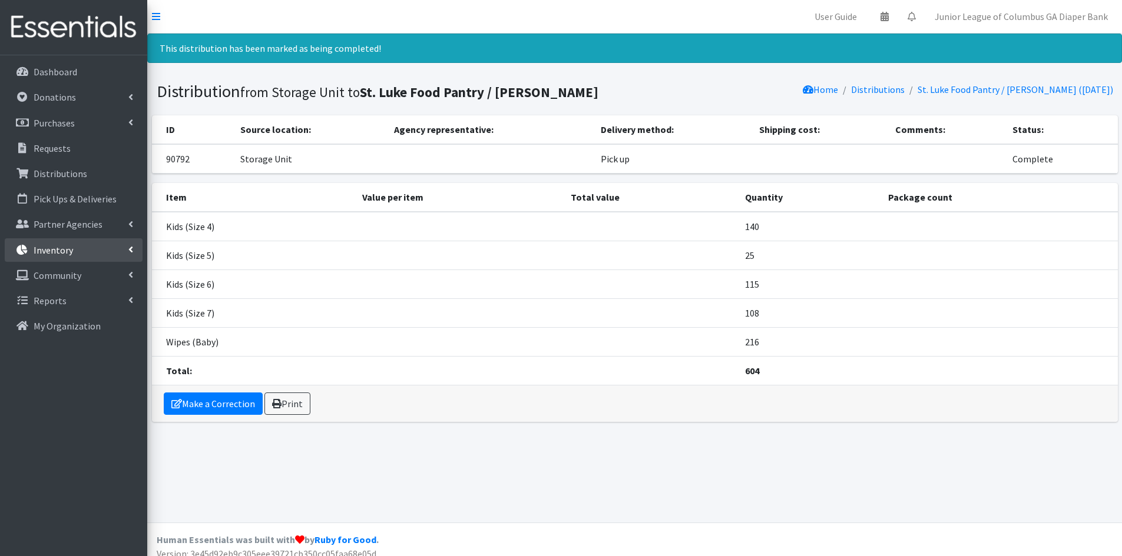
click at [68, 242] on link "Inventory" at bounding box center [74, 250] width 138 height 24
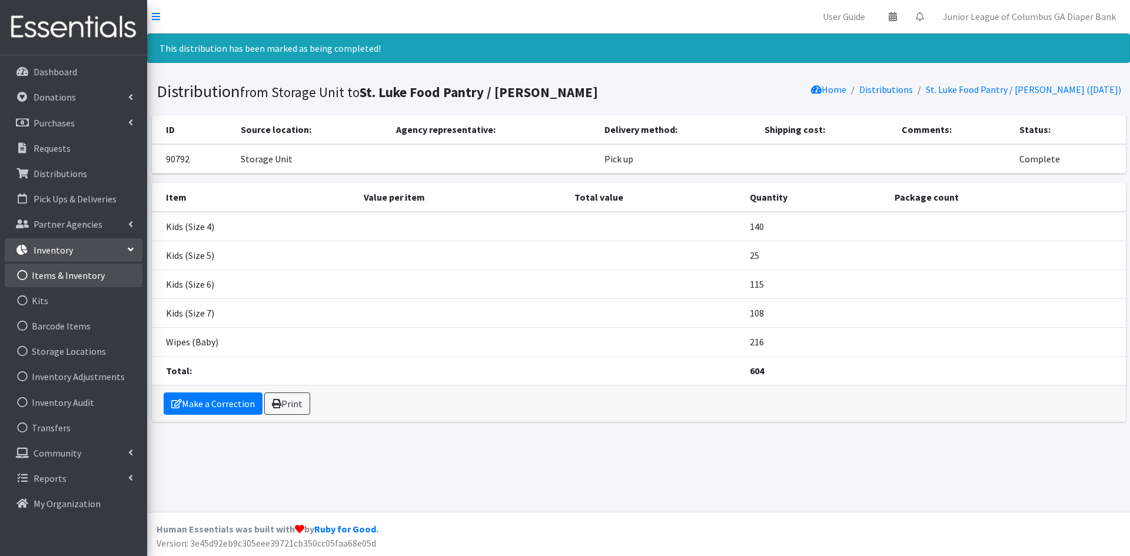
click at [66, 281] on link "Items & Inventory" at bounding box center [74, 276] width 138 height 24
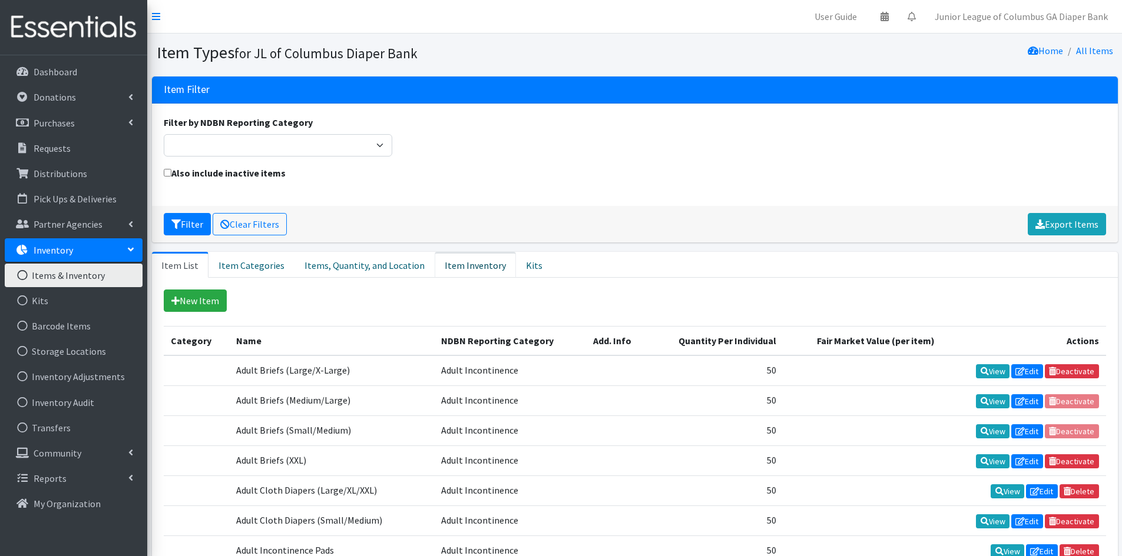
click at [457, 260] on link "Item Inventory" at bounding box center [475, 265] width 81 height 26
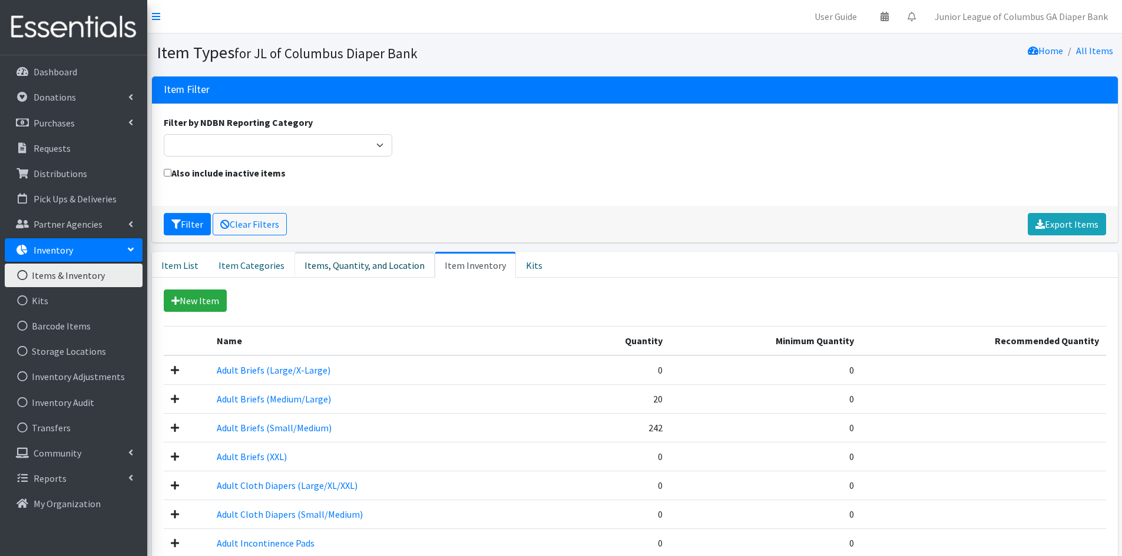
click at [371, 272] on link "Items, Quantity, and Location" at bounding box center [364, 265] width 140 height 26
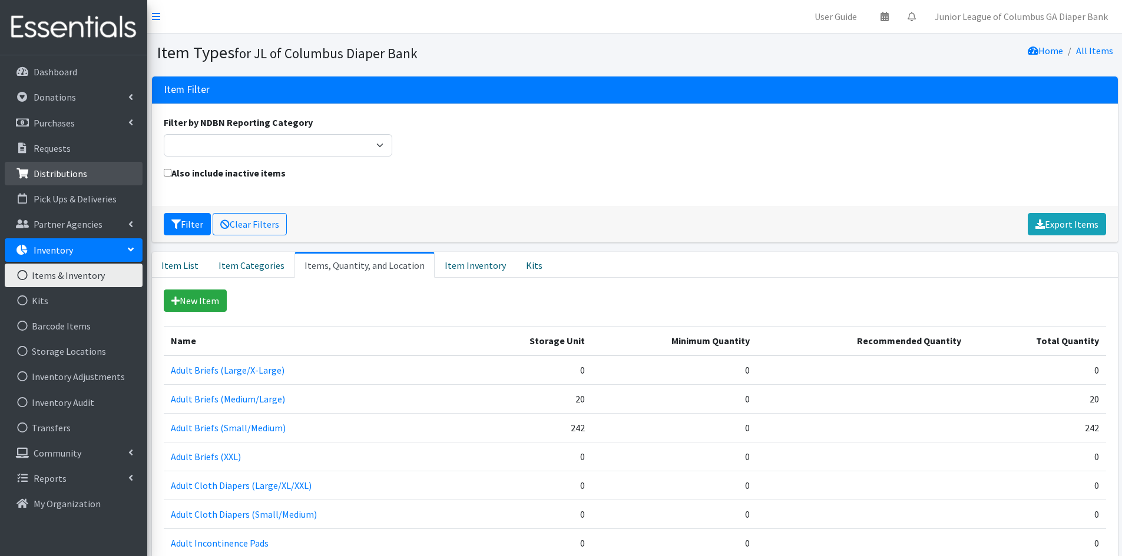
click at [79, 178] on p "Distributions" at bounding box center [61, 174] width 54 height 12
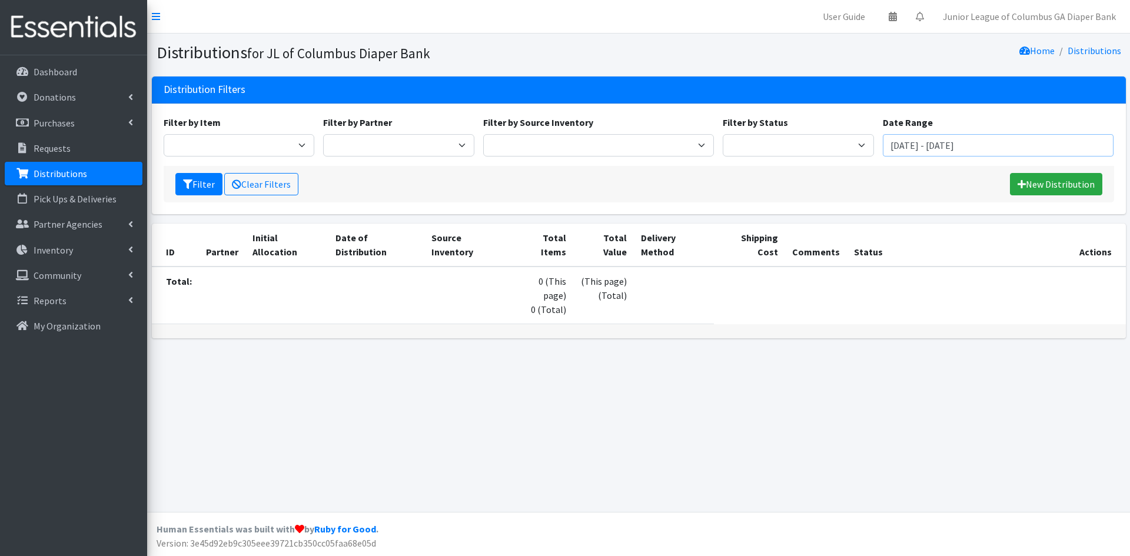
click at [1007, 135] on input "July 27, 2025 - October 27, 2025" at bounding box center [998, 145] width 231 height 22
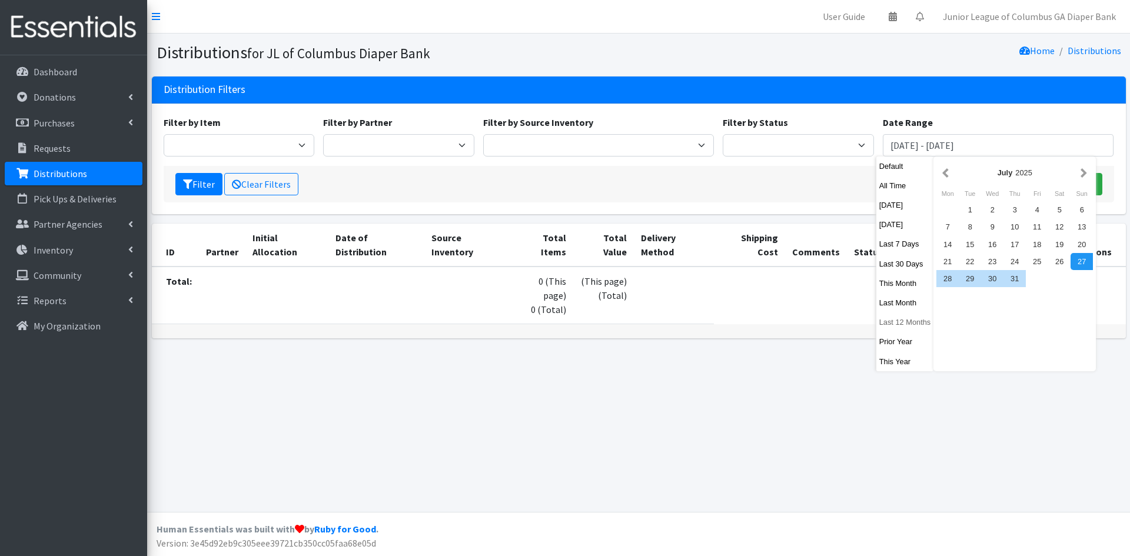
click at [908, 322] on button "Last 12 Months" at bounding box center [906, 322] width 58 height 17
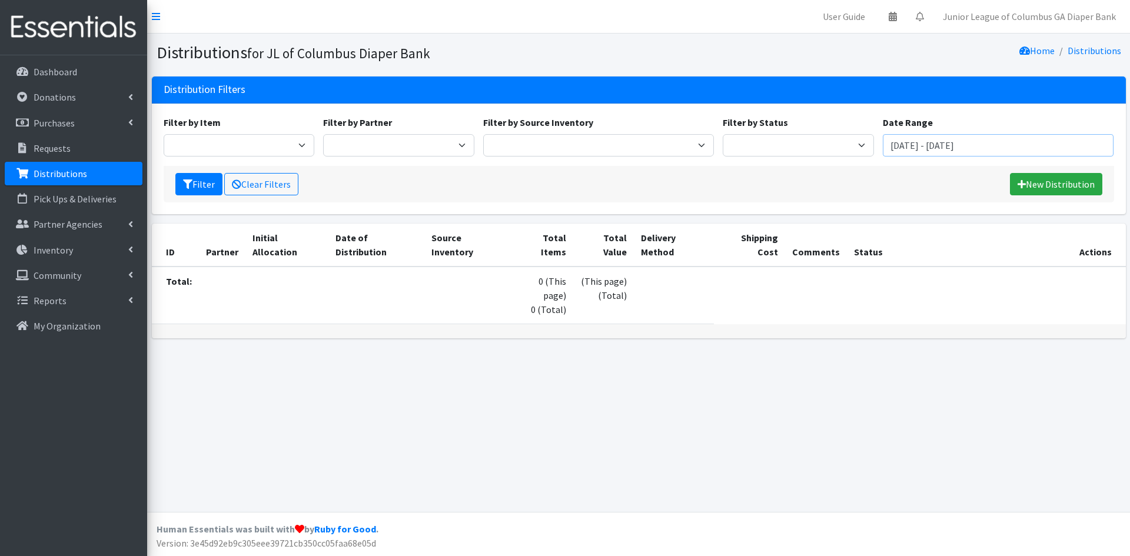
click at [980, 141] on input "September 27, 2024 - September 26, 2025" at bounding box center [998, 145] width 231 height 22
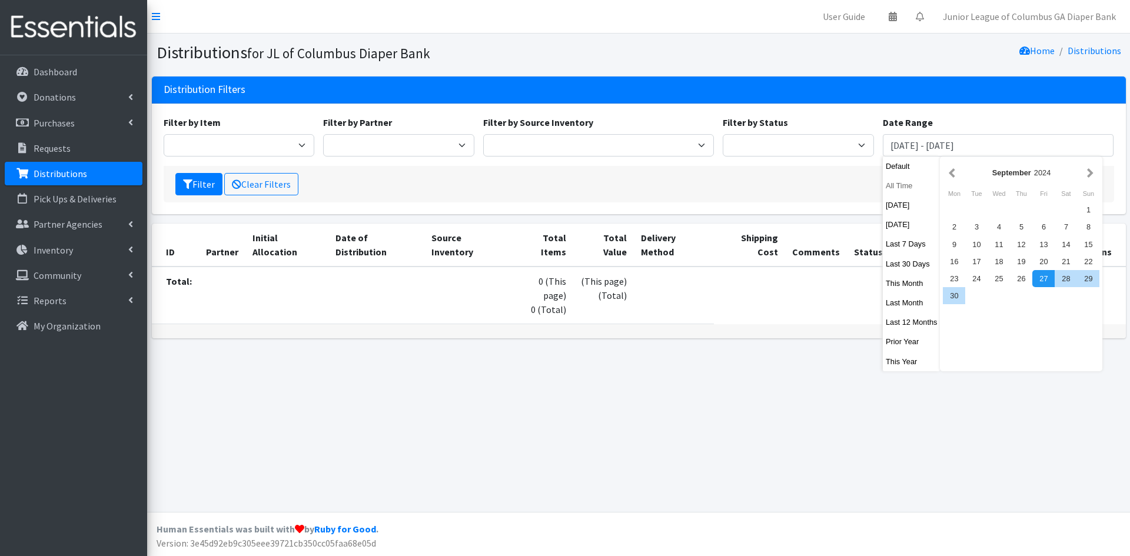
click at [901, 191] on button "All Time" at bounding box center [912, 185] width 58 height 17
type input "[DATE] - [DATE]"
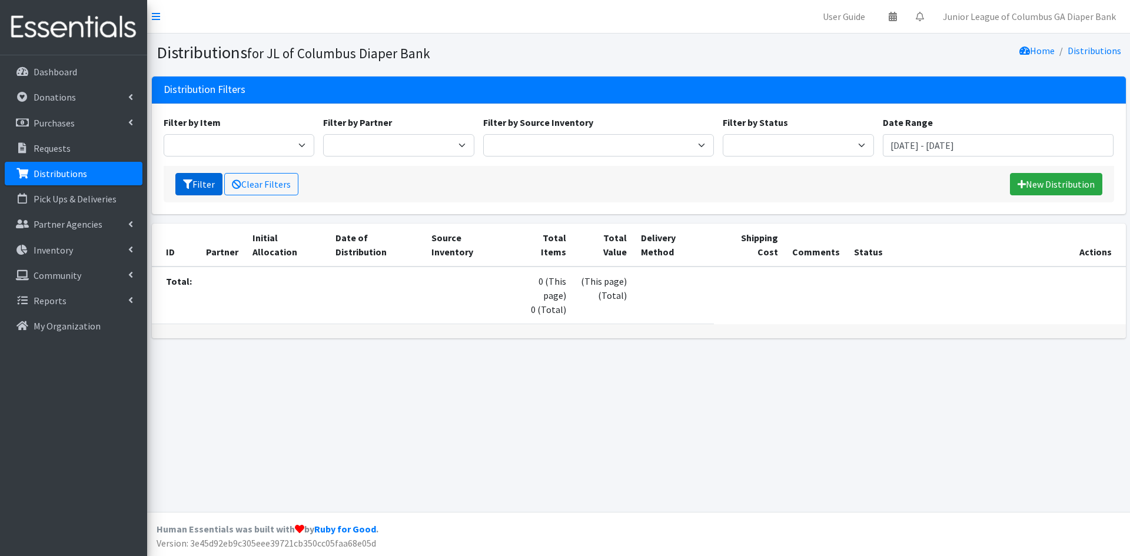
drag, startPoint x: 195, startPoint y: 182, endPoint x: 205, endPoint y: 186, distance: 10.8
click at [197, 182] on button "Filter" at bounding box center [198, 184] width 47 height 22
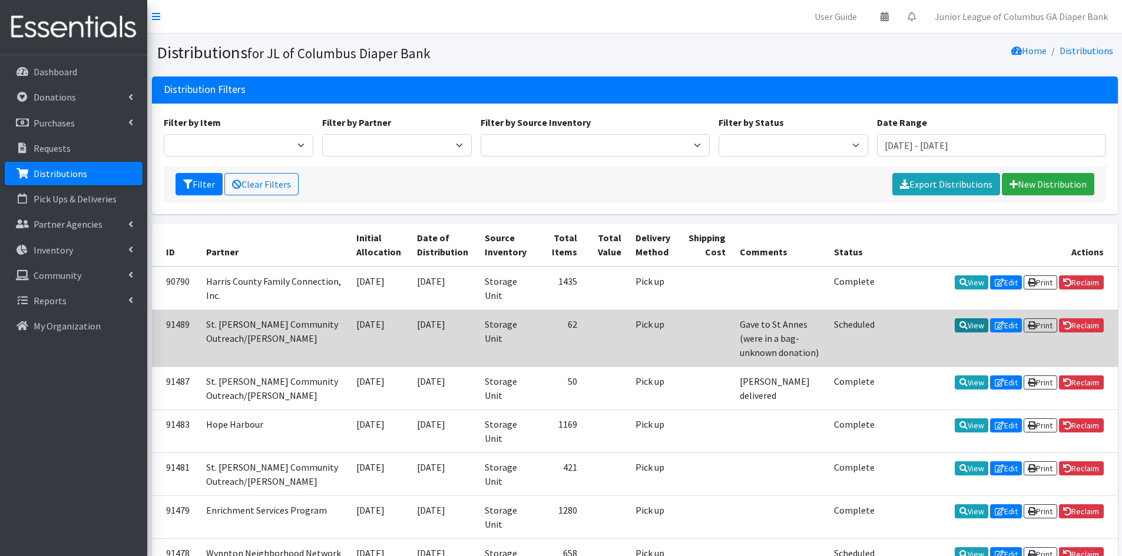
click at [954, 323] on link "View" at bounding box center [971, 326] width 34 height 14
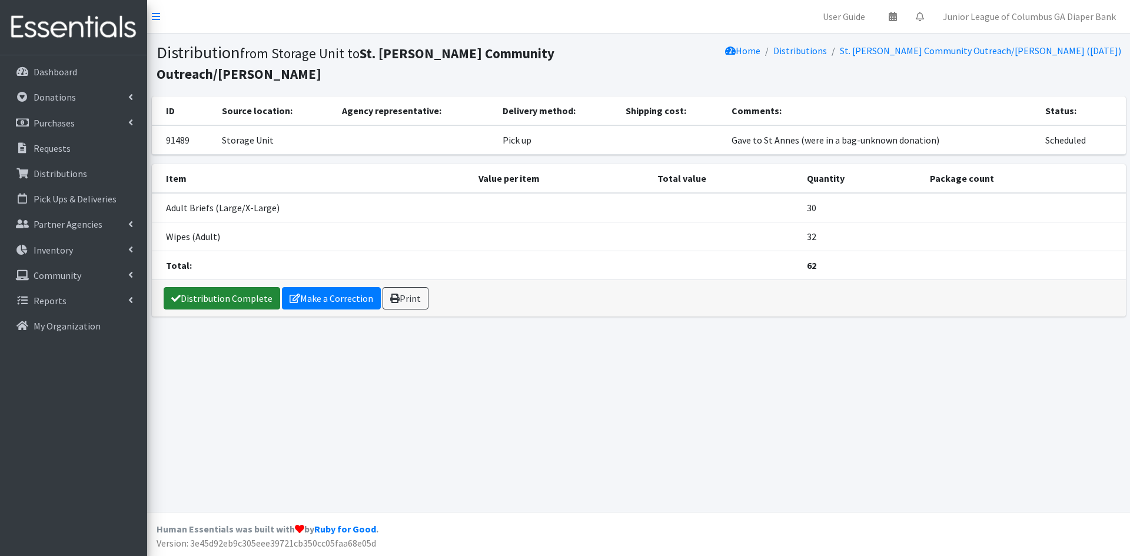
click at [238, 287] on link "Distribution Complete" at bounding box center [222, 298] width 117 height 22
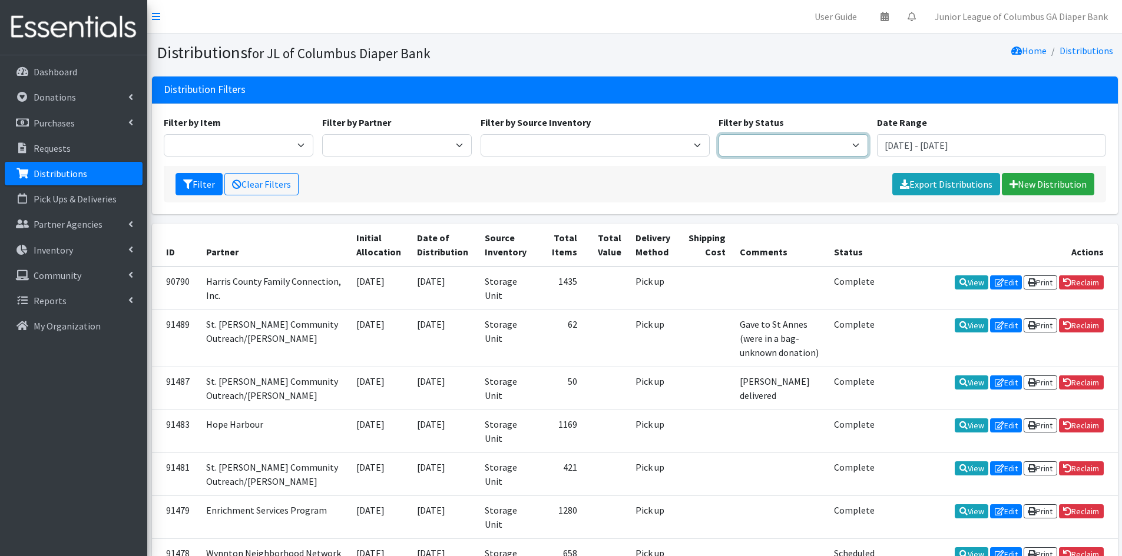
click at [772, 151] on select "Scheduled Complete" at bounding box center [793, 145] width 150 height 22
select select "5"
click at [718, 134] on select "Scheduled Complete" at bounding box center [793, 145] width 150 height 22
click at [197, 184] on button "Filter" at bounding box center [198, 184] width 47 height 22
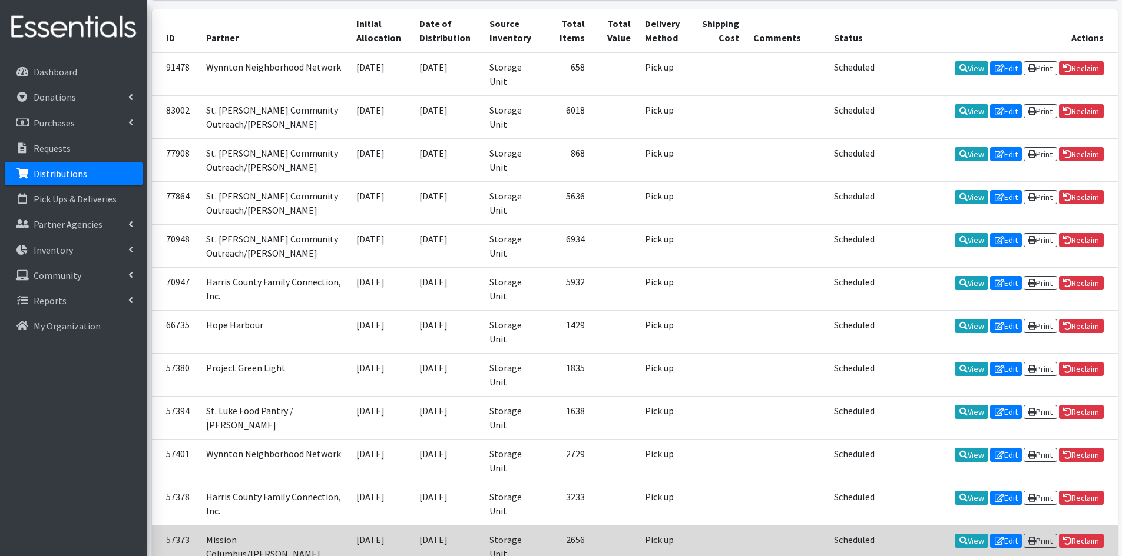
scroll to position [97, 0]
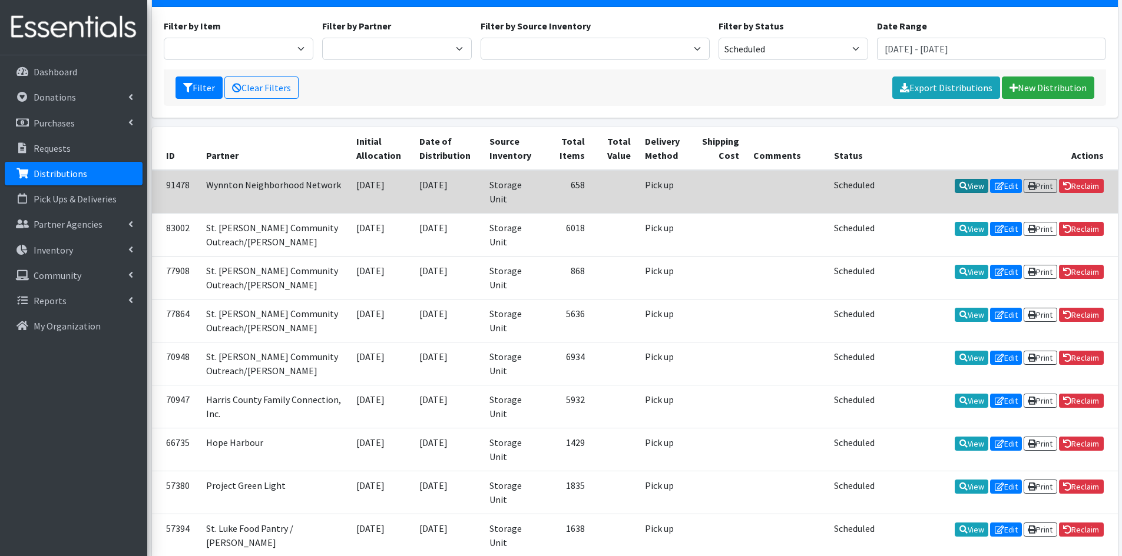
click at [961, 187] on link "View" at bounding box center [971, 186] width 34 height 14
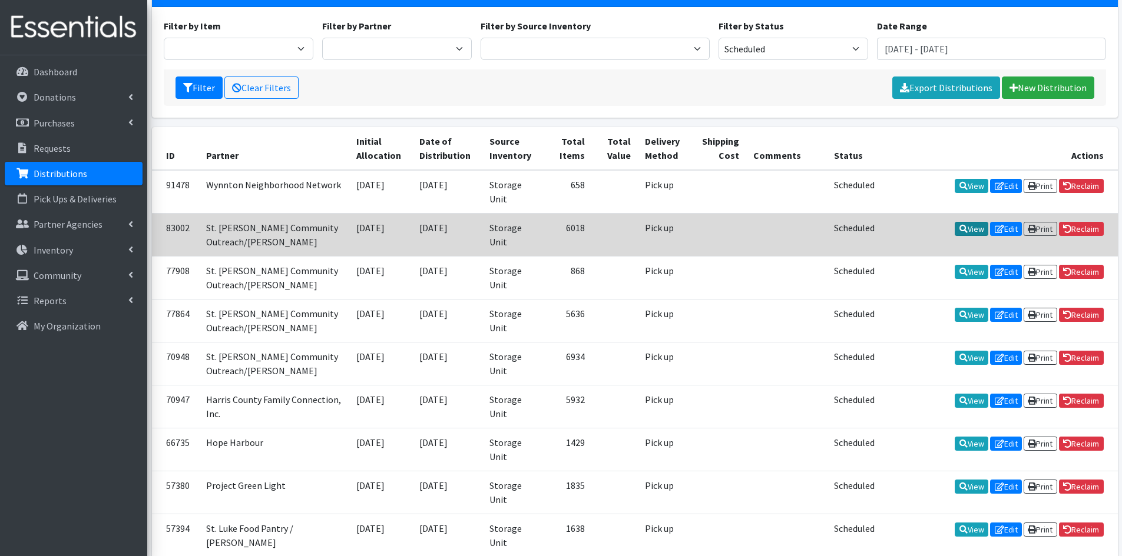
click at [968, 227] on link "View" at bounding box center [971, 229] width 34 height 14
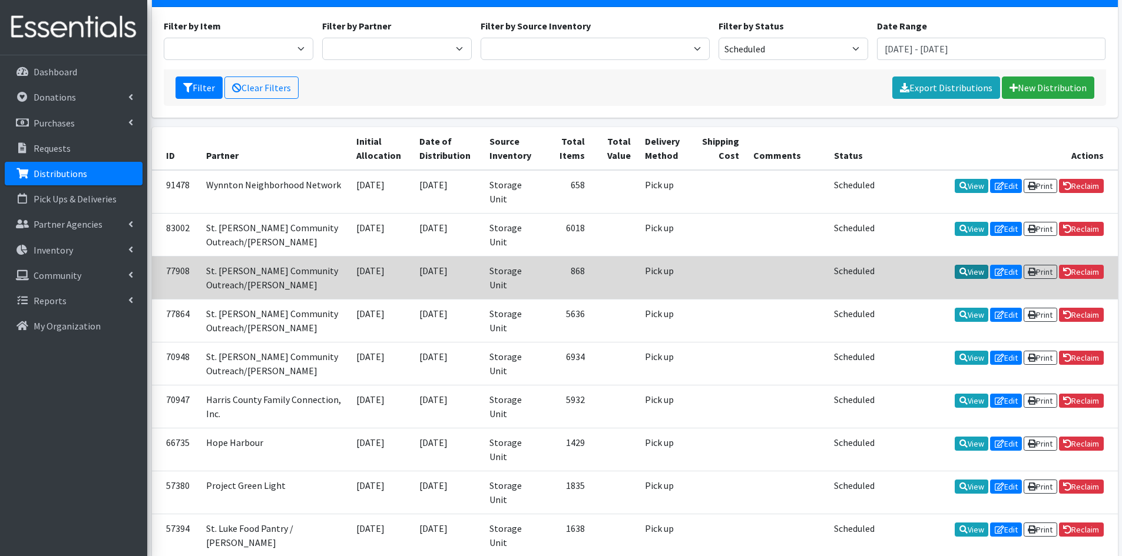
click at [964, 271] on link "View" at bounding box center [971, 272] width 34 height 14
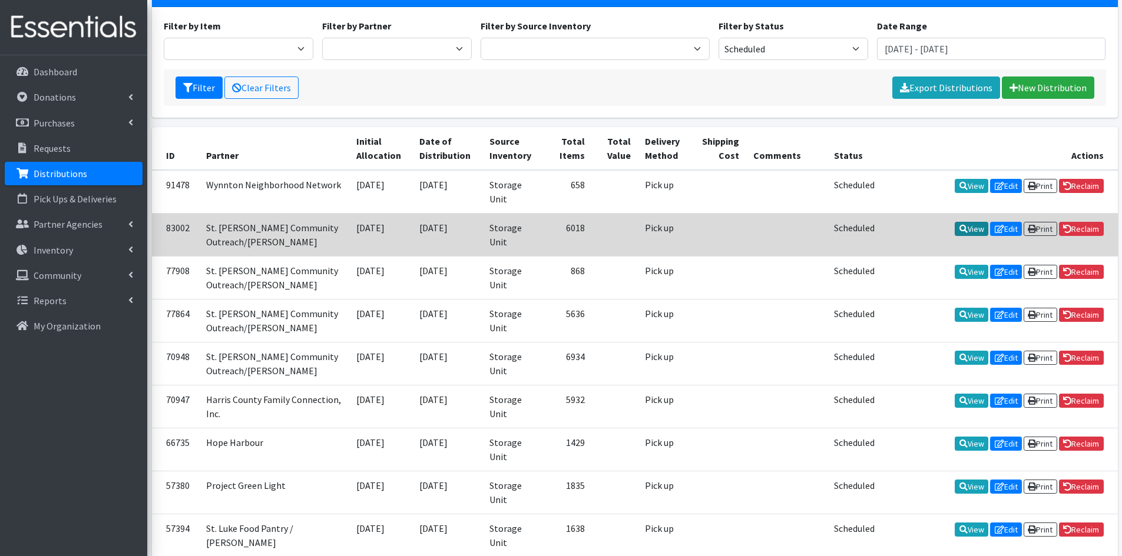
click at [966, 233] on link "View" at bounding box center [971, 229] width 34 height 14
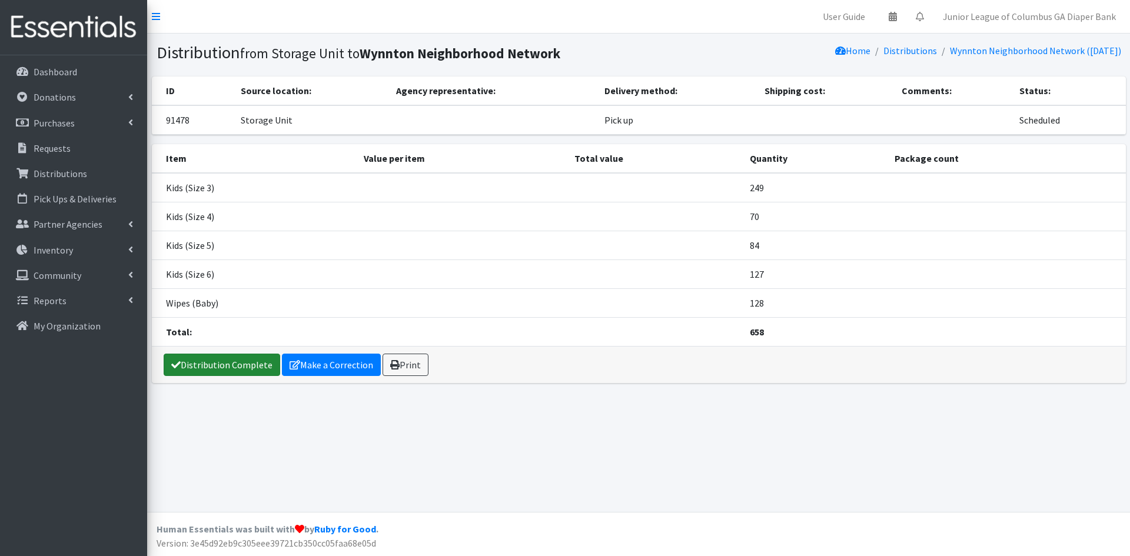
click at [244, 361] on link "Distribution Complete" at bounding box center [222, 365] width 117 height 22
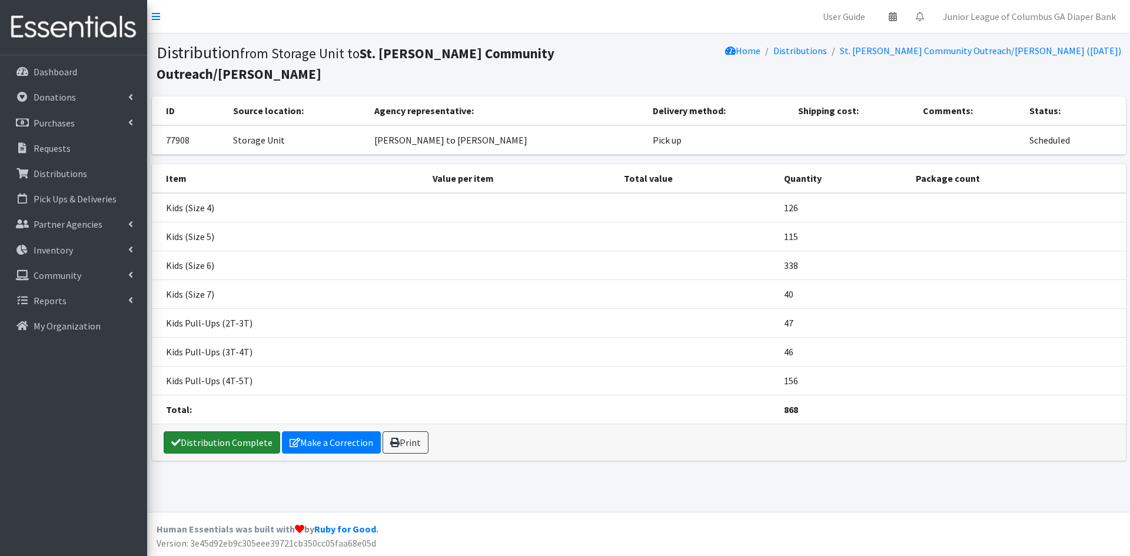
click at [190, 432] on link "Distribution Complete" at bounding box center [222, 443] width 117 height 22
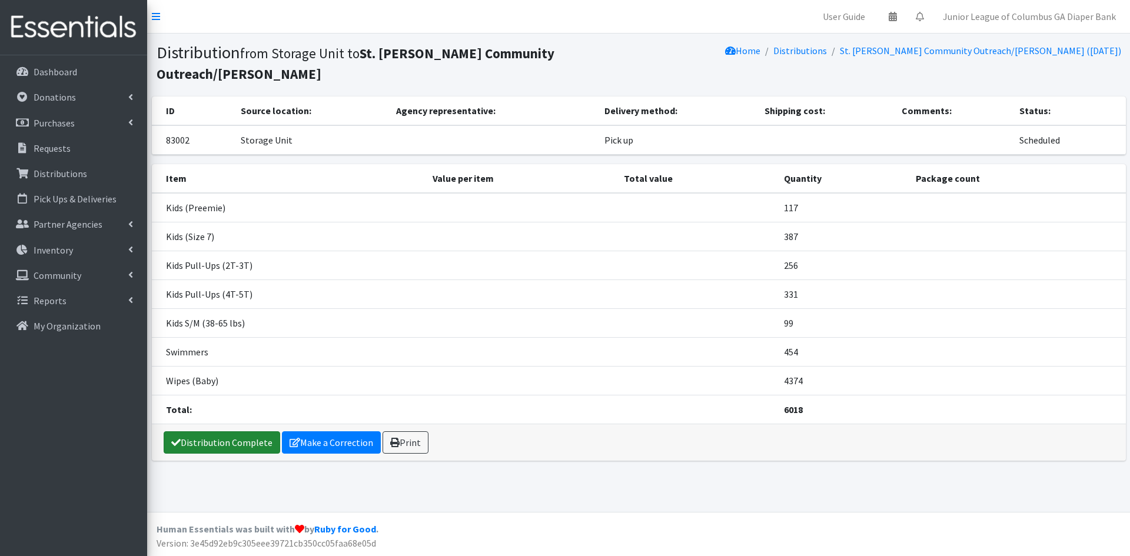
click at [215, 432] on link "Distribution Complete" at bounding box center [222, 443] width 117 height 22
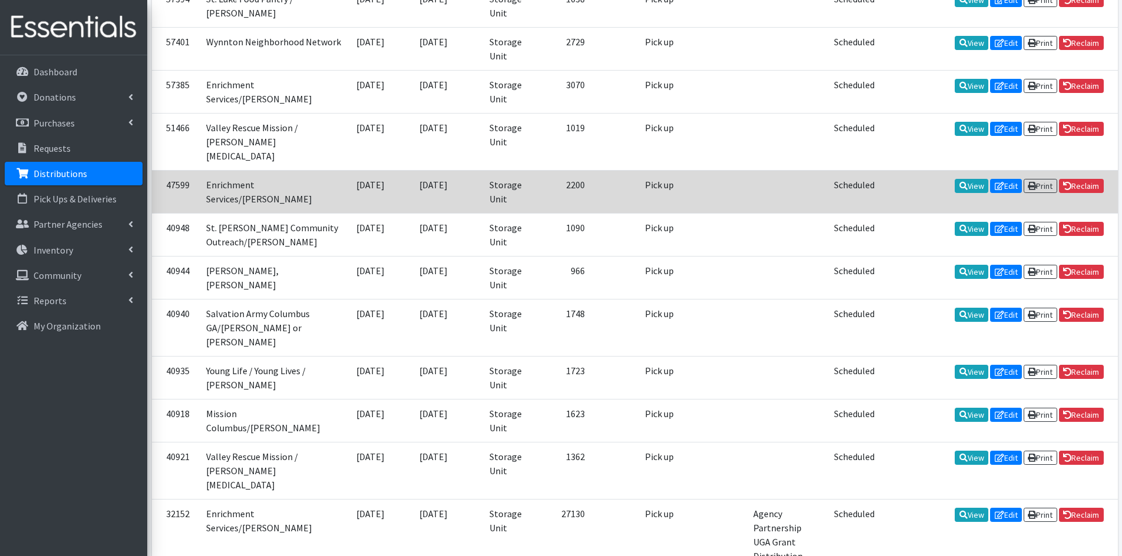
scroll to position [674, 0]
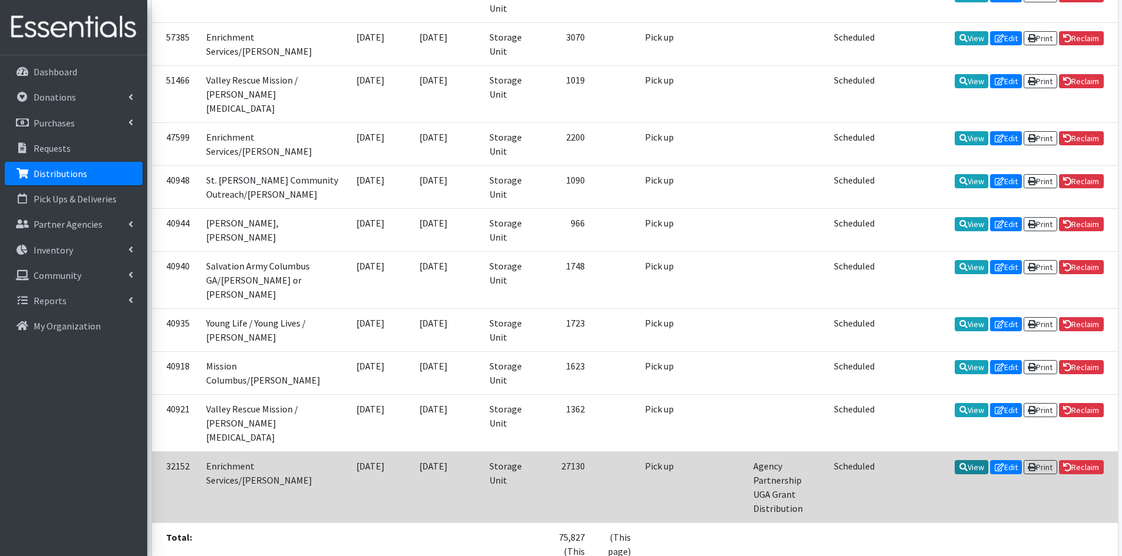
click at [959, 463] on icon at bounding box center [963, 467] width 8 height 8
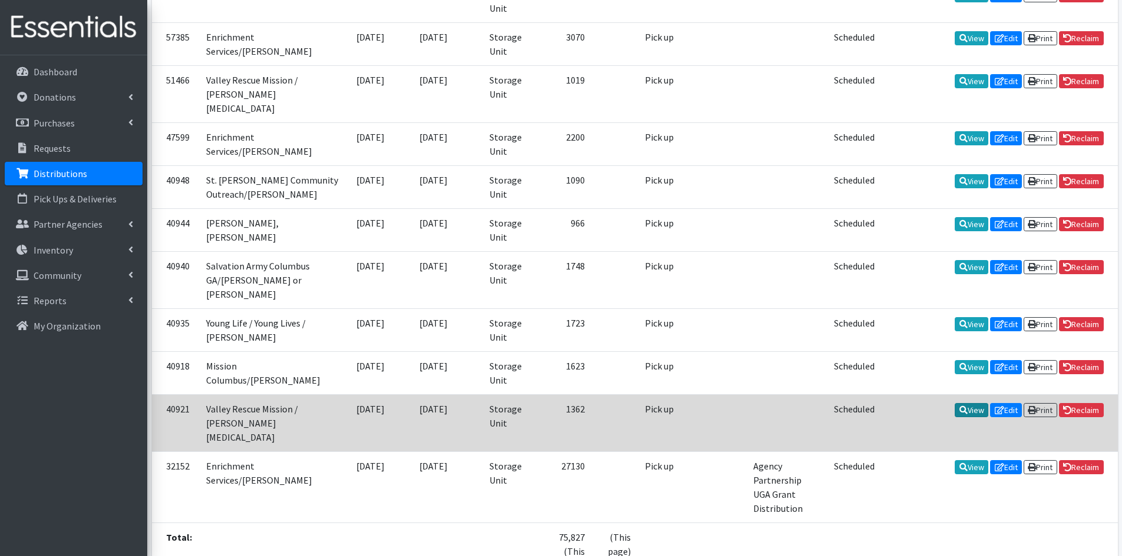
click at [966, 403] on link "View" at bounding box center [971, 410] width 34 height 14
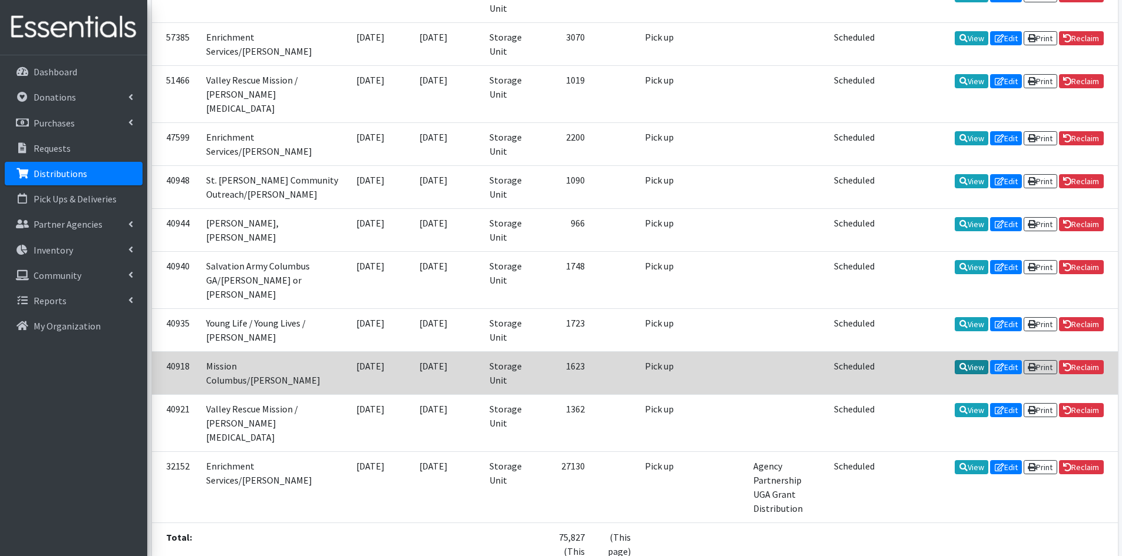
click at [967, 360] on link "View" at bounding box center [971, 367] width 34 height 14
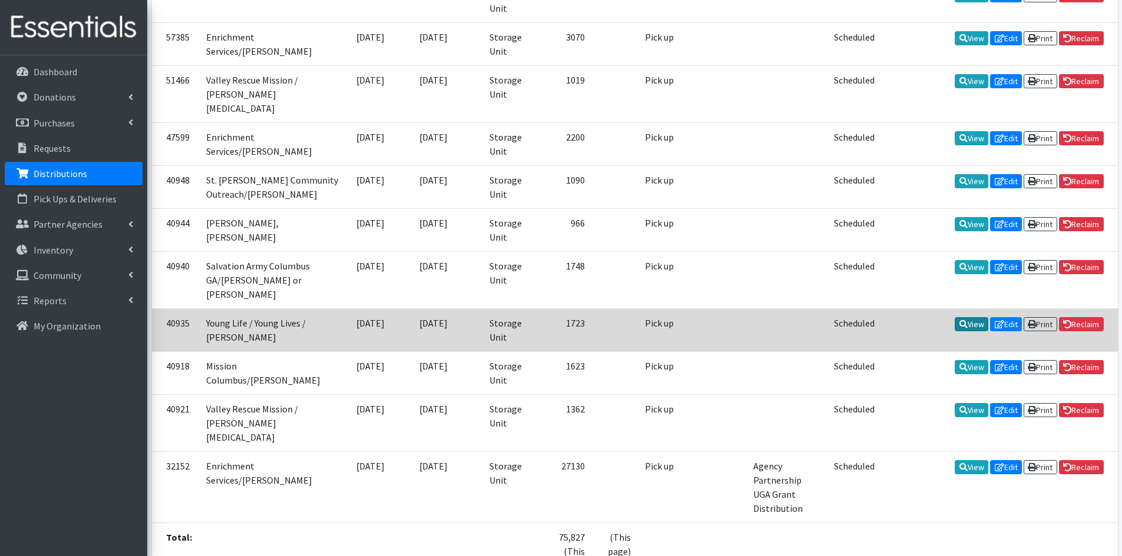
click at [966, 317] on link "View" at bounding box center [971, 324] width 34 height 14
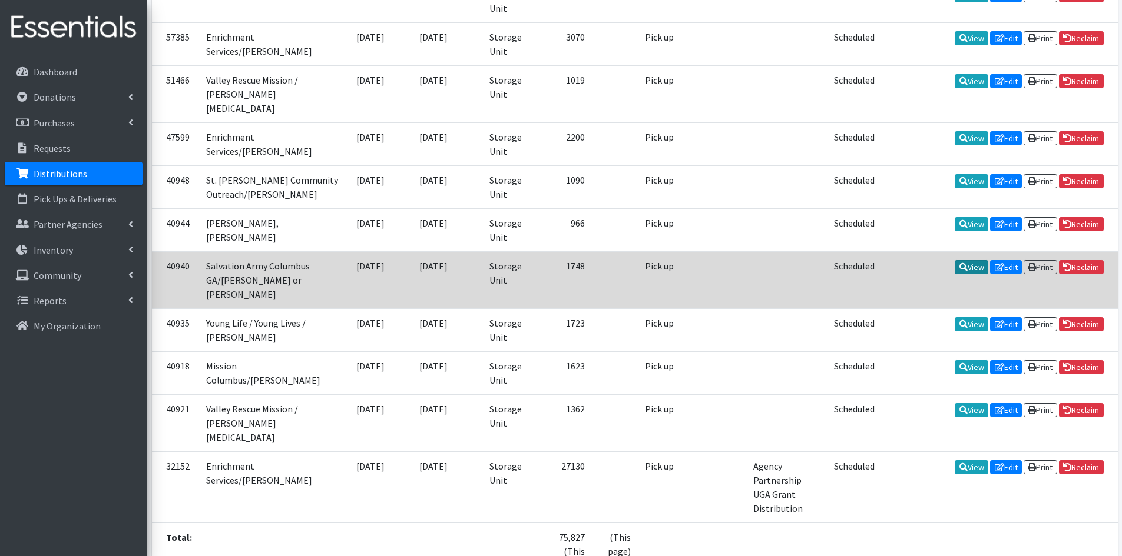
click at [954, 260] on link "View" at bounding box center [971, 267] width 34 height 14
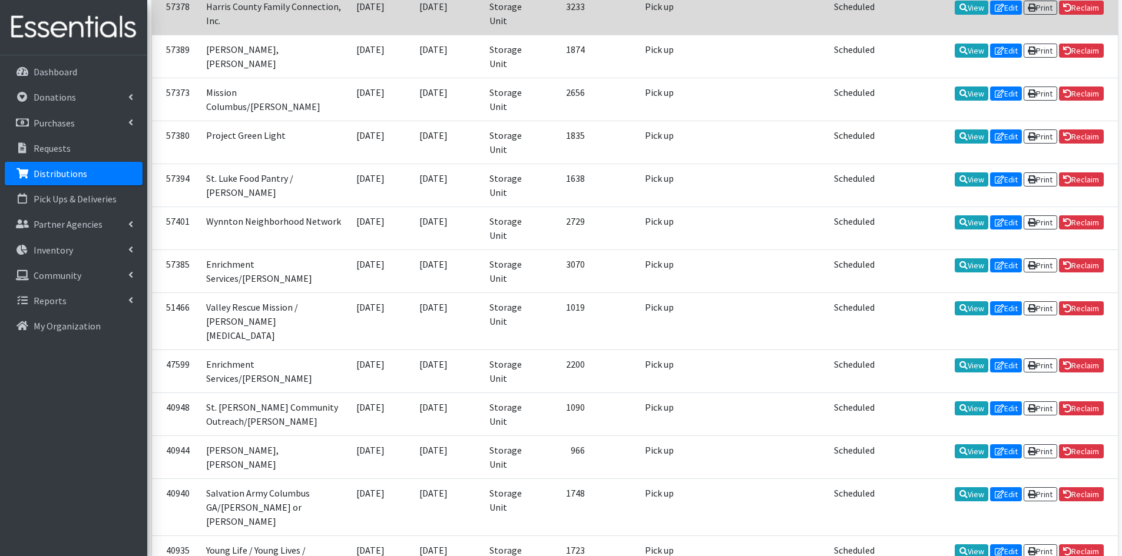
scroll to position [439, 0]
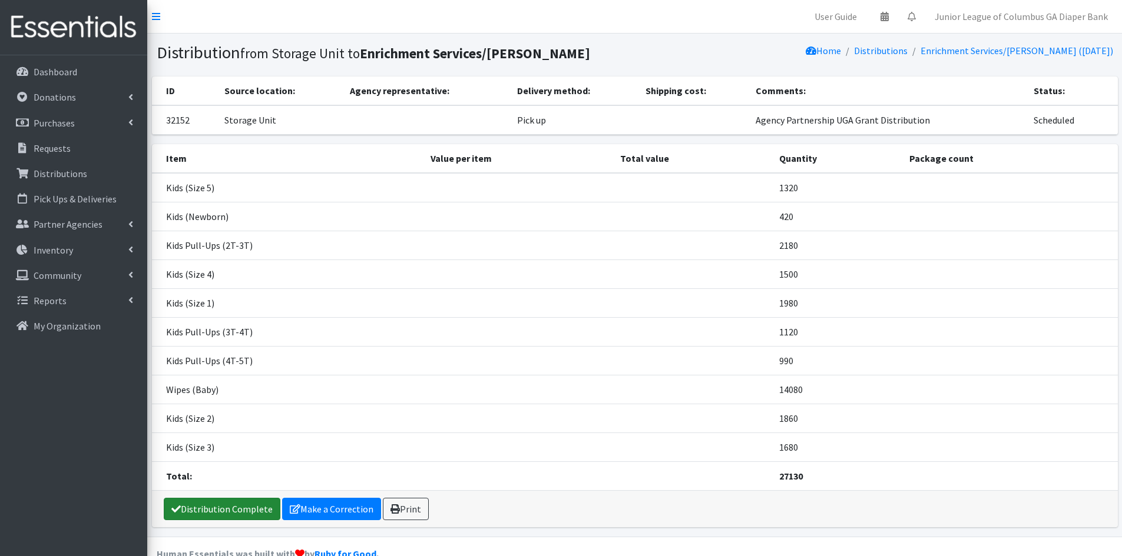
click at [228, 507] on link "Distribution Complete" at bounding box center [222, 509] width 117 height 22
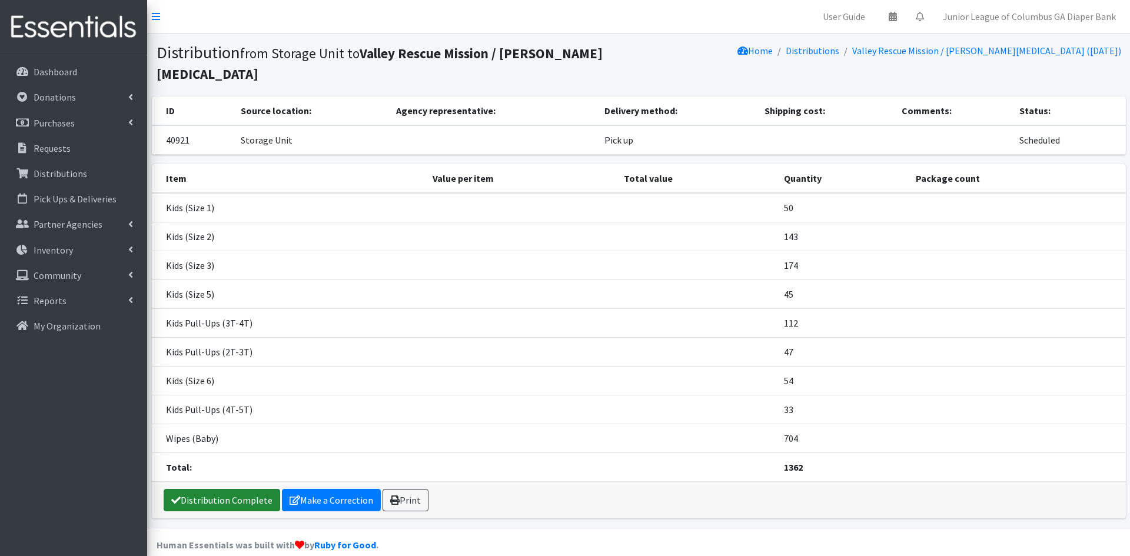
click at [231, 489] on link "Distribution Complete" at bounding box center [222, 500] width 117 height 22
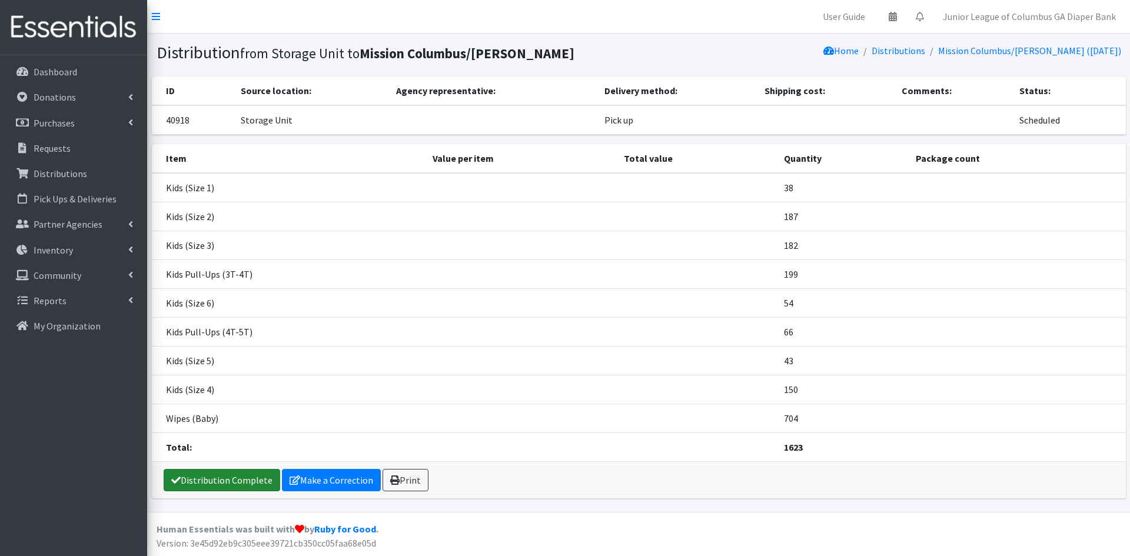
click at [220, 477] on link "Distribution Complete" at bounding box center [222, 480] width 117 height 22
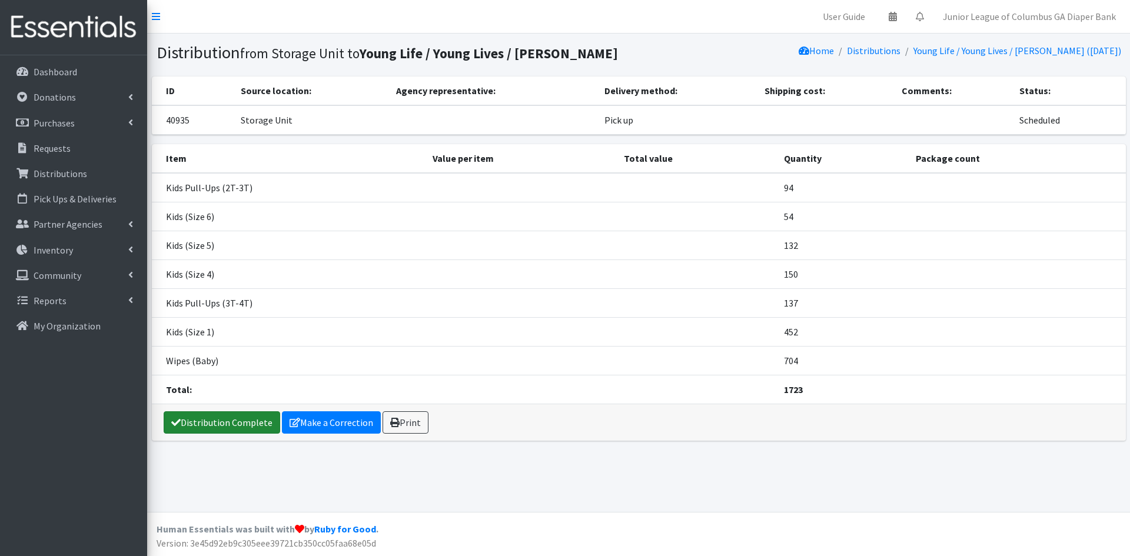
click at [241, 423] on link "Distribution Complete" at bounding box center [222, 423] width 117 height 22
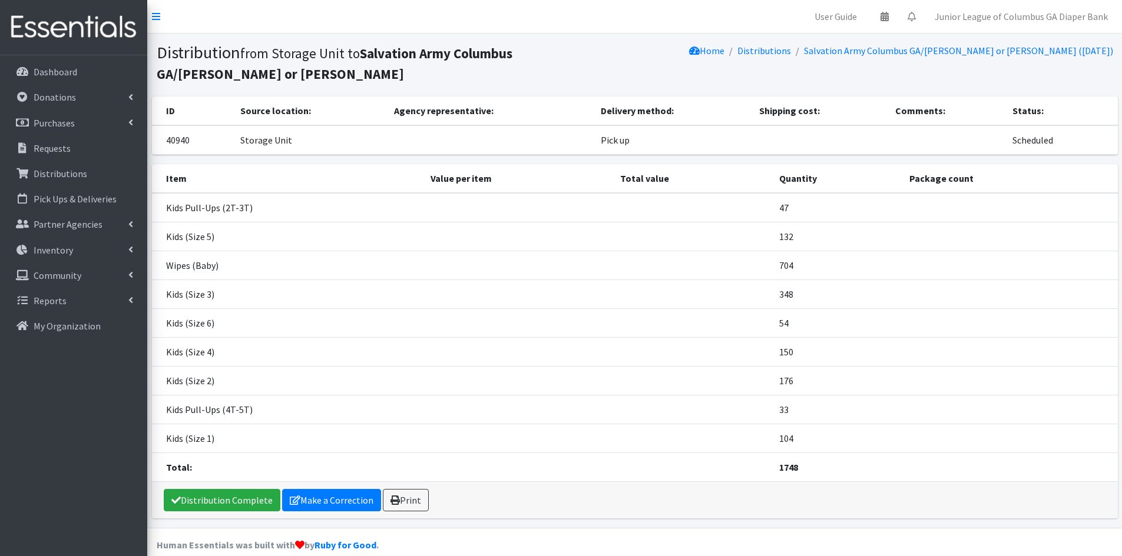
click at [243, 489] on div "Distribution Complete Make a Correction Print" at bounding box center [635, 500] width 966 height 37
click at [230, 506] on link "Distribution Complete" at bounding box center [222, 500] width 117 height 22
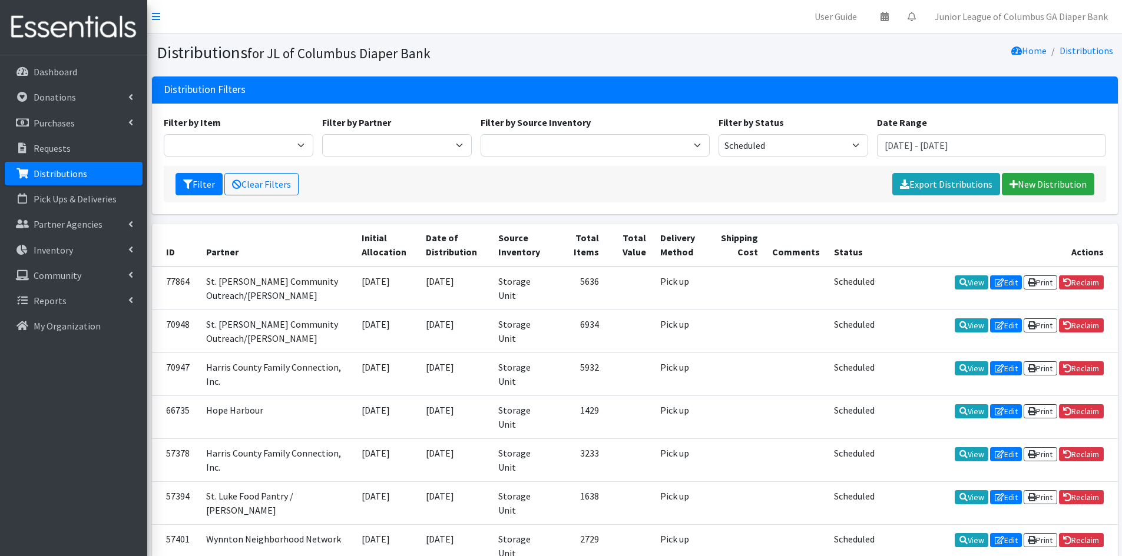
scroll to position [430, 0]
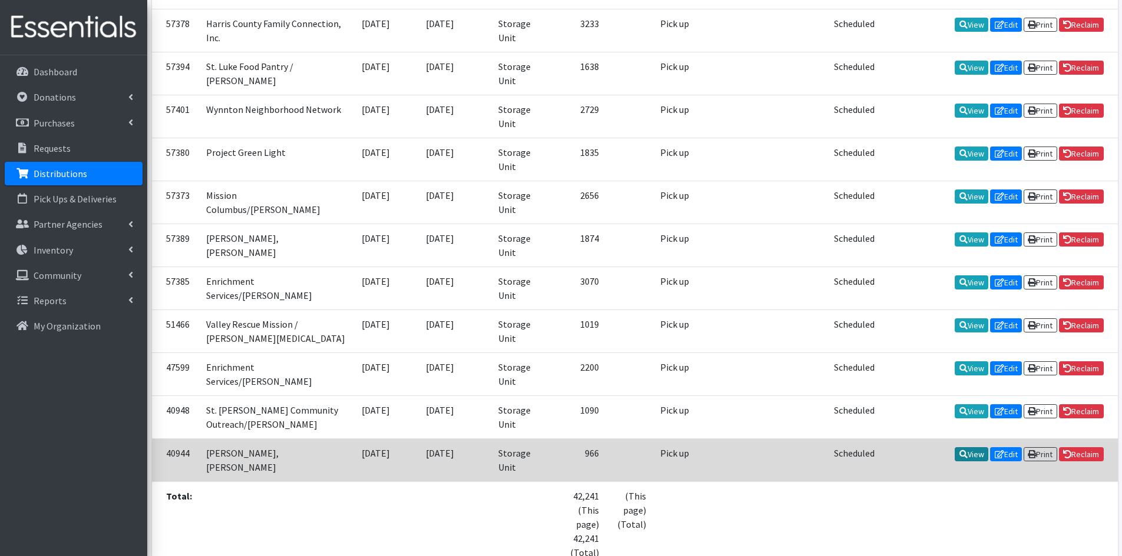
click at [971, 447] on link "View" at bounding box center [971, 454] width 34 height 14
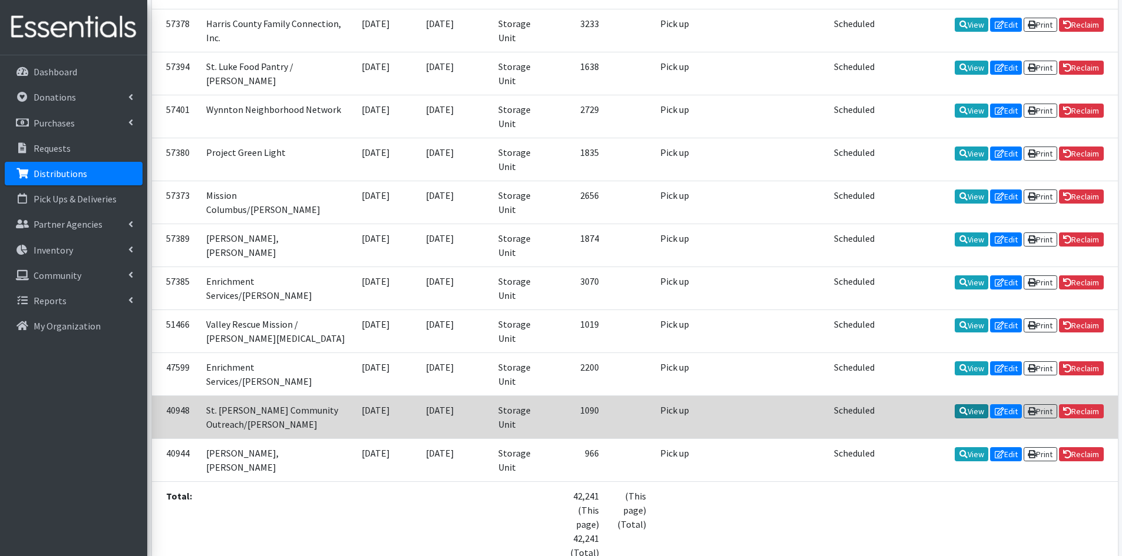
click at [961, 404] on link "View" at bounding box center [971, 411] width 34 height 14
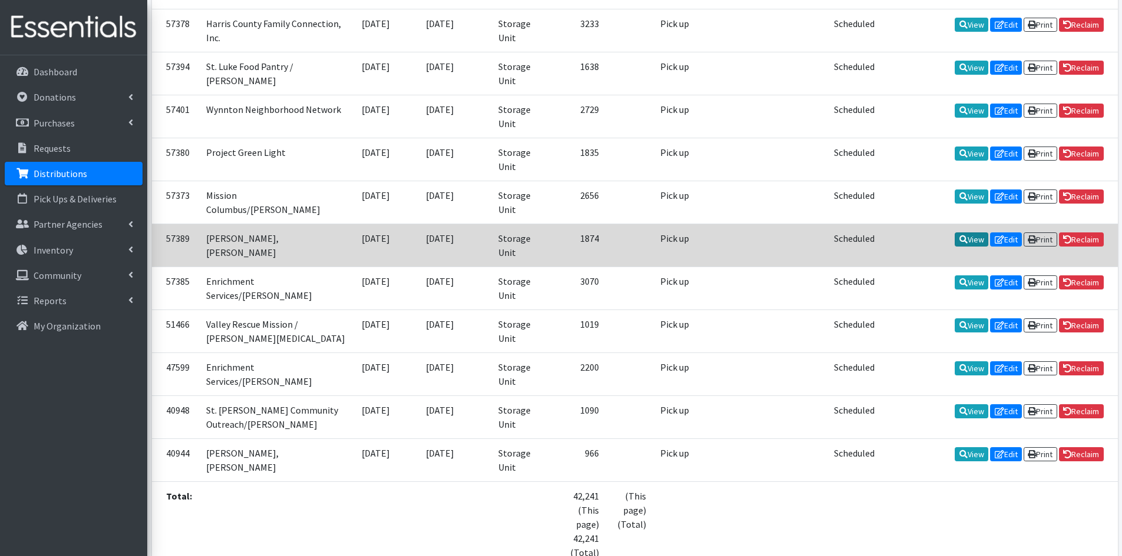
click at [963, 233] on link "View" at bounding box center [971, 240] width 34 height 14
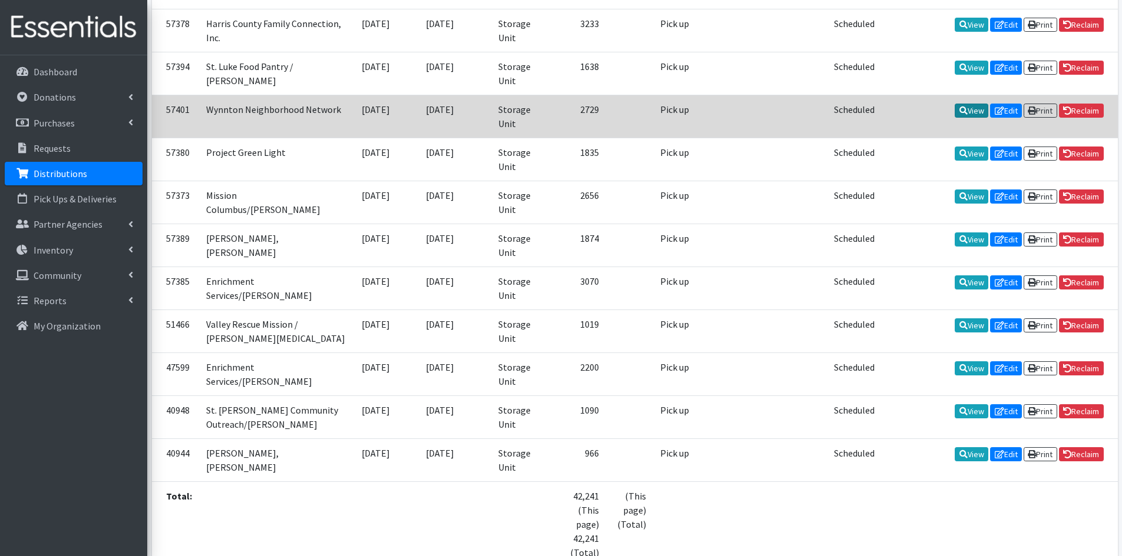
click at [959, 104] on link "View" at bounding box center [971, 111] width 34 height 14
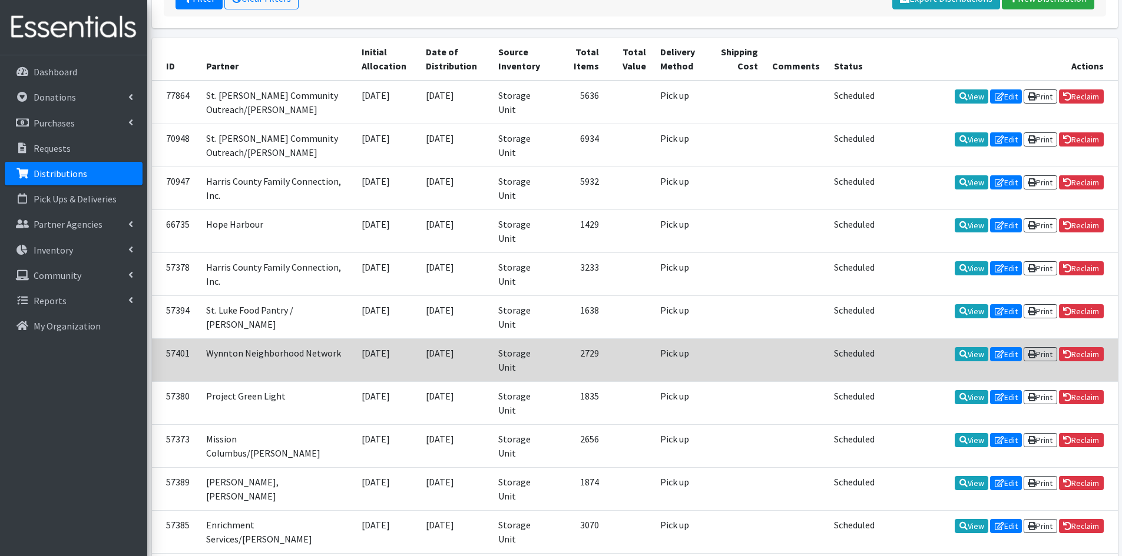
scroll to position [135, 0]
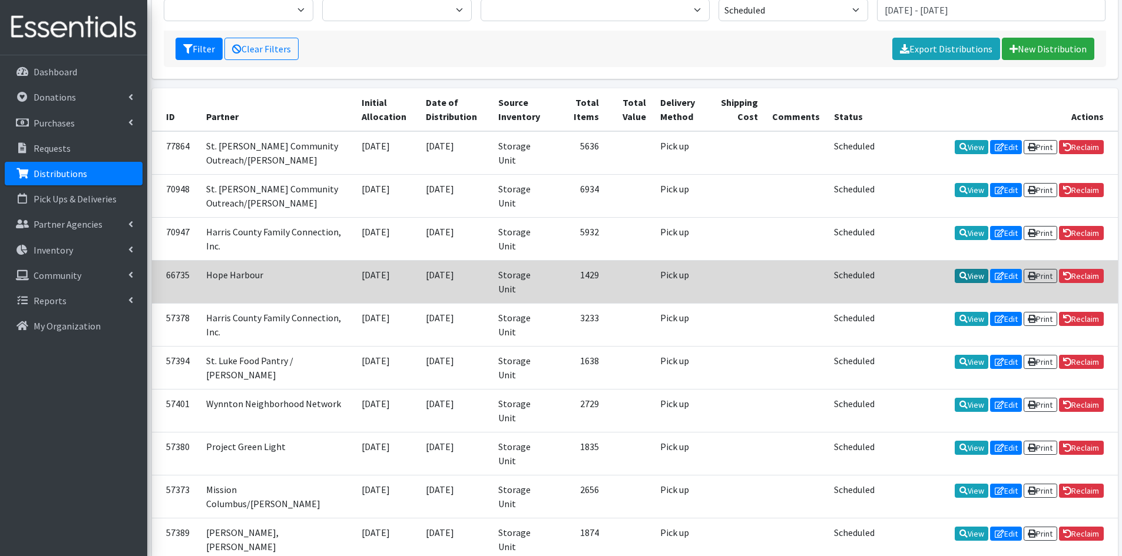
click at [959, 272] on icon at bounding box center [963, 276] width 8 height 8
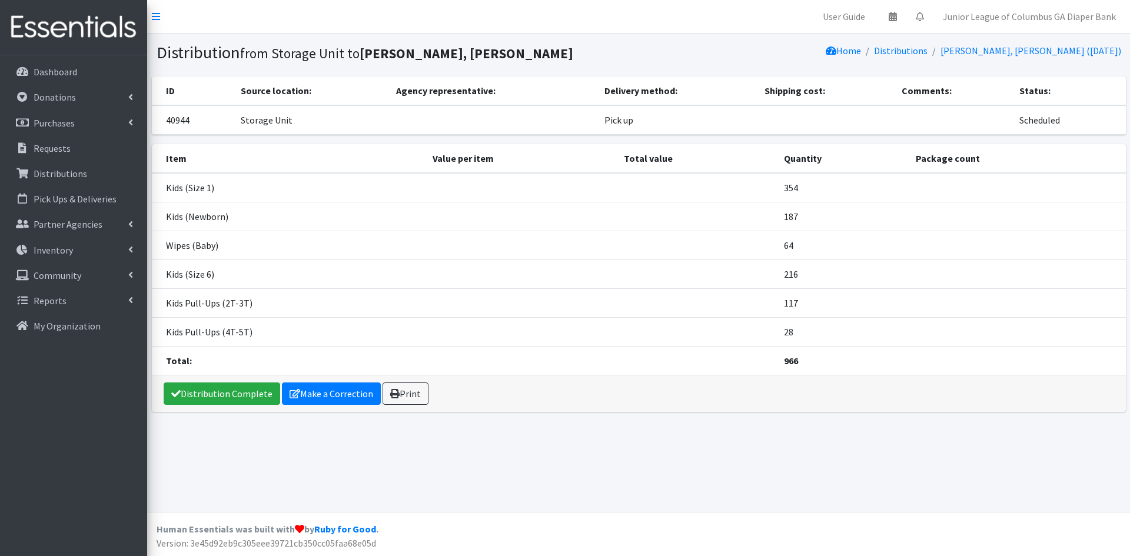
click at [198, 406] on div "Distribution Complete Make a Correction Print" at bounding box center [639, 394] width 974 height 37
click at [202, 392] on link "Distribution Complete" at bounding box center [222, 394] width 117 height 22
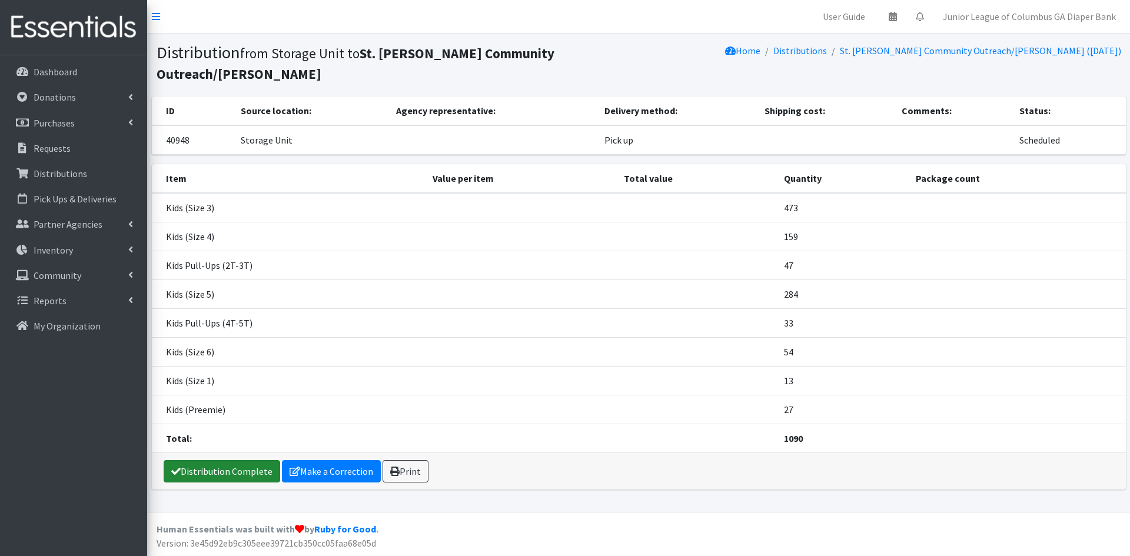
click at [224, 460] on link "Distribution Complete" at bounding box center [222, 471] width 117 height 22
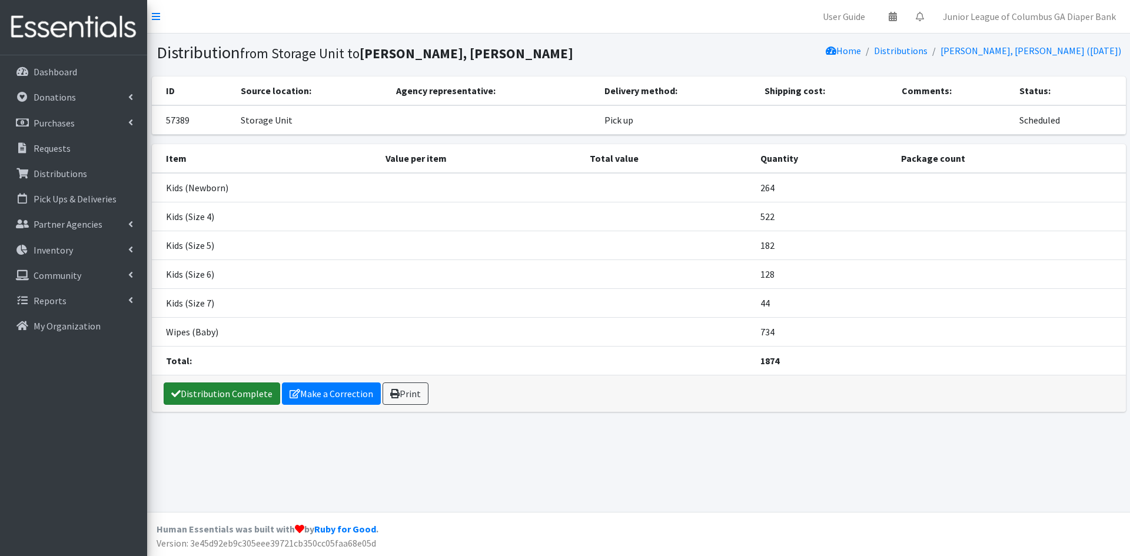
click at [236, 395] on link "Distribution Complete" at bounding box center [222, 394] width 117 height 22
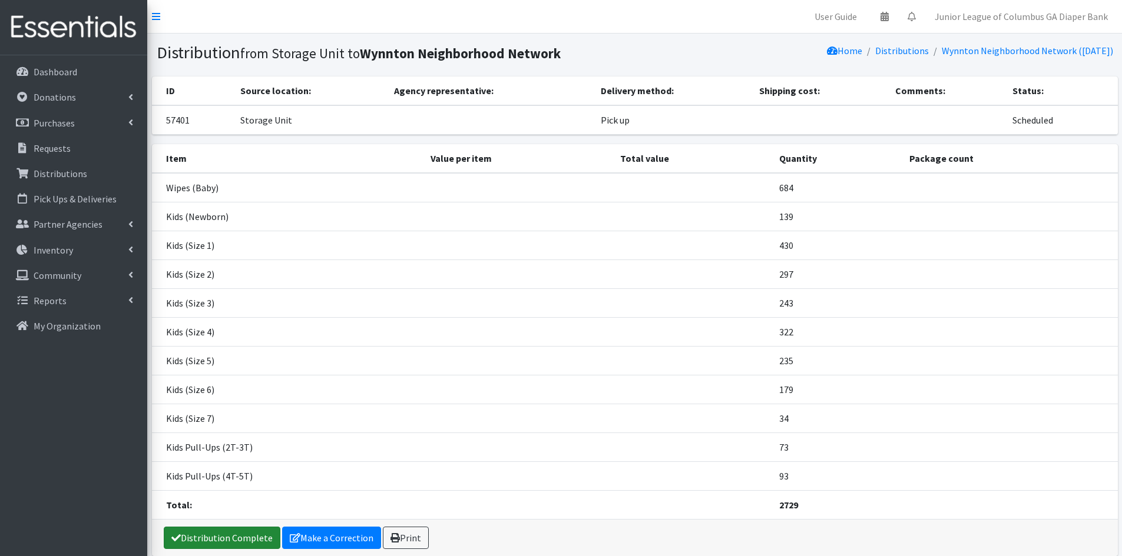
click at [234, 530] on link "Distribution Complete" at bounding box center [222, 538] width 117 height 22
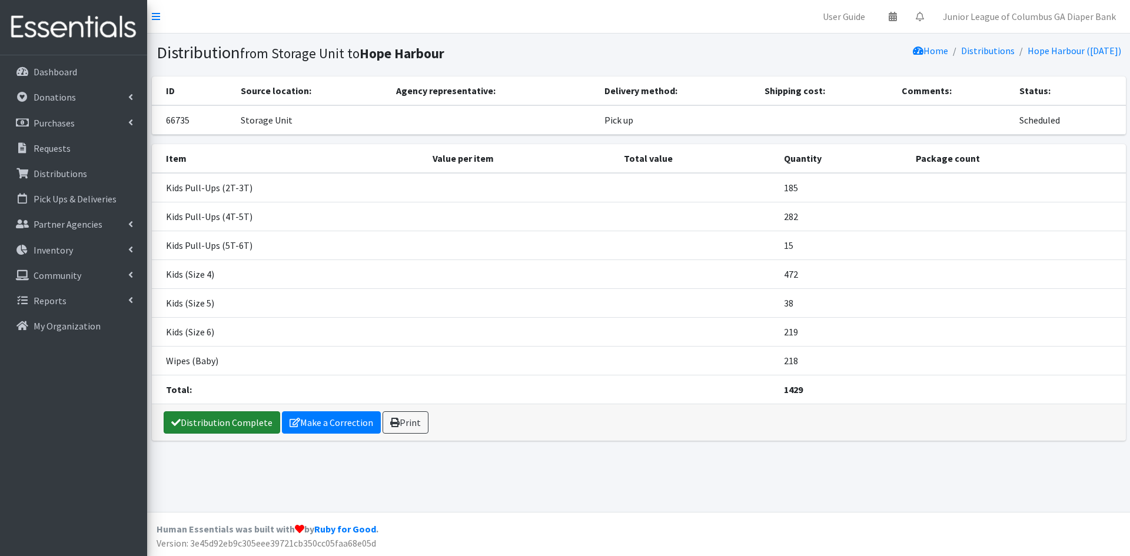
click at [227, 419] on link "Distribution Complete" at bounding box center [222, 423] width 117 height 22
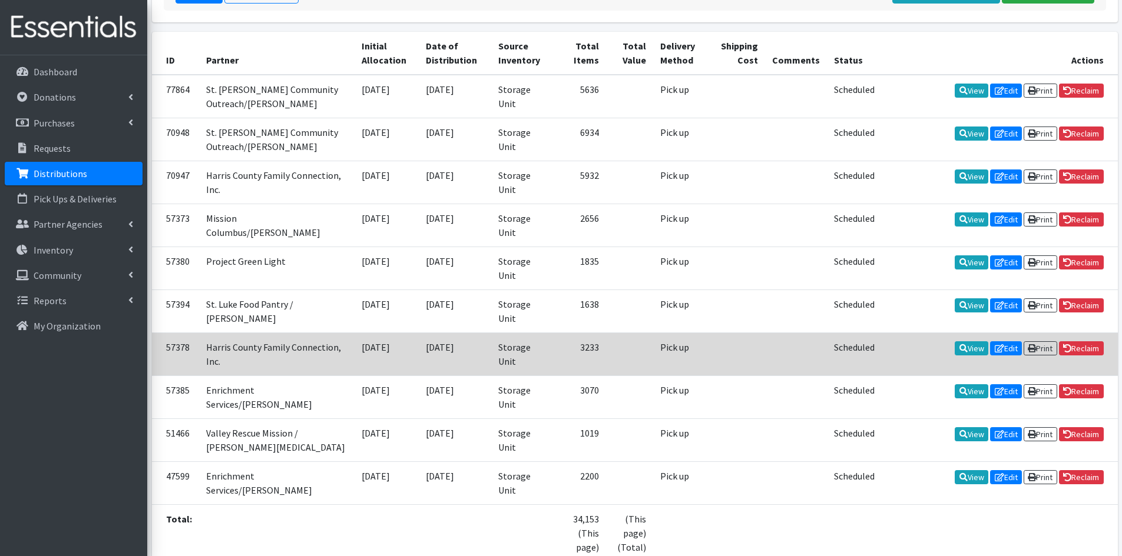
scroll to position [254, 0]
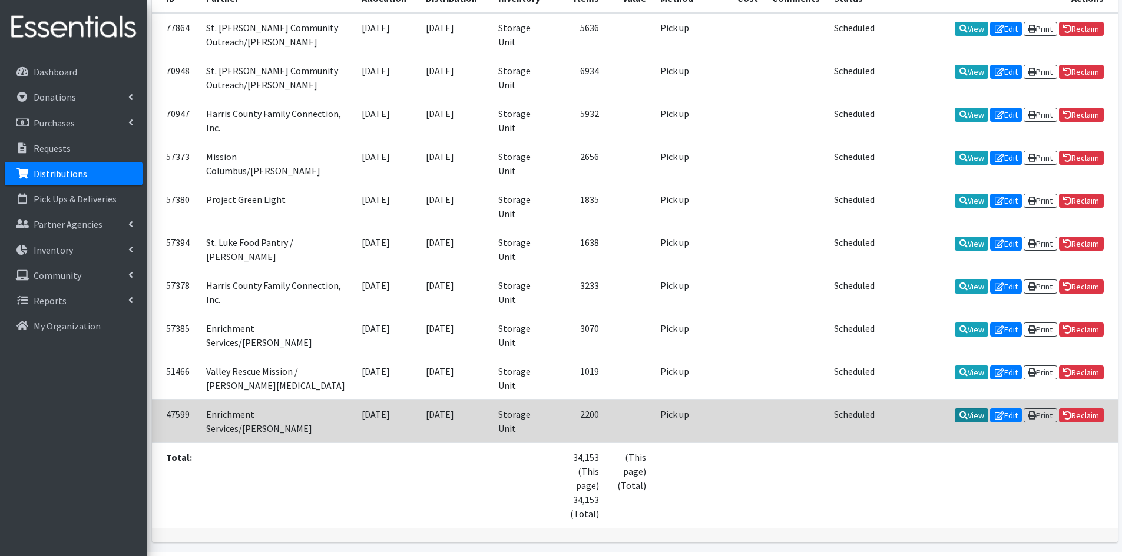
click at [959, 412] on icon at bounding box center [963, 416] width 8 height 8
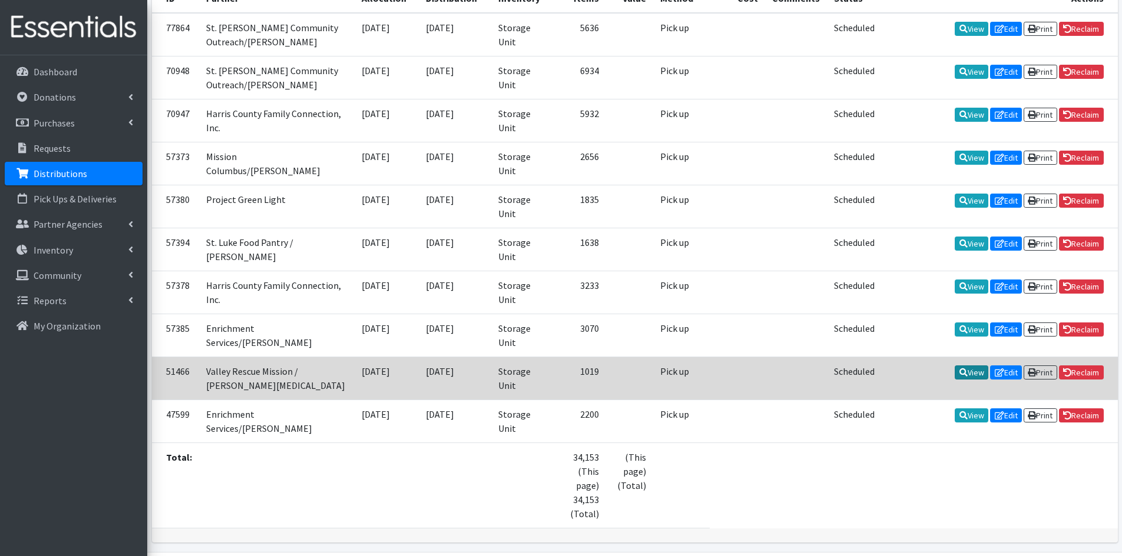
click at [960, 366] on link "View" at bounding box center [971, 373] width 34 height 14
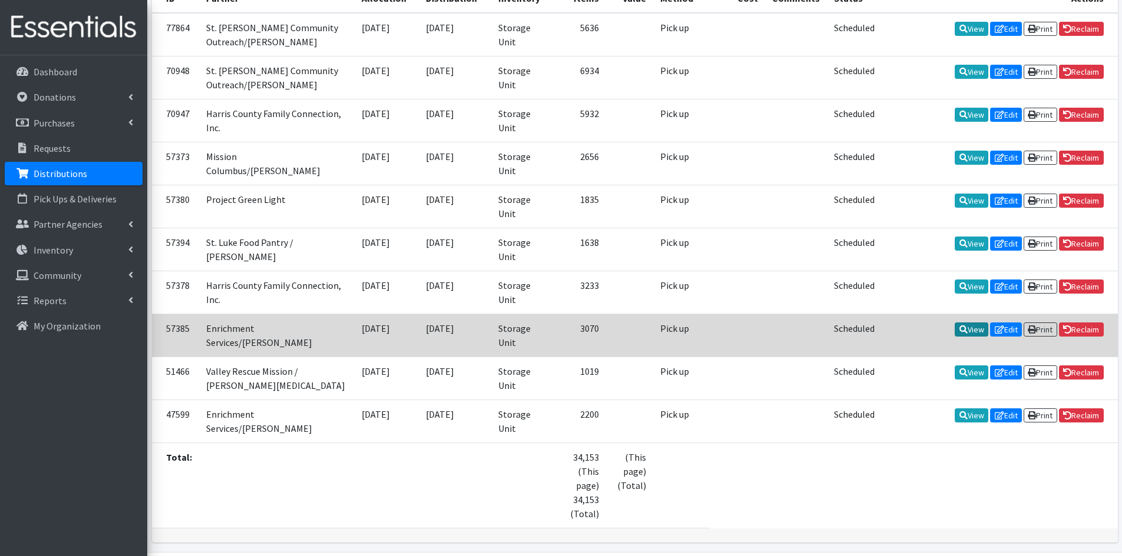
click at [960, 323] on link "View" at bounding box center [971, 330] width 34 height 14
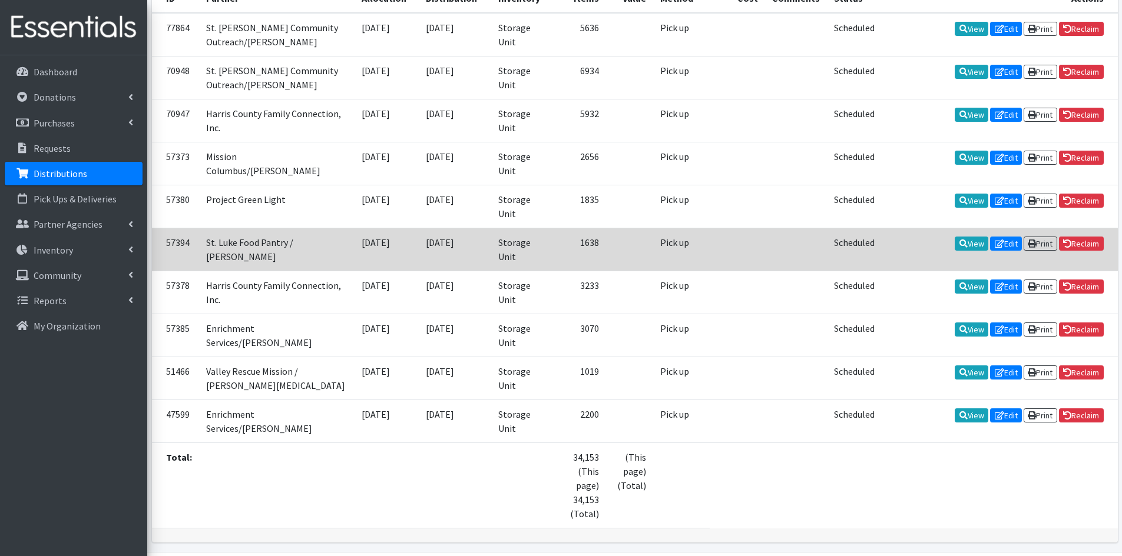
click at [966, 228] on td "View Edit Print Reclaim" at bounding box center [1000, 249] width 236 height 43
click at [964, 237] on link "View" at bounding box center [971, 244] width 34 height 14
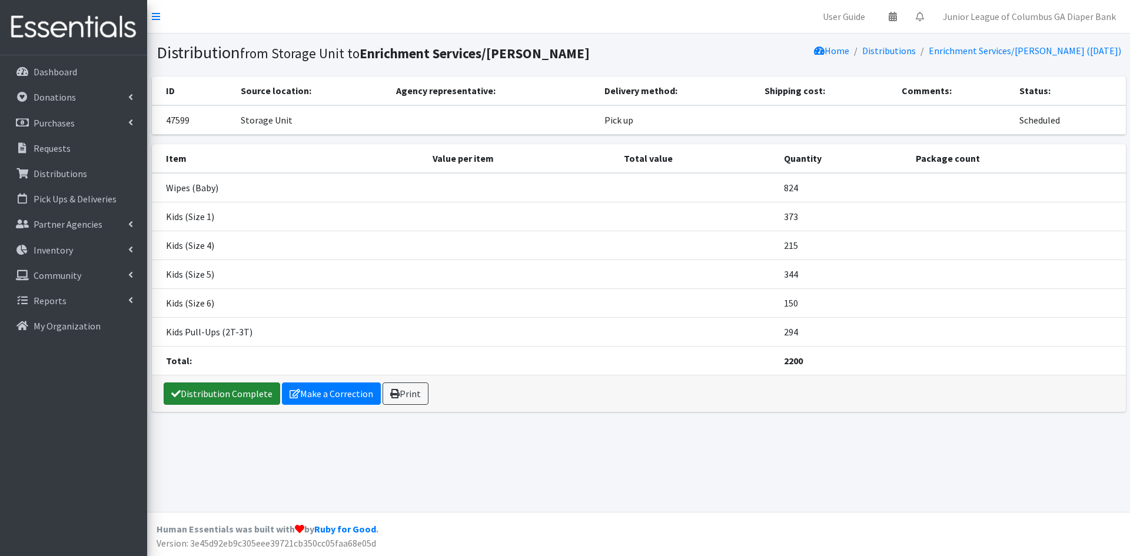
click at [188, 396] on link "Distribution Complete" at bounding box center [222, 394] width 117 height 22
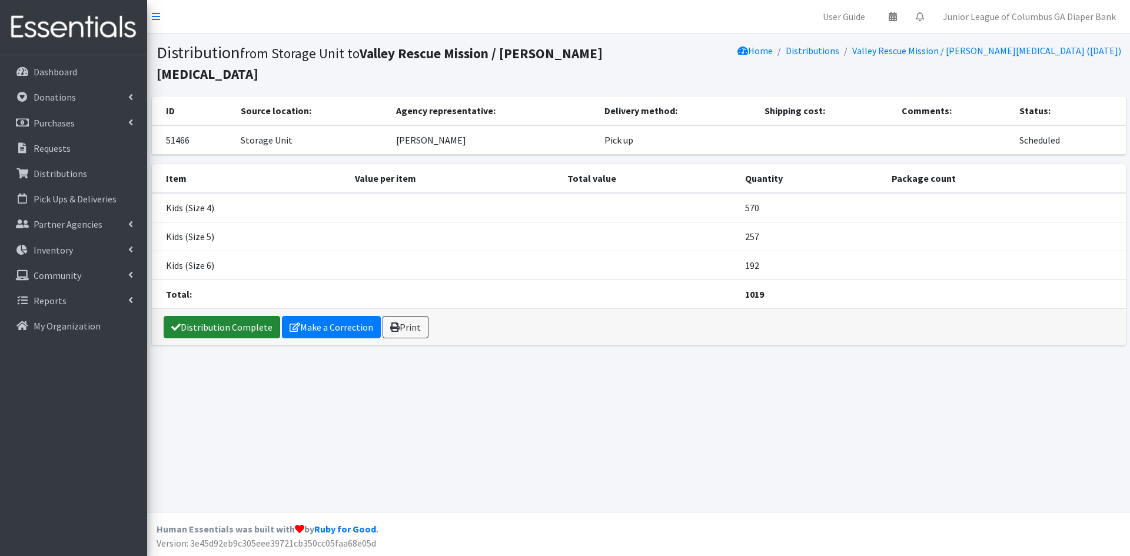
click at [246, 316] on link "Distribution Complete" at bounding box center [222, 327] width 117 height 22
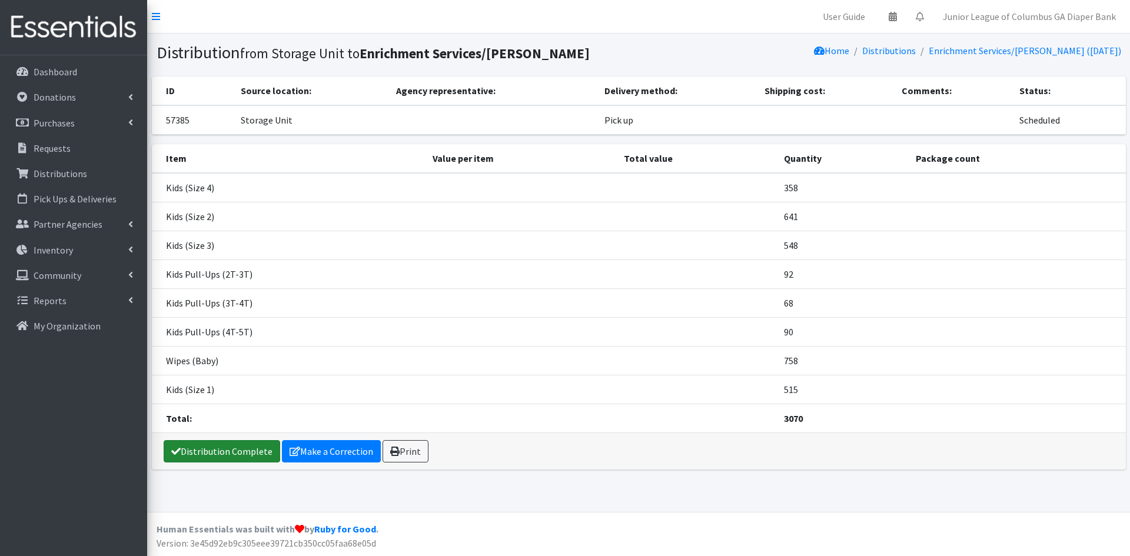
click at [218, 452] on link "Distribution Complete" at bounding box center [222, 451] width 117 height 22
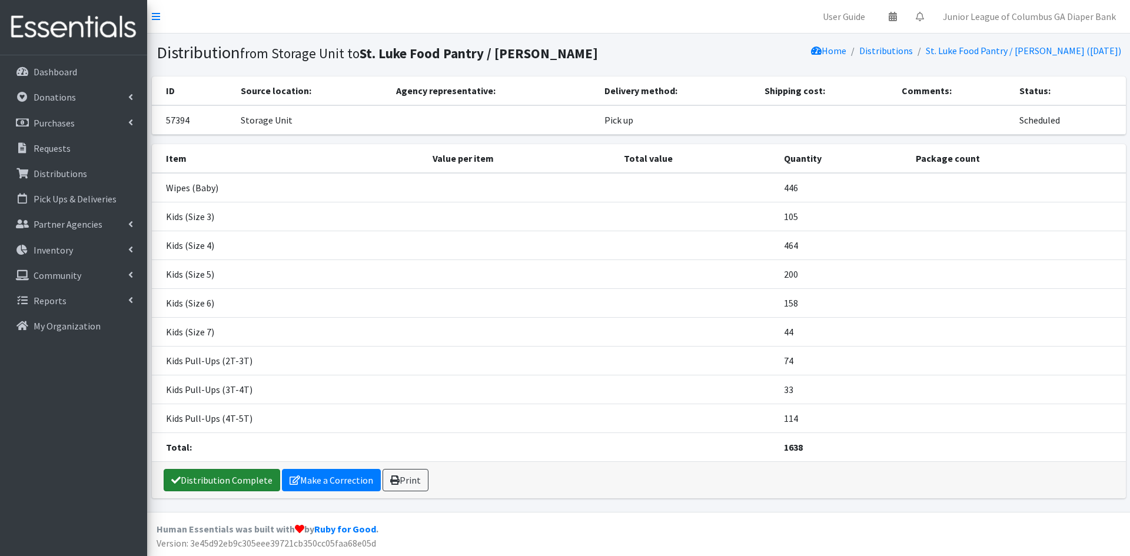
click at [195, 472] on link "Distribution Complete" at bounding box center [222, 480] width 117 height 22
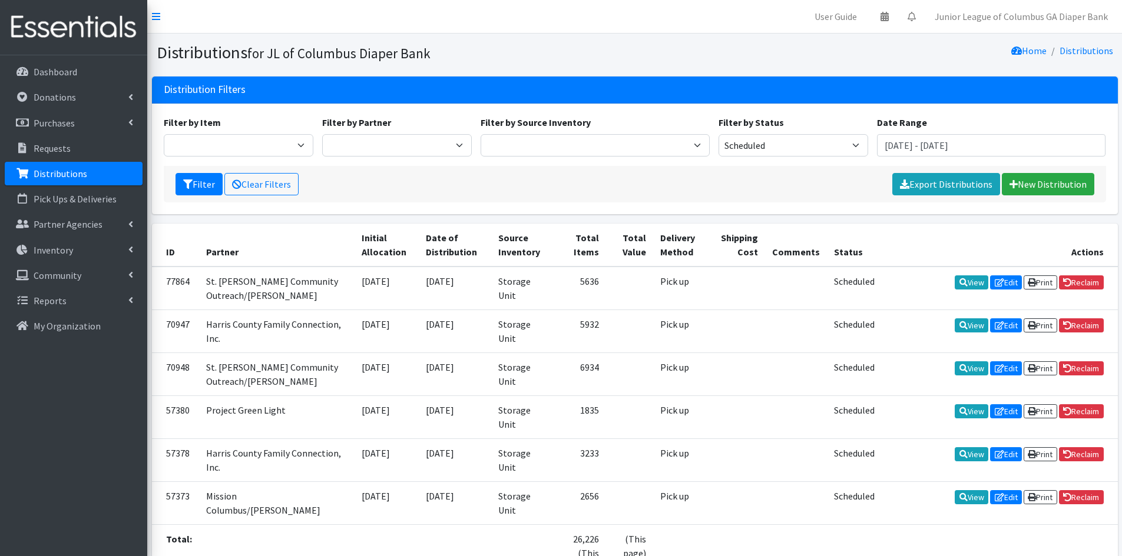
scroll to position [82, 0]
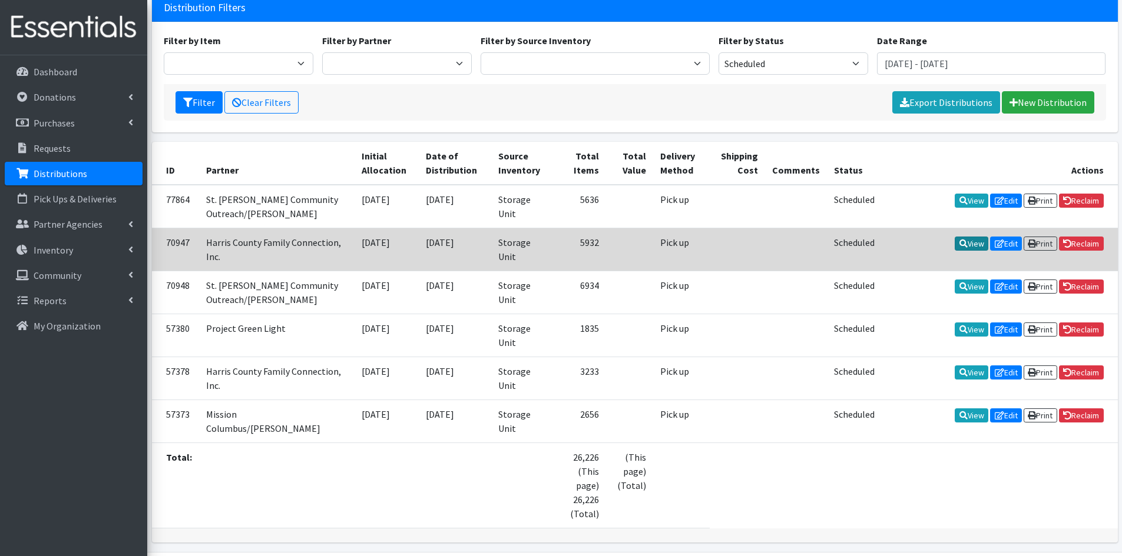
click at [954, 241] on link "View" at bounding box center [971, 244] width 34 height 14
click at [961, 243] on link "View" at bounding box center [971, 244] width 34 height 14
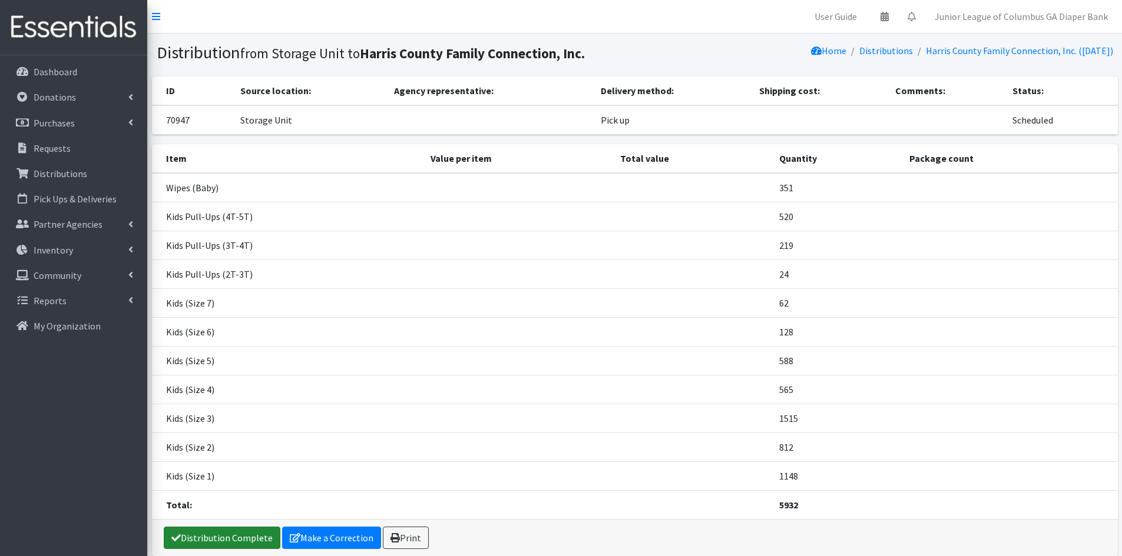
click at [210, 527] on link "Distribution Complete" at bounding box center [222, 538] width 117 height 22
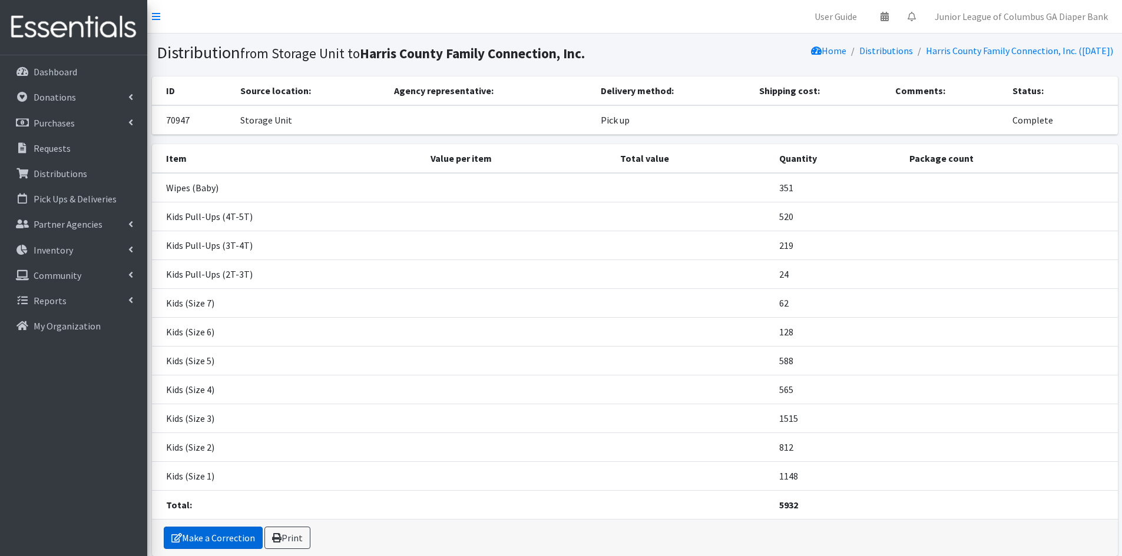
click at [233, 539] on link "Make a Correction" at bounding box center [213, 538] width 99 height 22
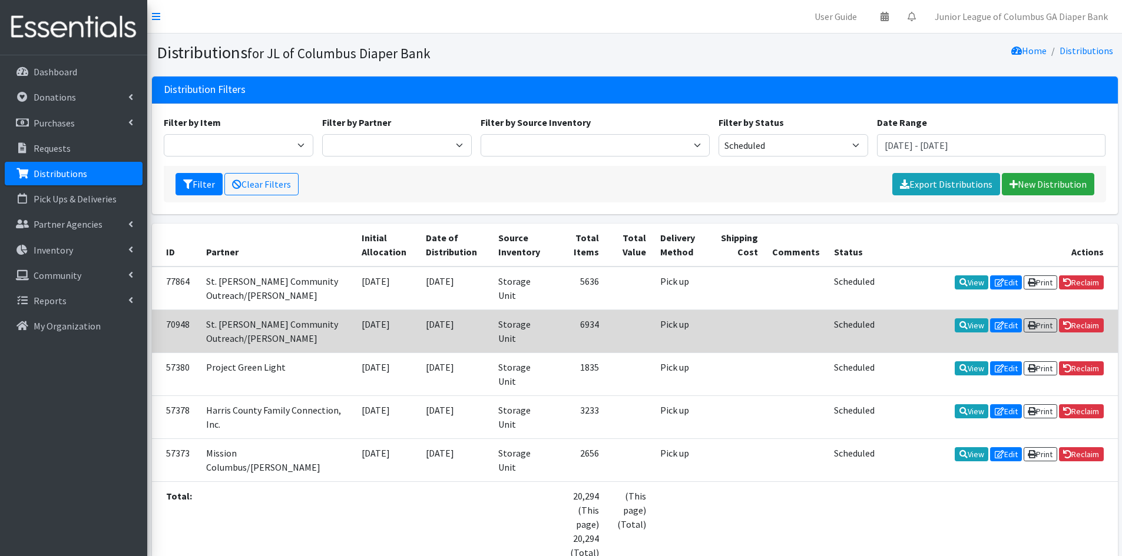
scroll to position [39, 0]
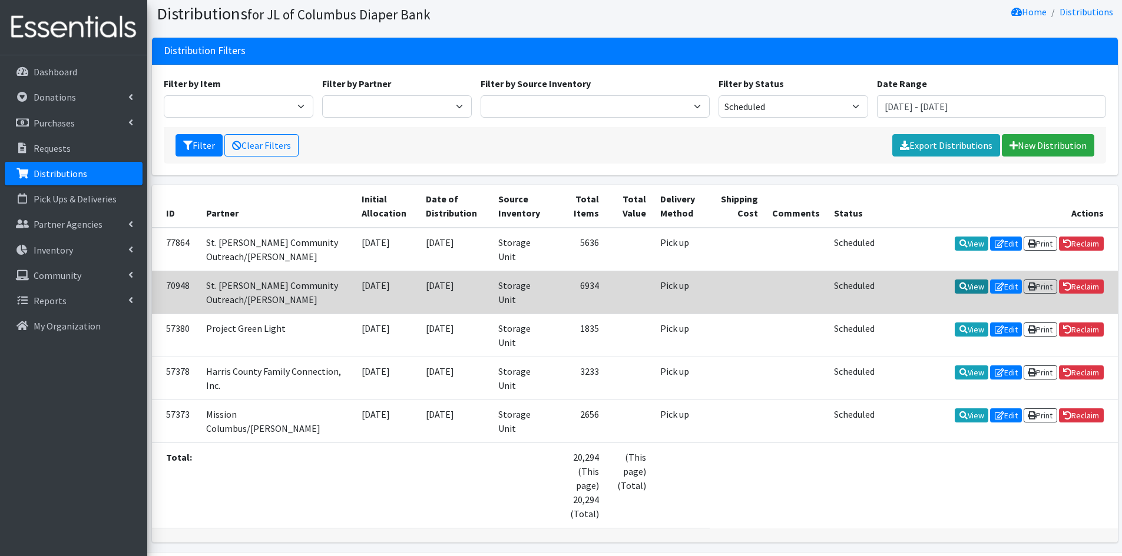
click at [965, 281] on link "View" at bounding box center [971, 287] width 34 height 14
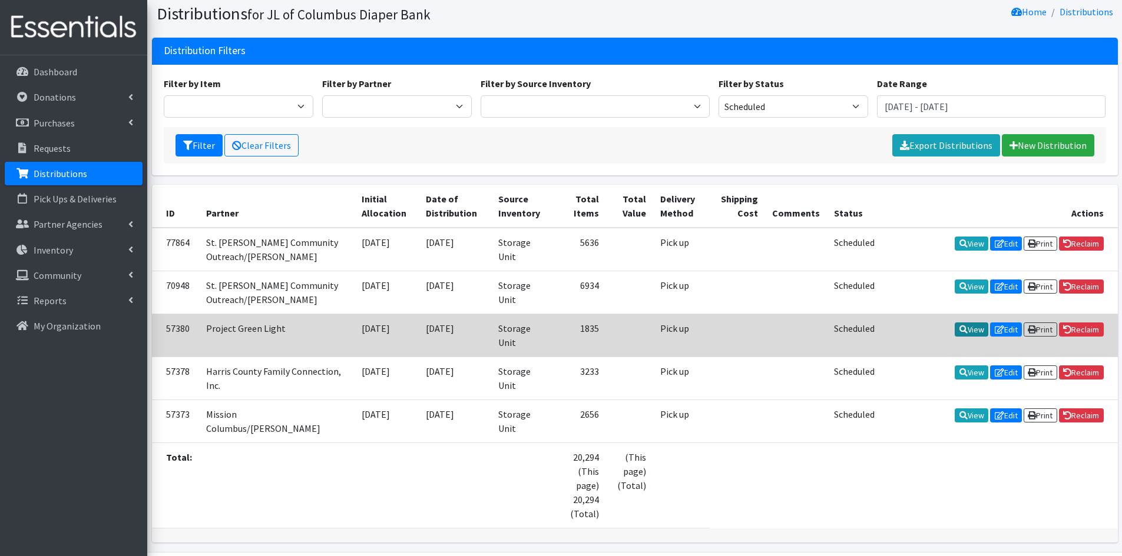
click at [959, 333] on icon at bounding box center [963, 330] width 8 height 8
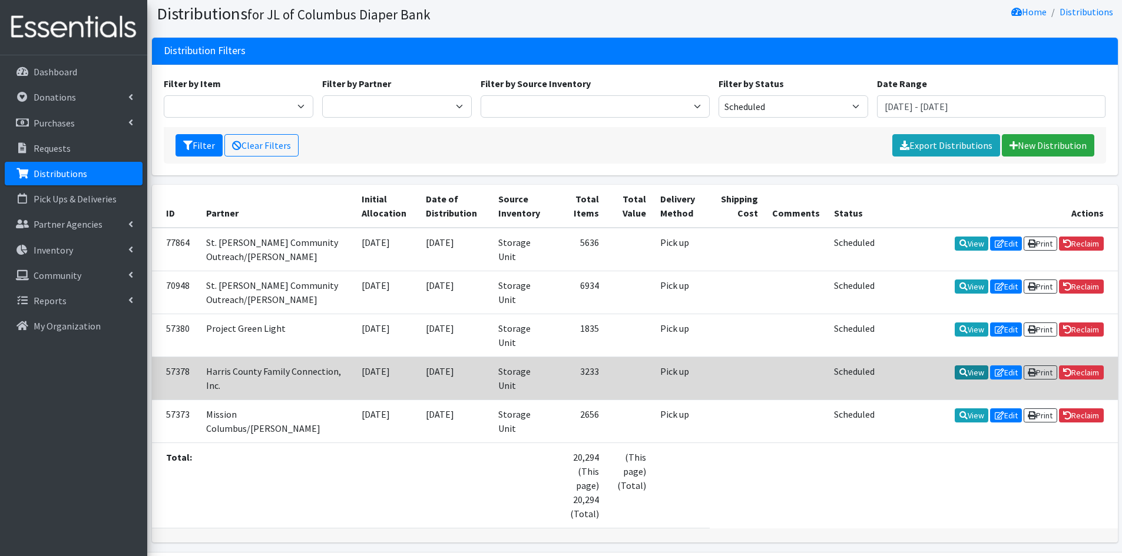
click at [959, 369] on icon at bounding box center [963, 373] width 8 height 8
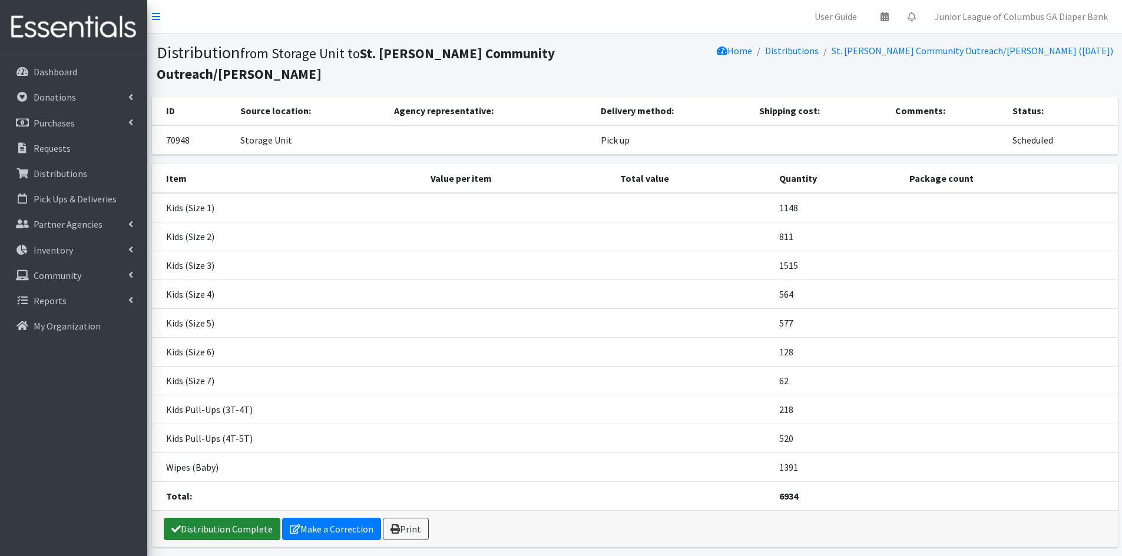
click at [248, 518] on link "Distribution Complete" at bounding box center [222, 529] width 117 height 22
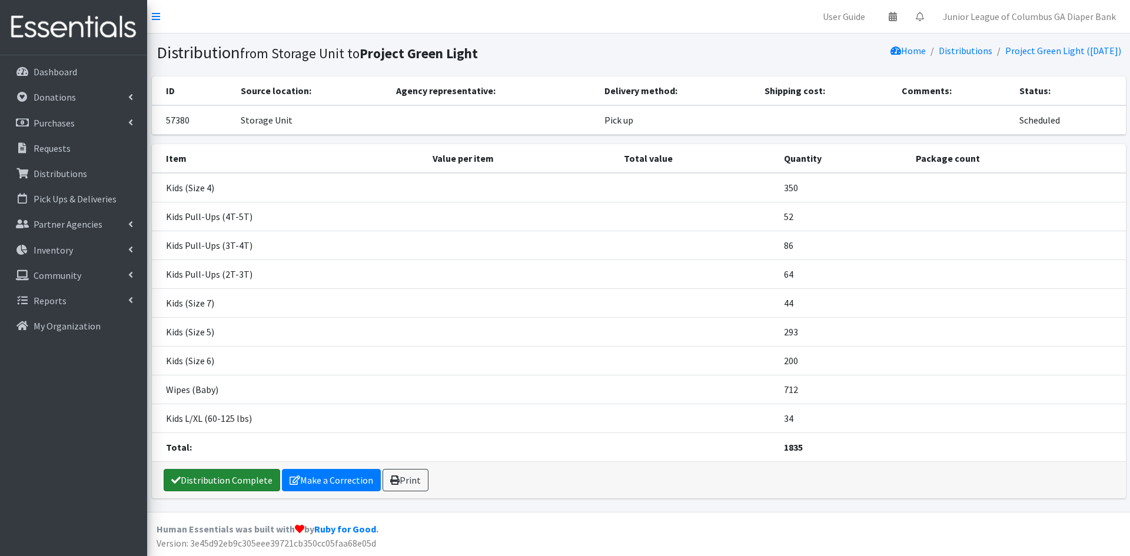
click at [214, 483] on link "Distribution Complete" at bounding box center [222, 480] width 117 height 22
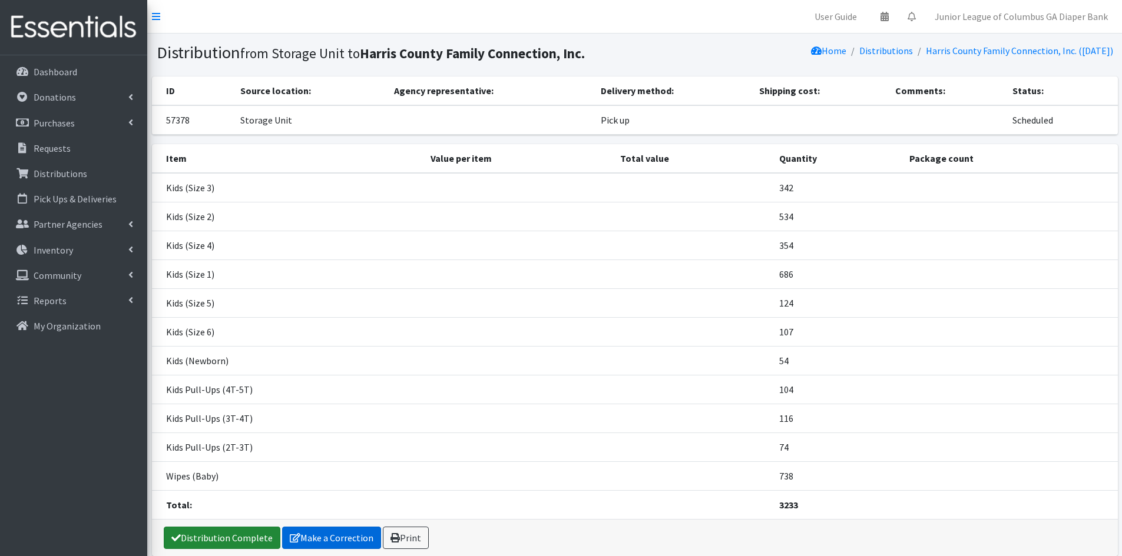
click at [233, 535] on link "Distribution Complete" at bounding box center [222, 538] width 117 height 22
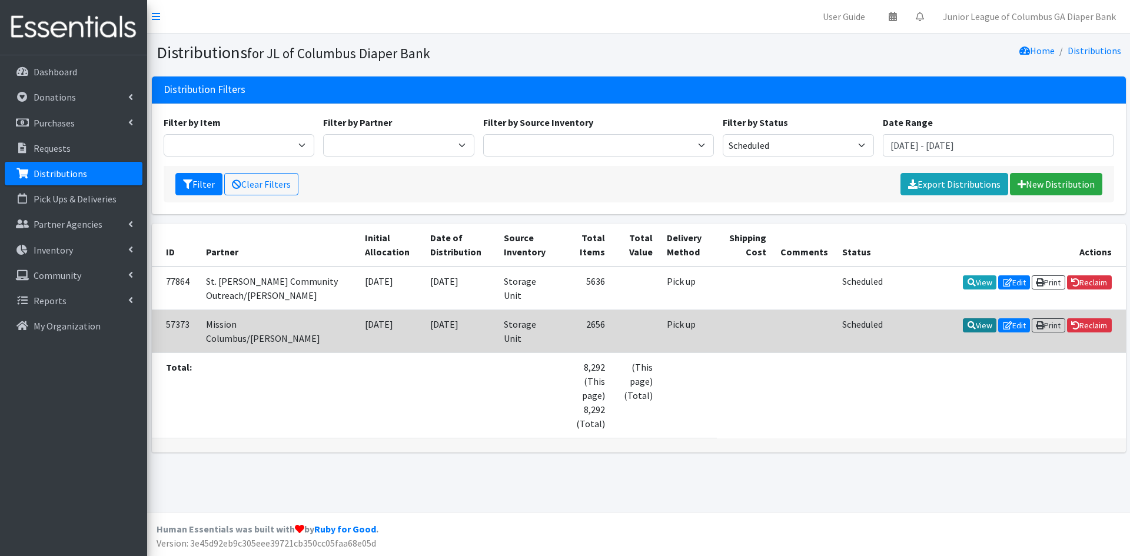
click at [976, 327] on link "View" at bounding box center [980, 326] width 34 height 14
click at [973, 330] on link "View" at bounding box center [980, 326] width 34 height 14
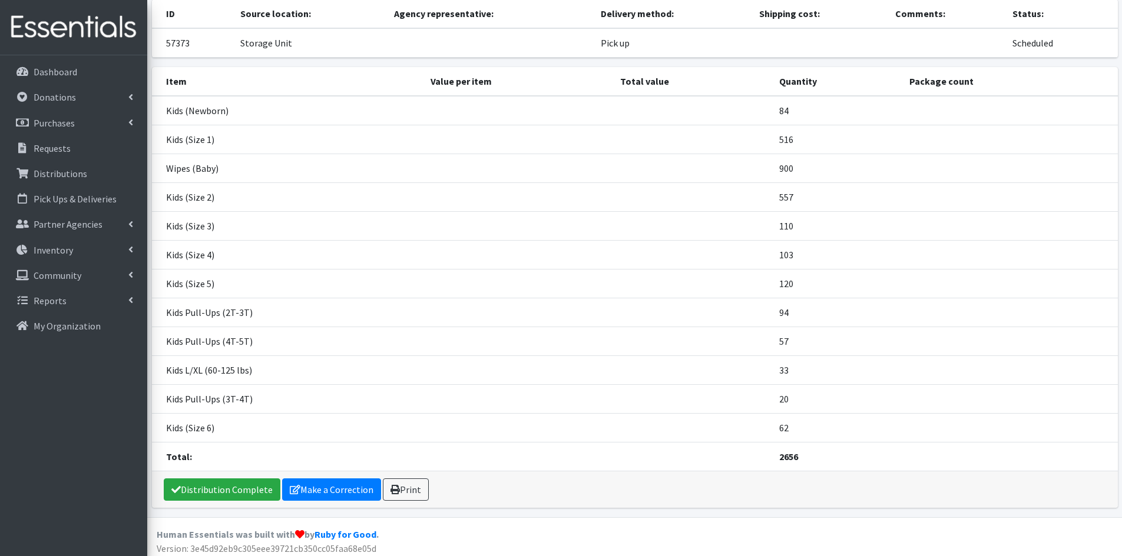
scroll to position [82, 0]
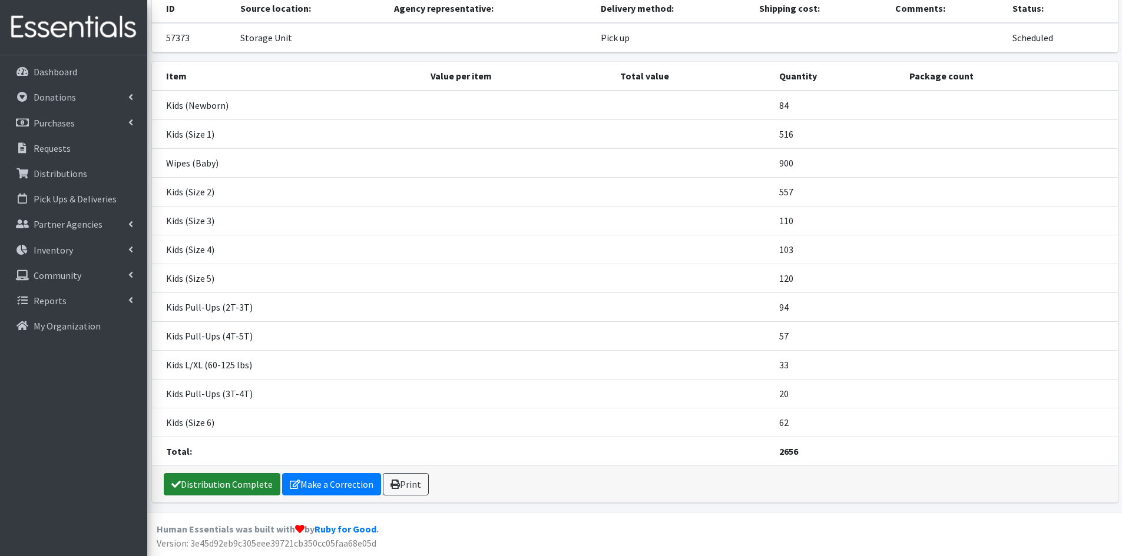
click at [186, 489] on link "Distribution Complete" at bounding box center [222, 484] width 117 height 22
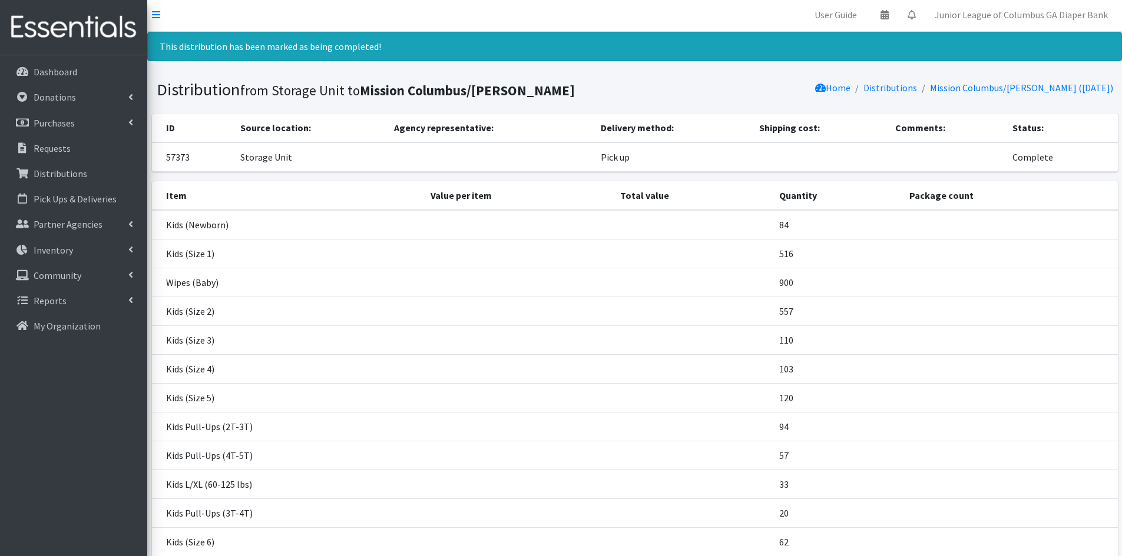
scroll to position [0, 0]
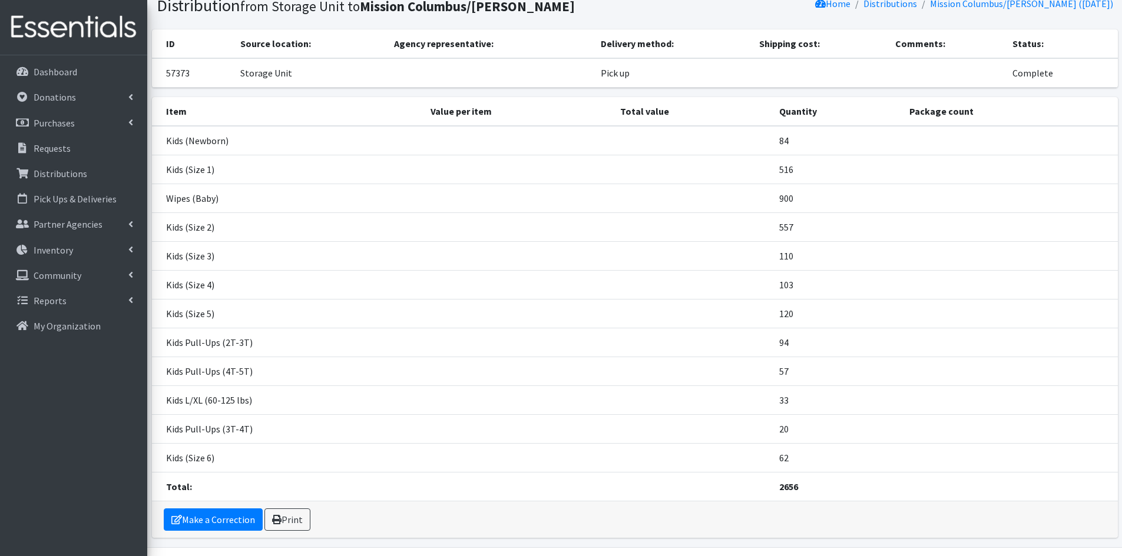
scroll to position [82, 0]
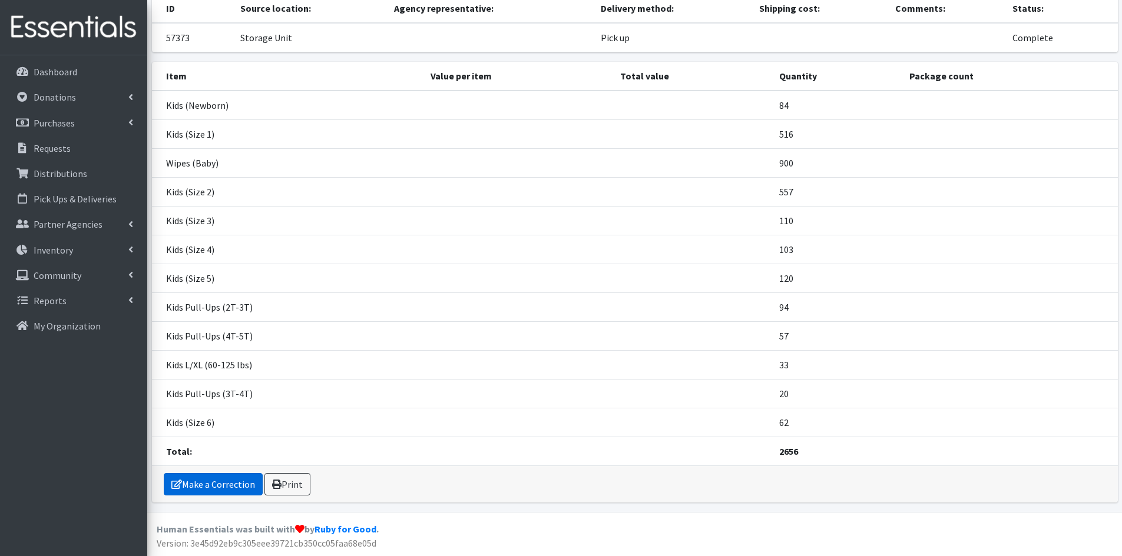
click at [231, 485] on link "Make a Correction" at bounding box center [213, 484] width 99 height 22
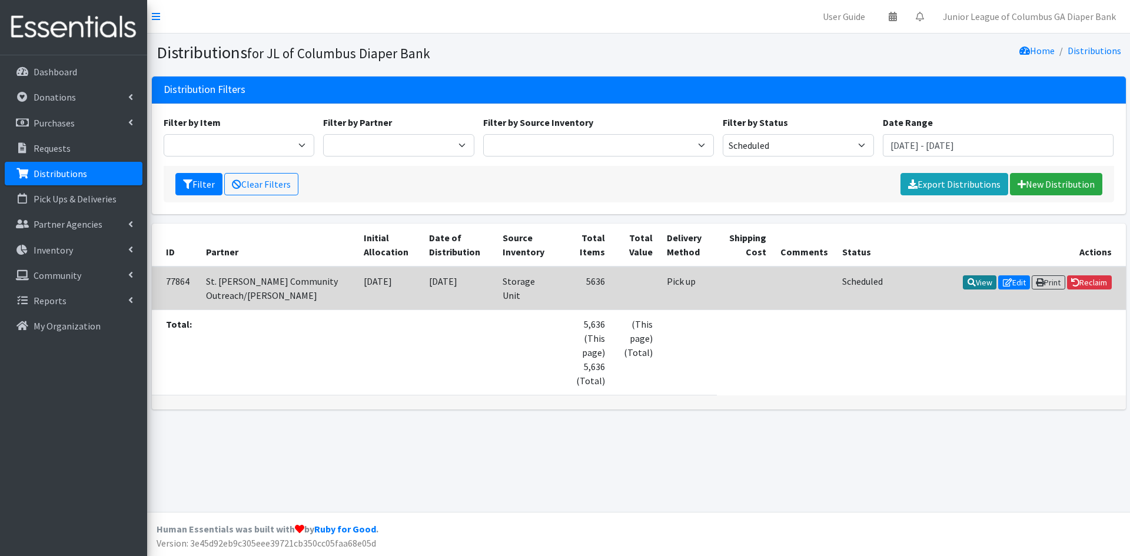
click at [977, 287] on link "View" at bounding box center [980, 283] width 34 height 14
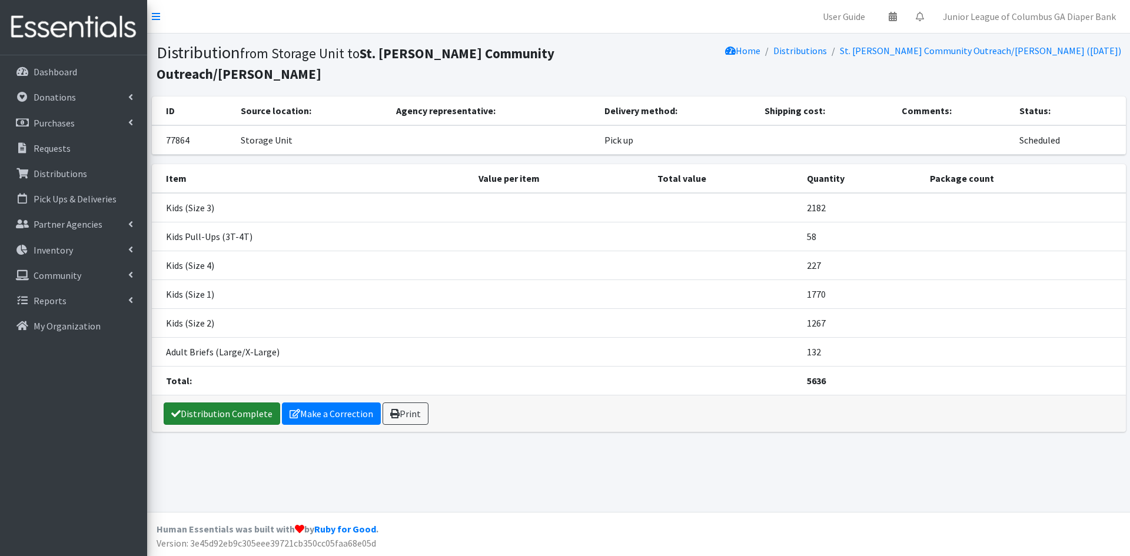
click at [251, 403] on link "Distribution Complete" at bounding box center [222, 414] width 117 height 22
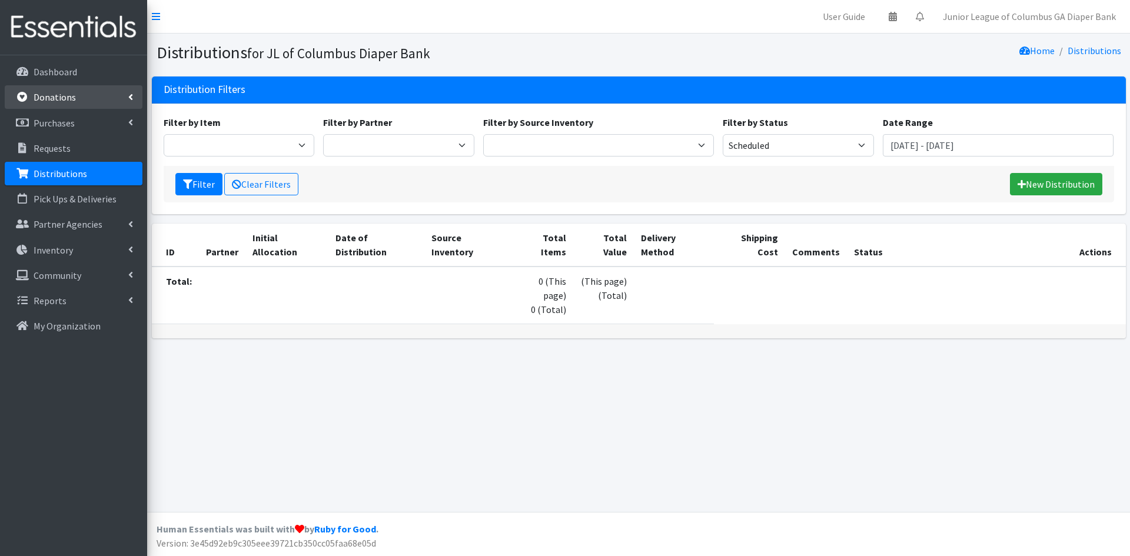
click at [68, 97] on p "Donations" at bounding box center [55, 97] width 42 height 12
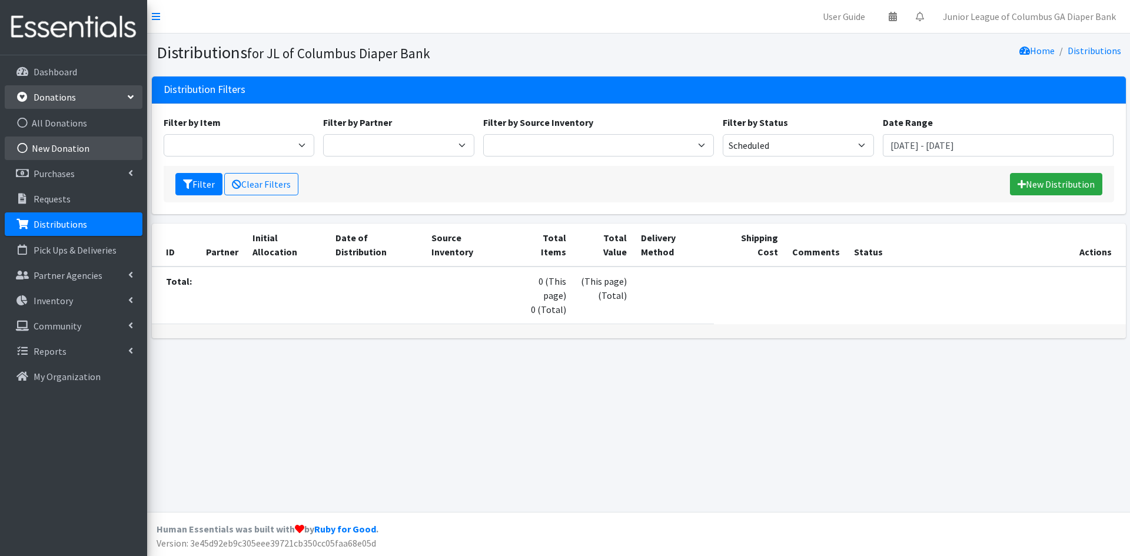
click at [69, 151] on link "New Donation" at bounding box center [74, 149] width 138 height 24
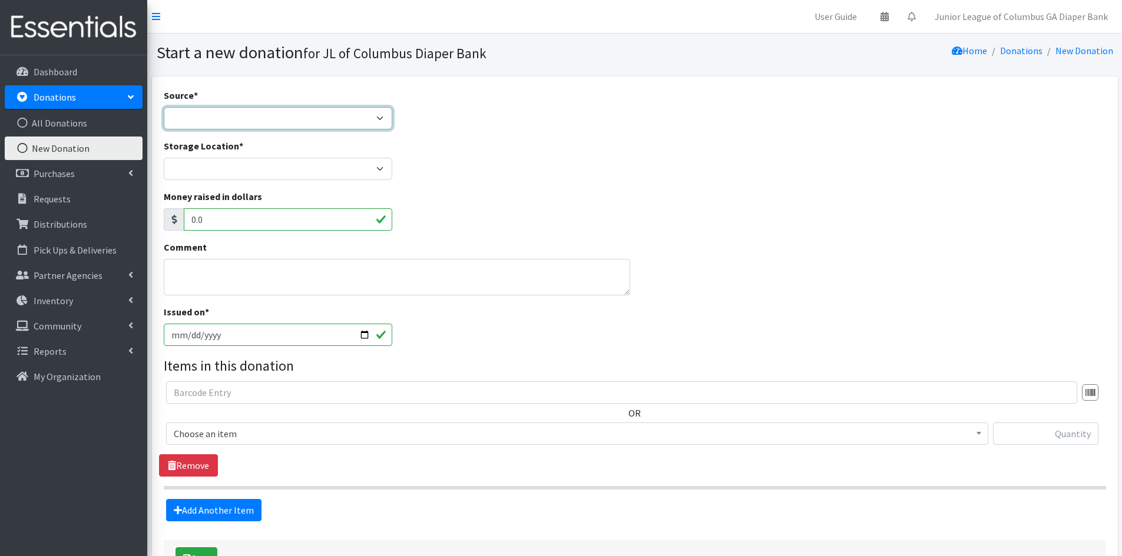
click at [214, 111] on select "Product Drive Manufacturer Donation Site Misc. Donation" at bounding box center [278, 118] width 229 height 22
select select "Product Drive"
click at [164, 107] on select "Product Drive Manufacturer Donation Site Misc. Donation" at bounding box center [278, 118] width 229 height 22
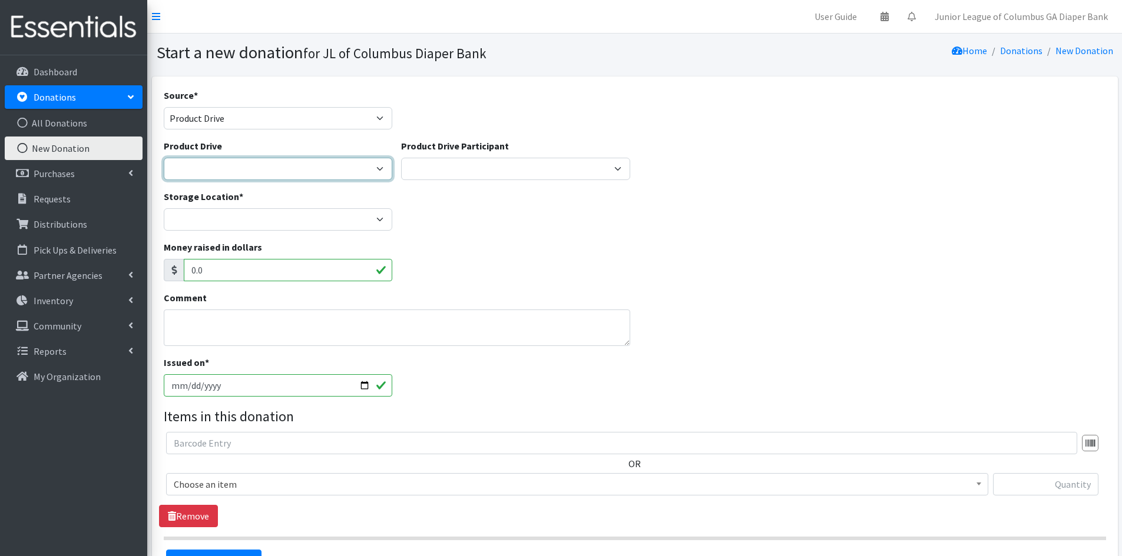
click at [293, 168] on select "2020 Columbus Board of Realtors (Diapers) 2020 Columbus Board of Realtors (Wipe…" at bounding box center [278, 169] width 229 height 22
select select "3203"
click at [164, 158] on select "2020 Columbus Board of Realtors (Diapers) 2020 Columbus Board of Realtors (Wipe…" at bounding box center [278, 169] width 229 height 22
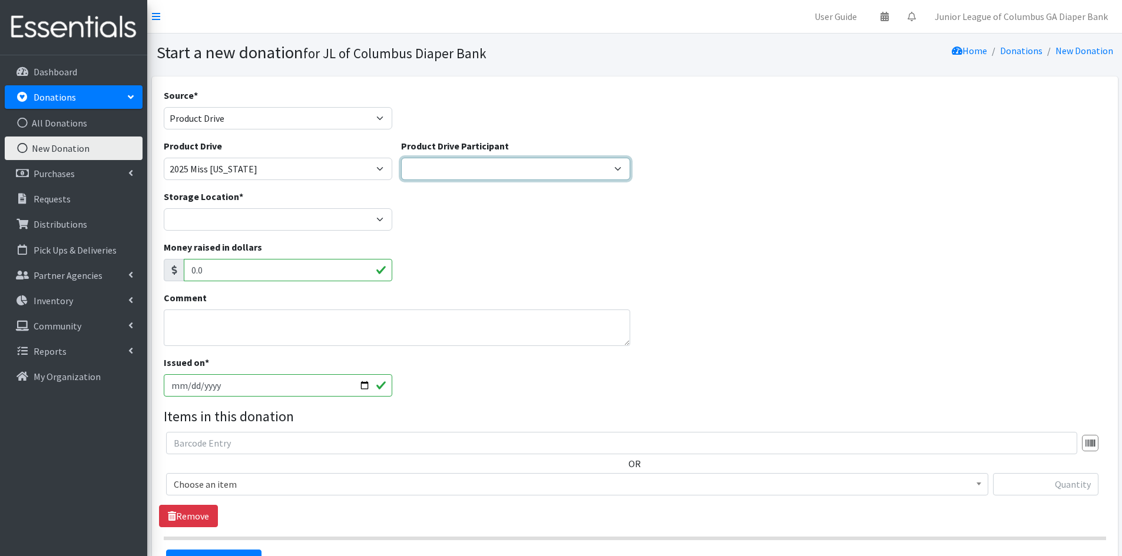
click at [452, 171] on select "Cathy Wiegand Candra McRae Brittany Irvin Alex Steinwachs Mary Angela McMurphy …" at bounding box center [515, 169] width 229 height 22
click at [401, 158] on select "Cathy Wiegand Candra McRae Brittany Irvin Alex Steinwachs Mary Angela McMurphy …" at bounding box center [515, 169] width 229 height 22
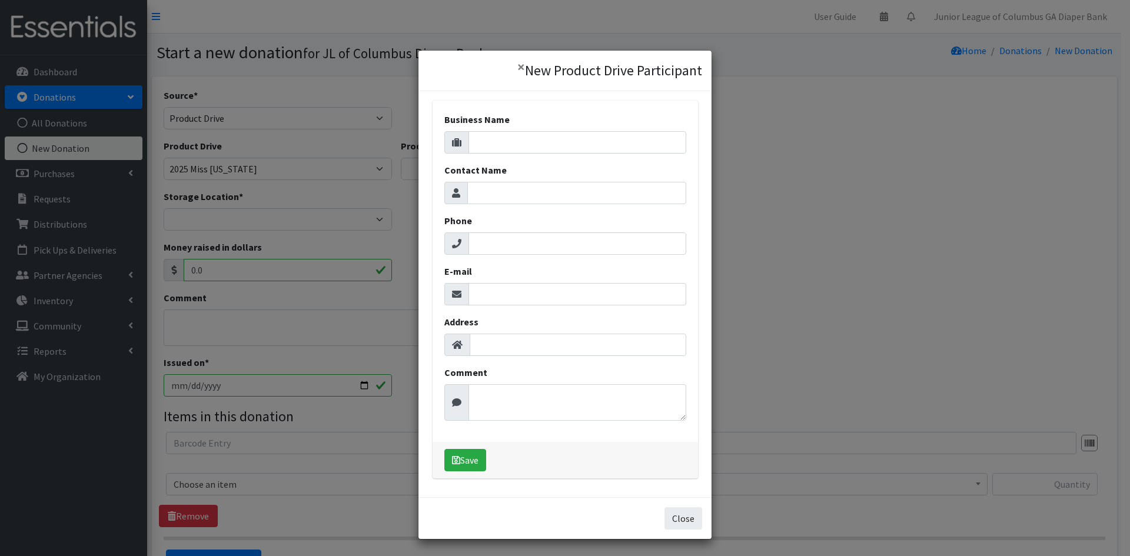
click at [677, 517] on button "Close" at bounding box center [684, 519] width 38 height 22
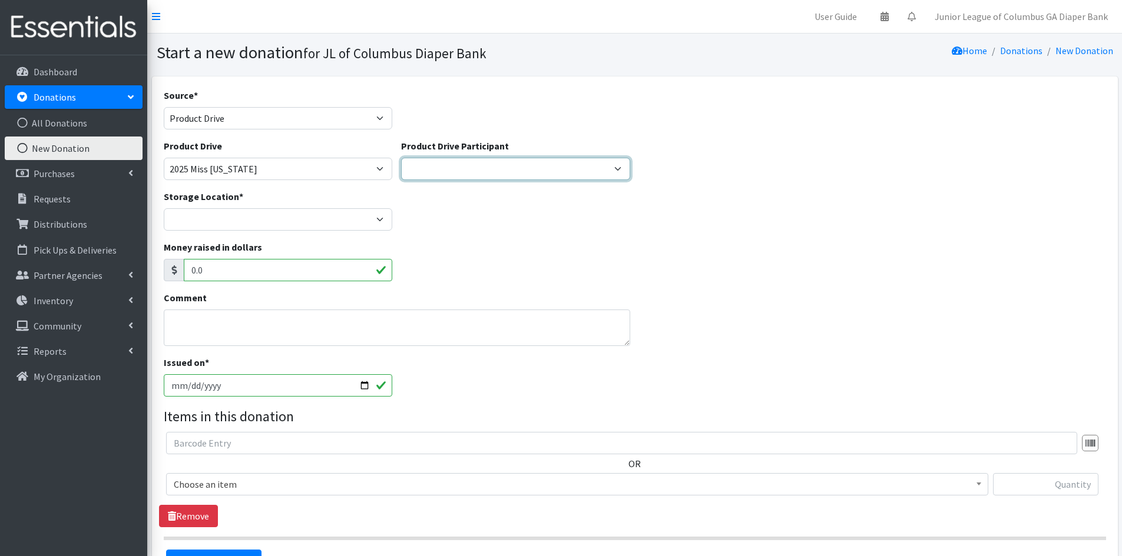
click at [440, 171] on select "Cathy Wiegand Candra McRae Brittany Irvin Alex Steinwachs Mary Angela McMurphy …" at bounding box center [515, 169] width 229 height 22
select select
click at [401, 158] on select "Cathy Wiegand Candra McRae Brittany Irvin Alex Steinwachs Mary Angela McMurphy …" at bounding box center [515, 169] width 229 height 22
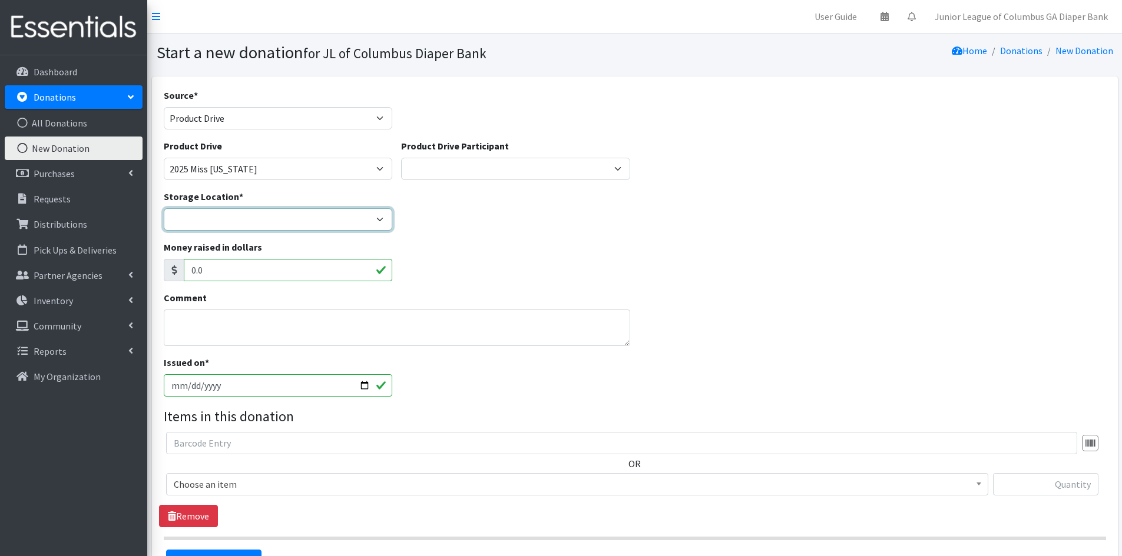
click at [312, 218] on select "Storage Unit" at bounding box center [278, 219] width 229 height 22
select select "49"
click at [164, 208] on select "Storage Unit" at bounding box center [278, 219] width 229 height 22
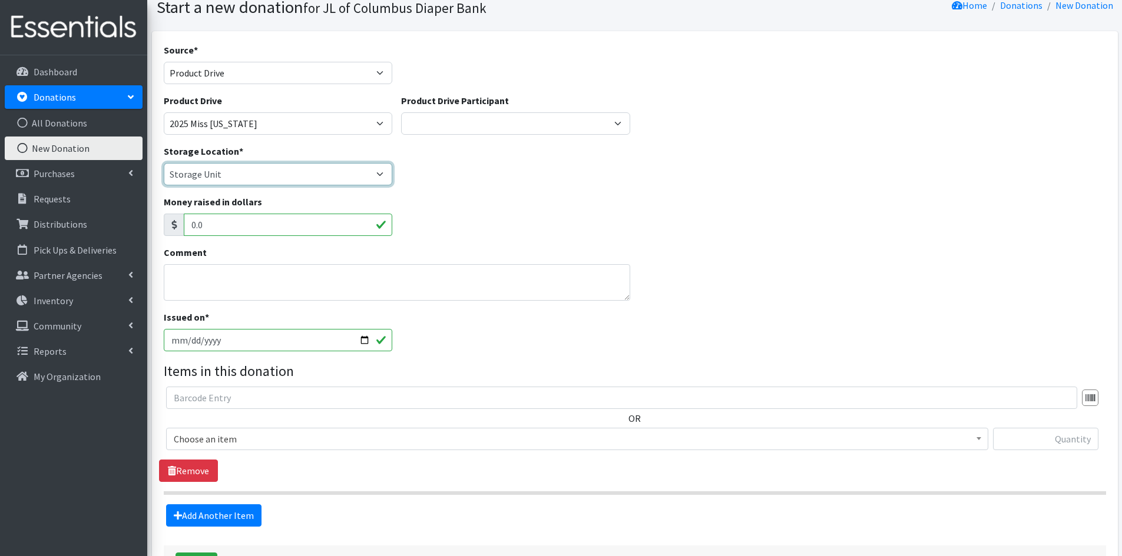
scroll to position [19, 0]
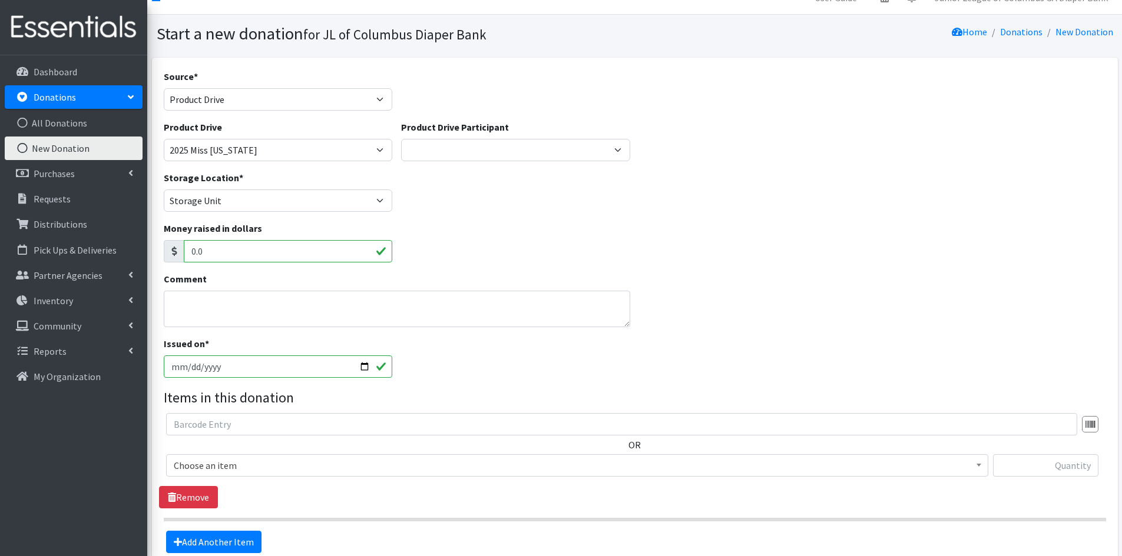
click at [370, 358] on input "2025-09-27" at bounding box center [278, 367] width 229 height 22
click at [370, 362] on input "2025-09-27" at bounding box center [278, 367] width 229 height 22
type input "2025-06-05"
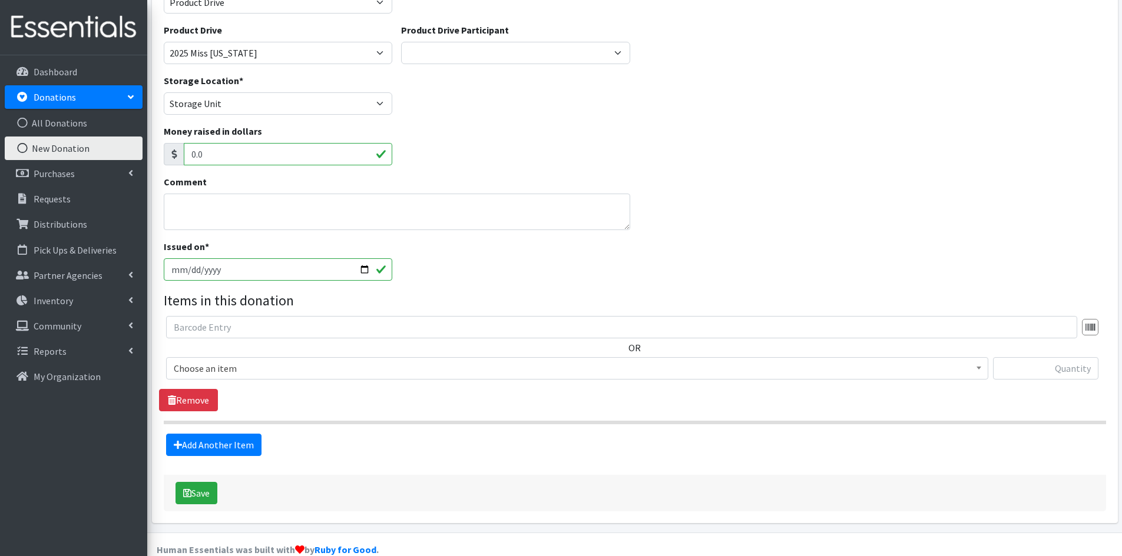
scroll to position [137, 0]
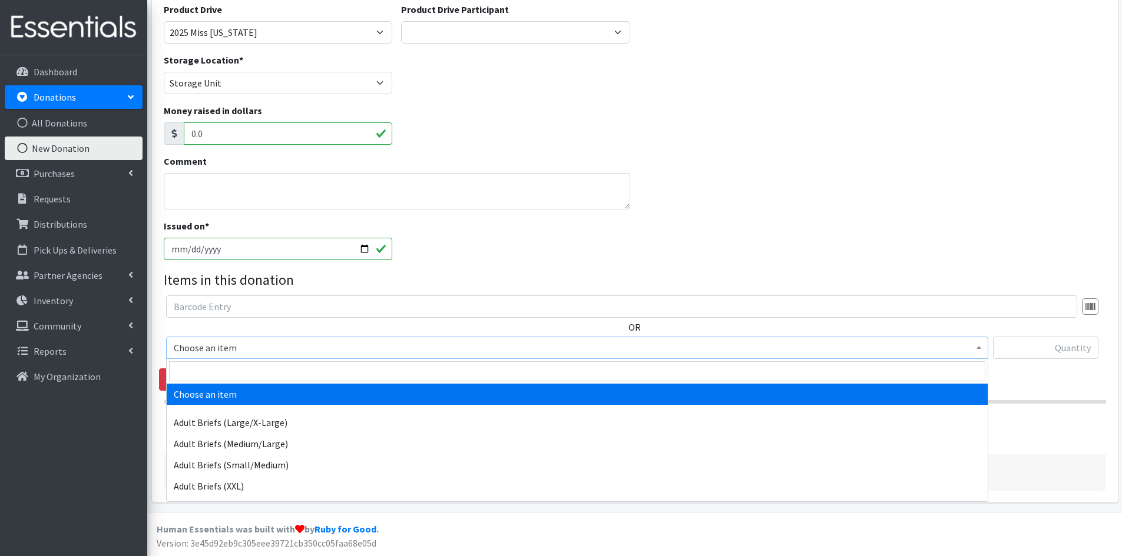
click at [625, 349] on span "Choose an item" at bounding box center [577, 348] width 807 height 16
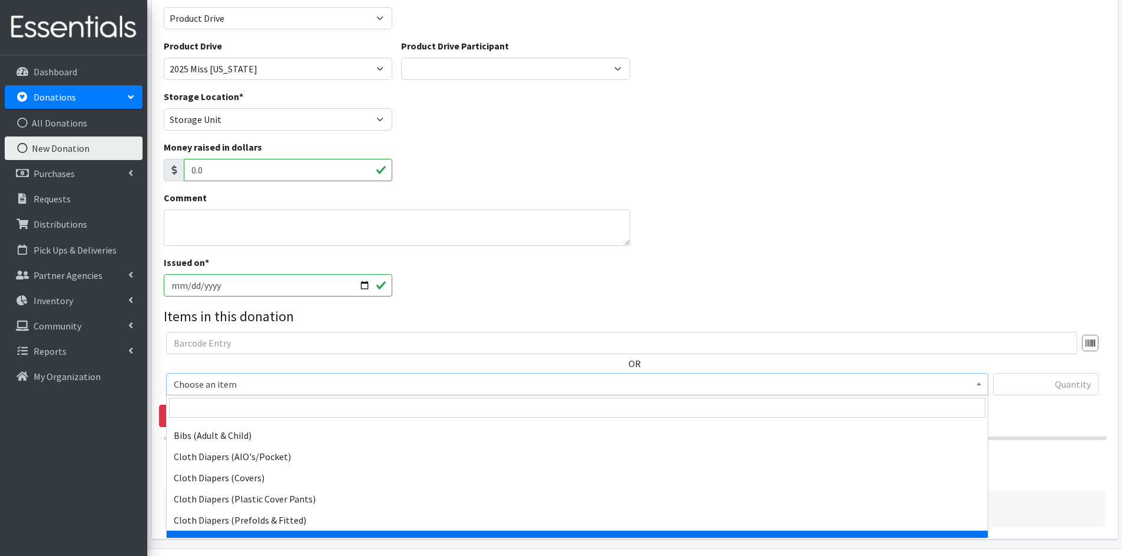
scroll to position [0, 0]
